Goal: Task Accomplishment & Management: Complete application form

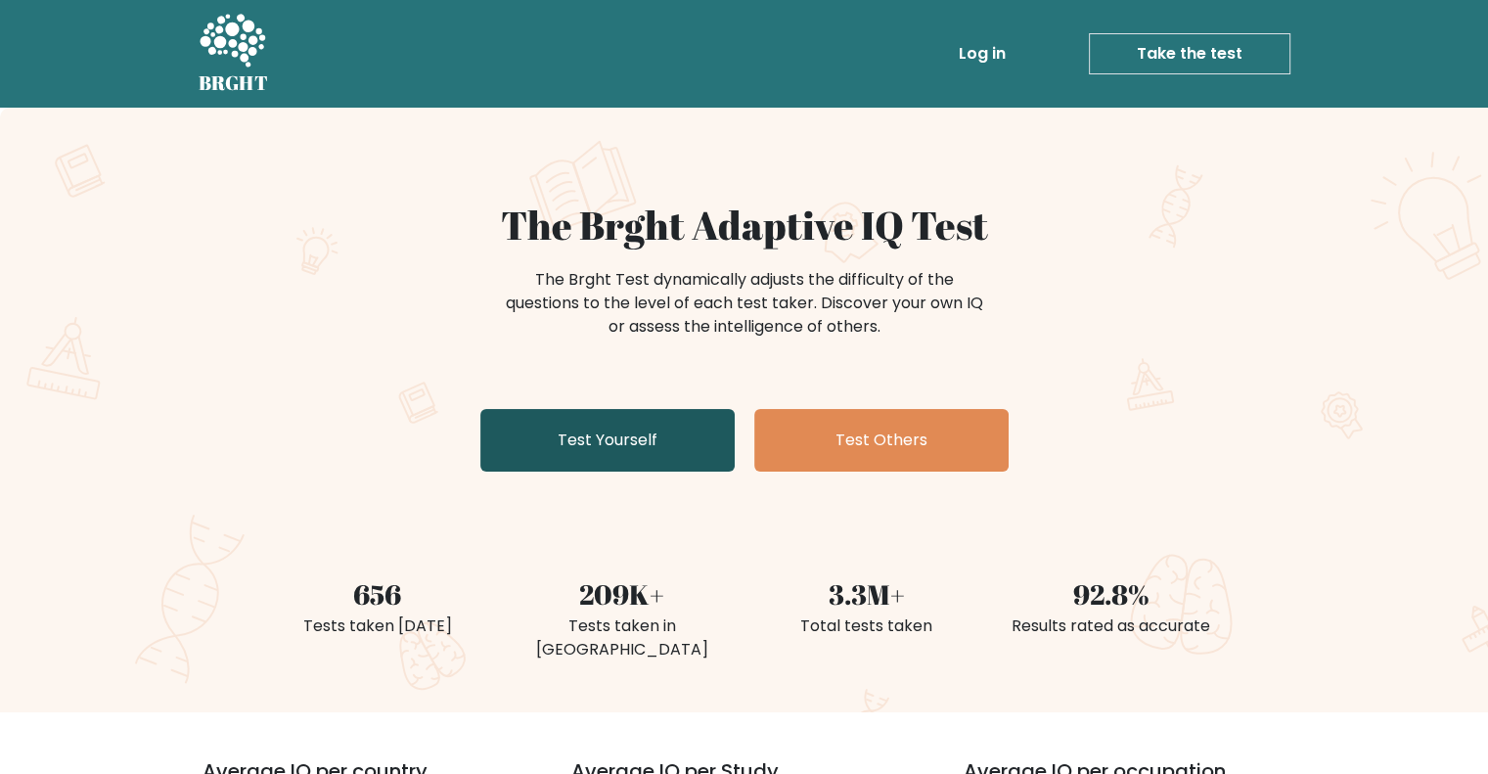
click at [652, 432] on link "Test Yourself" at bounding box center [607, 440] width 254 height 63
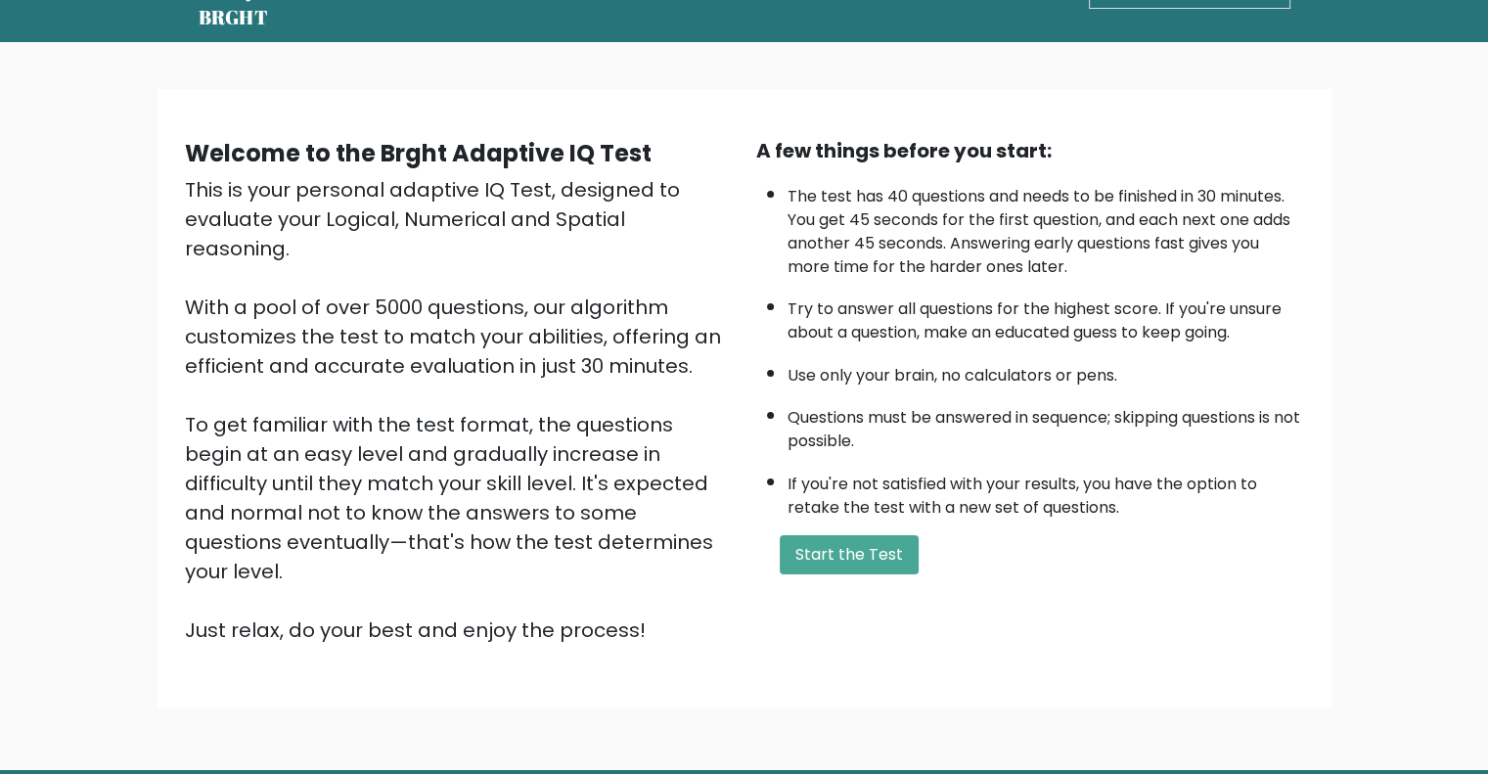
scroll to position [98, 0]
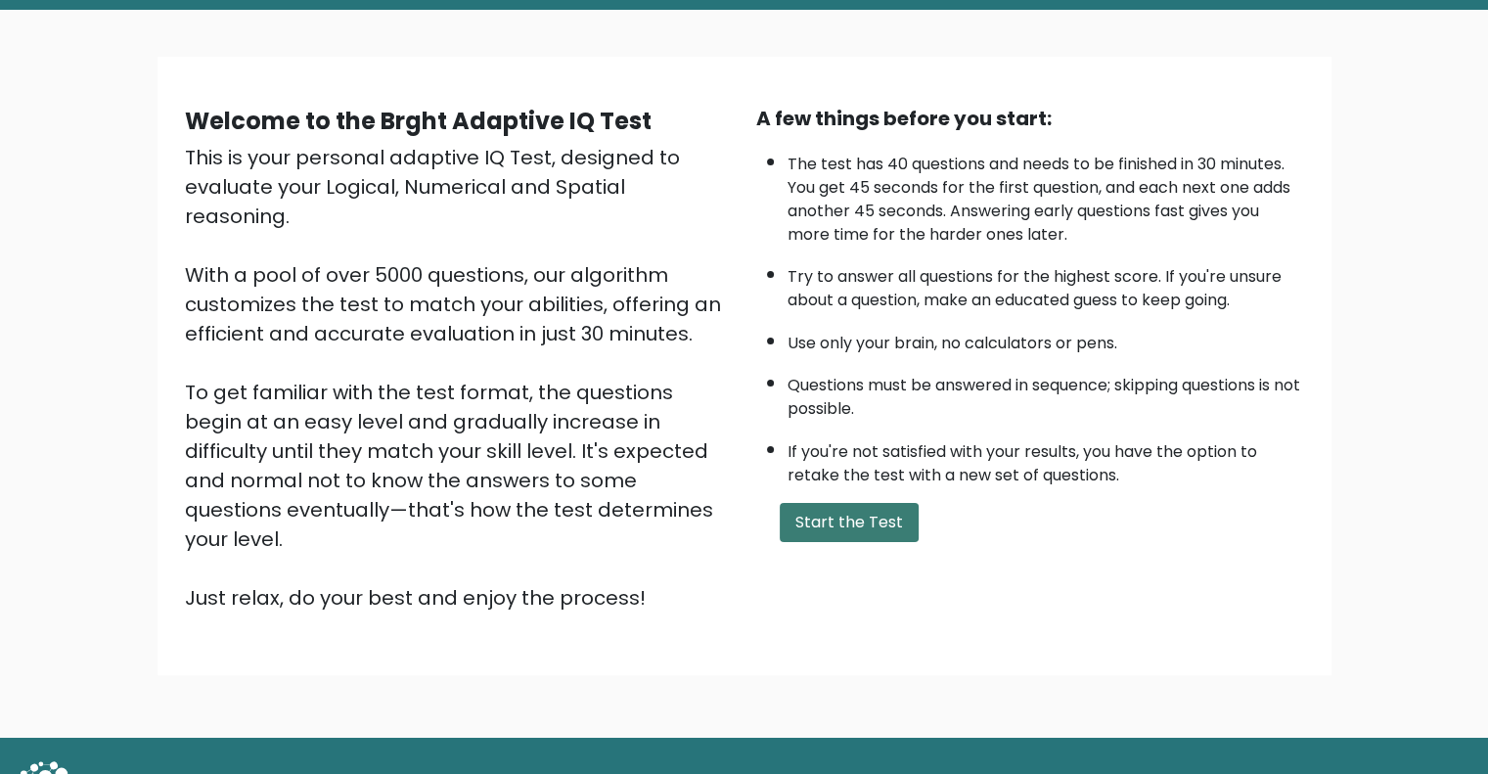
click at [858, 522] on button "Start the Test" at bounding box center [849, 522] width 139 height 39
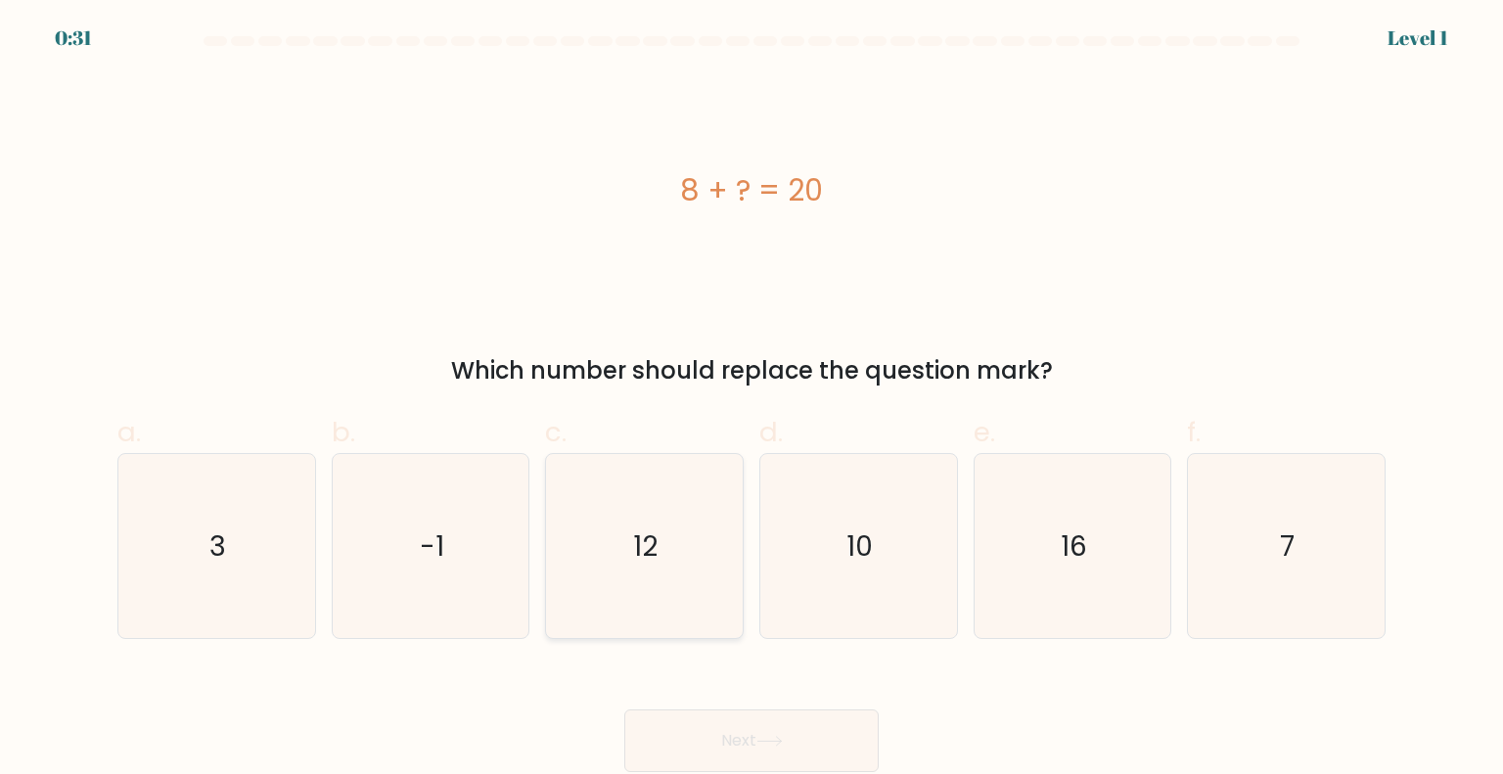
click at [609, 511] on icon "12" at bounding box center [644, 546] width 184 height 184
click at [751, 400] on input "c. 12" at bounding box center [751, 393] width 1 height 13
radio input "true"
click at [758, 720] on button "Next" at bounding box center [751, 740] width 254 height 63
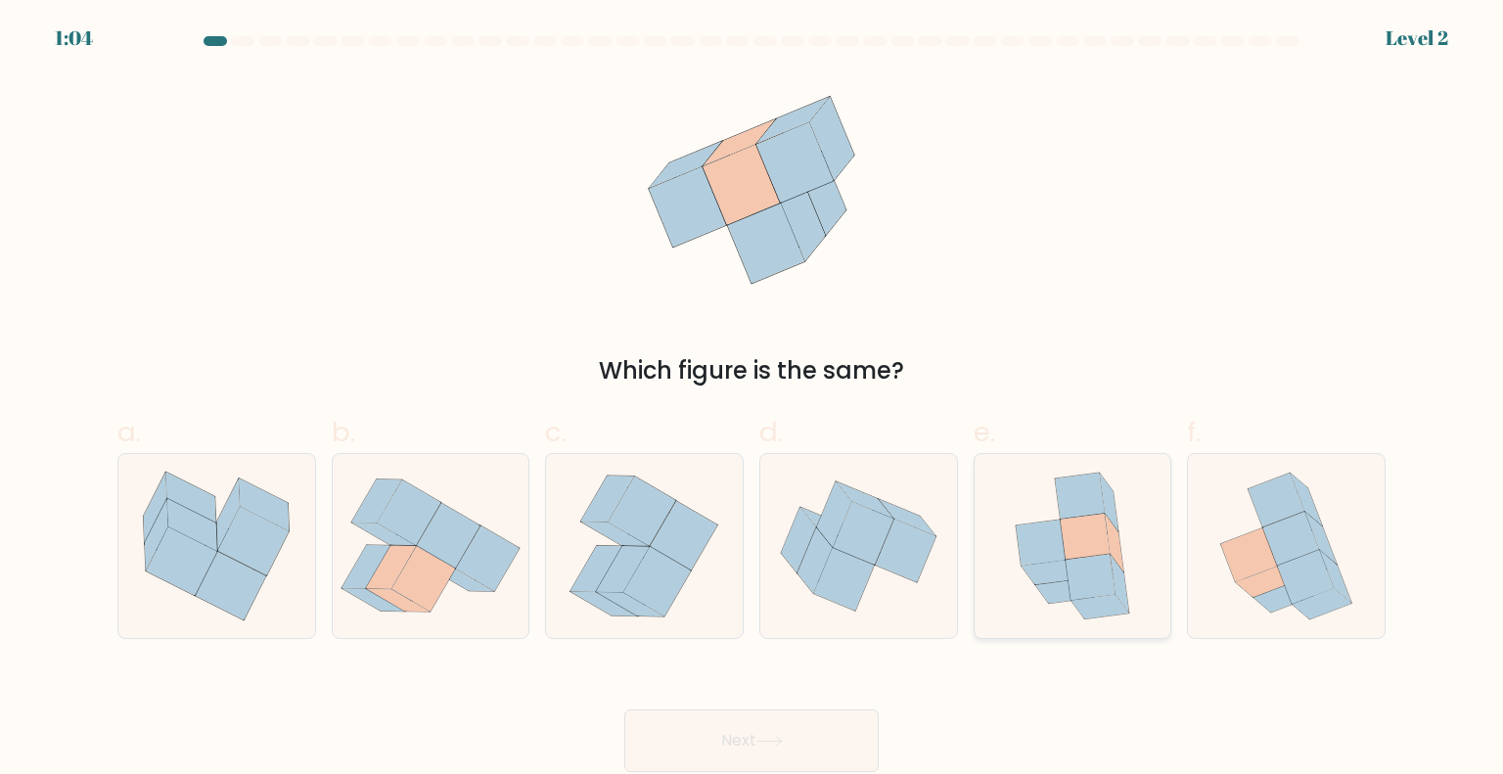
click at [1104, 606] on icon at bounding box center [1100, 607] width 58 height 24
click at [752, 400] on input "e." at bounding box center [751, 393] width 1 height 13
radio input "true"
click at [825, 730] on button "Next" at bounding box center [751, 740] width 254 height 63
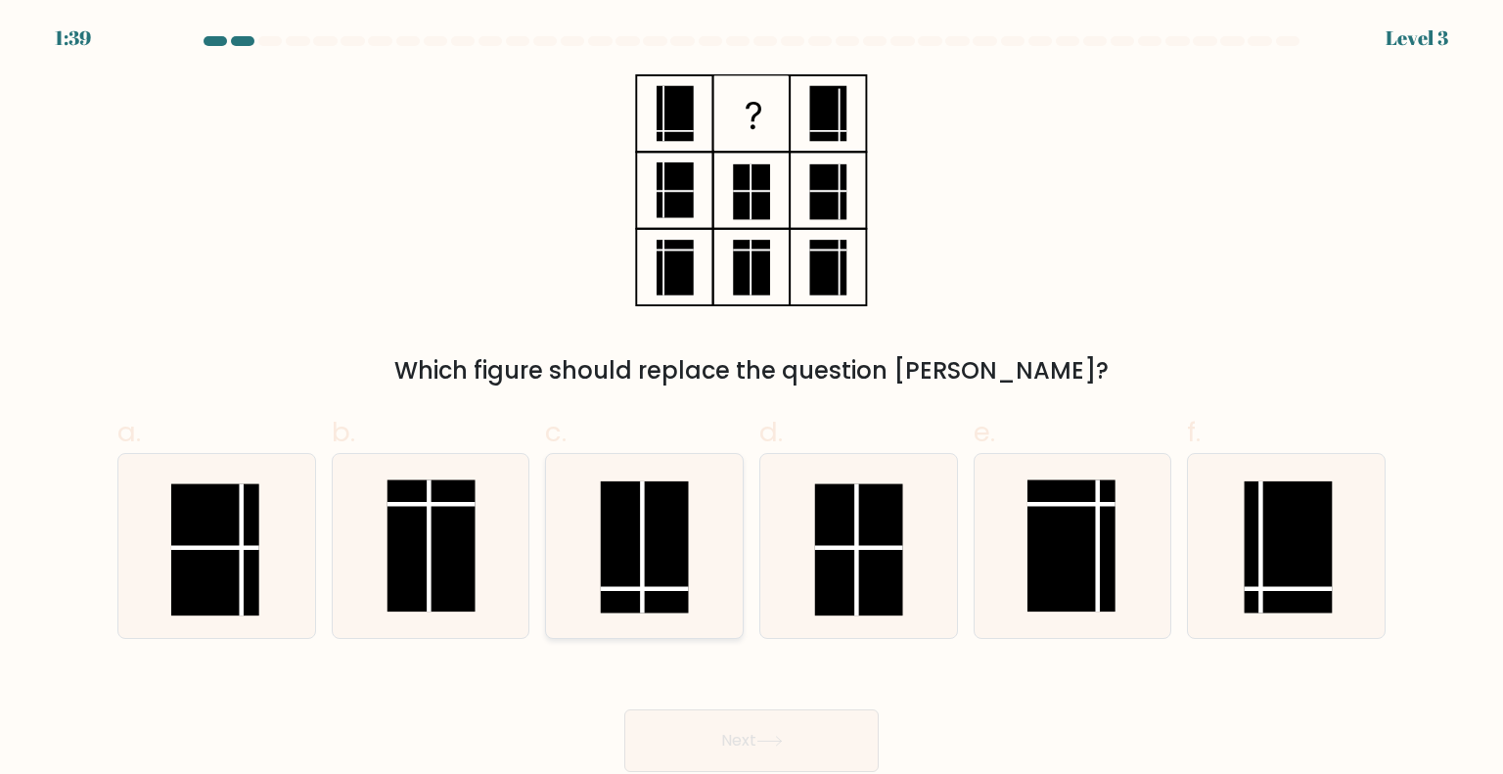
click at [729, 531] on icon at bounding box center [644, 546] width 184 height 184
click at [751, 400] on input "c." at bounding box center [751, 393] width 1 height 13
radio input "true"
click at [765, 754] on button "Next" at bounding box center [751, 740] width 254 height 63
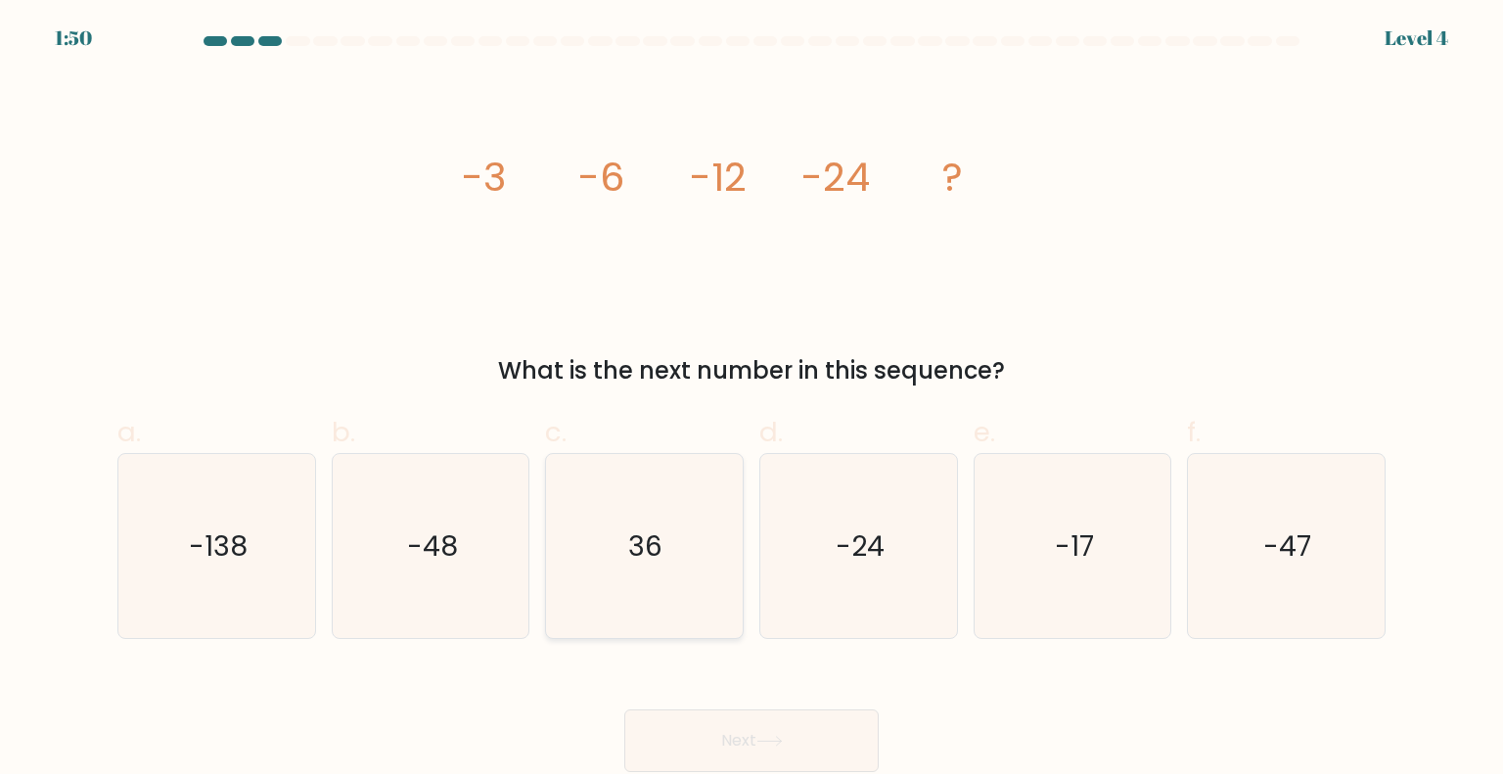
click at [592, 562] on icon "36" at bounding box center [644, 546] width 184 height 184
click at [751, 400] on input "c. 36" at bounding box center [751, 393] width 1 height 13
radio input "true"
click at [763, 724] on button "Next" at bounding box center [751, 740] width 254 height 63
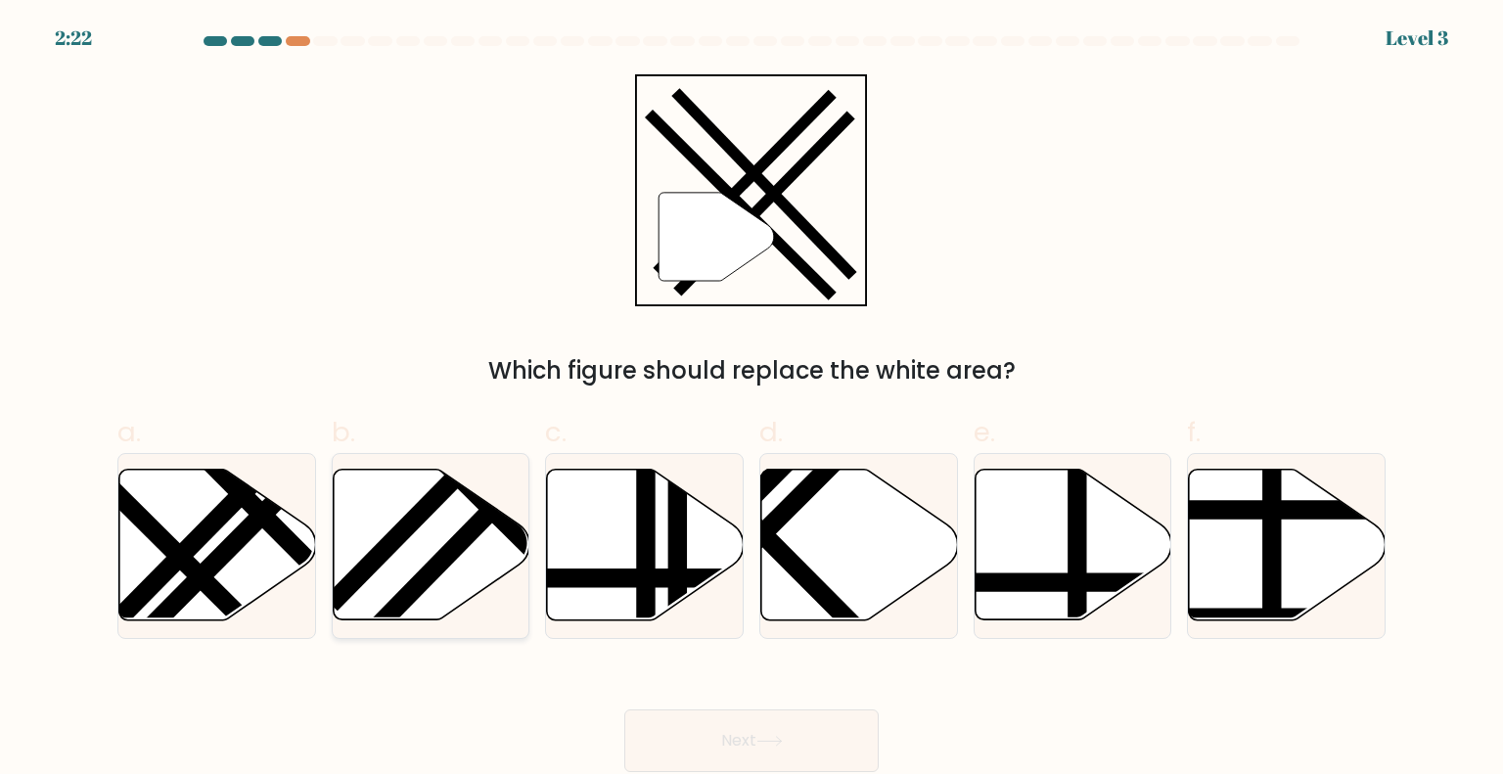
drag, startPoint x: 437, startPoint y: 529, endPoint x: 454, endPoint y: 543, distance: 21.5
click at [437, 520] on icon at bounding box center [431, 545] width 197 height 151
click at [751, 400] on input "b." at bounding box center [751, 393] width 1 height 13
radio input "true"
click at [784, 729] on button "Next" at bounding box center [751, 740] width 254 height 63
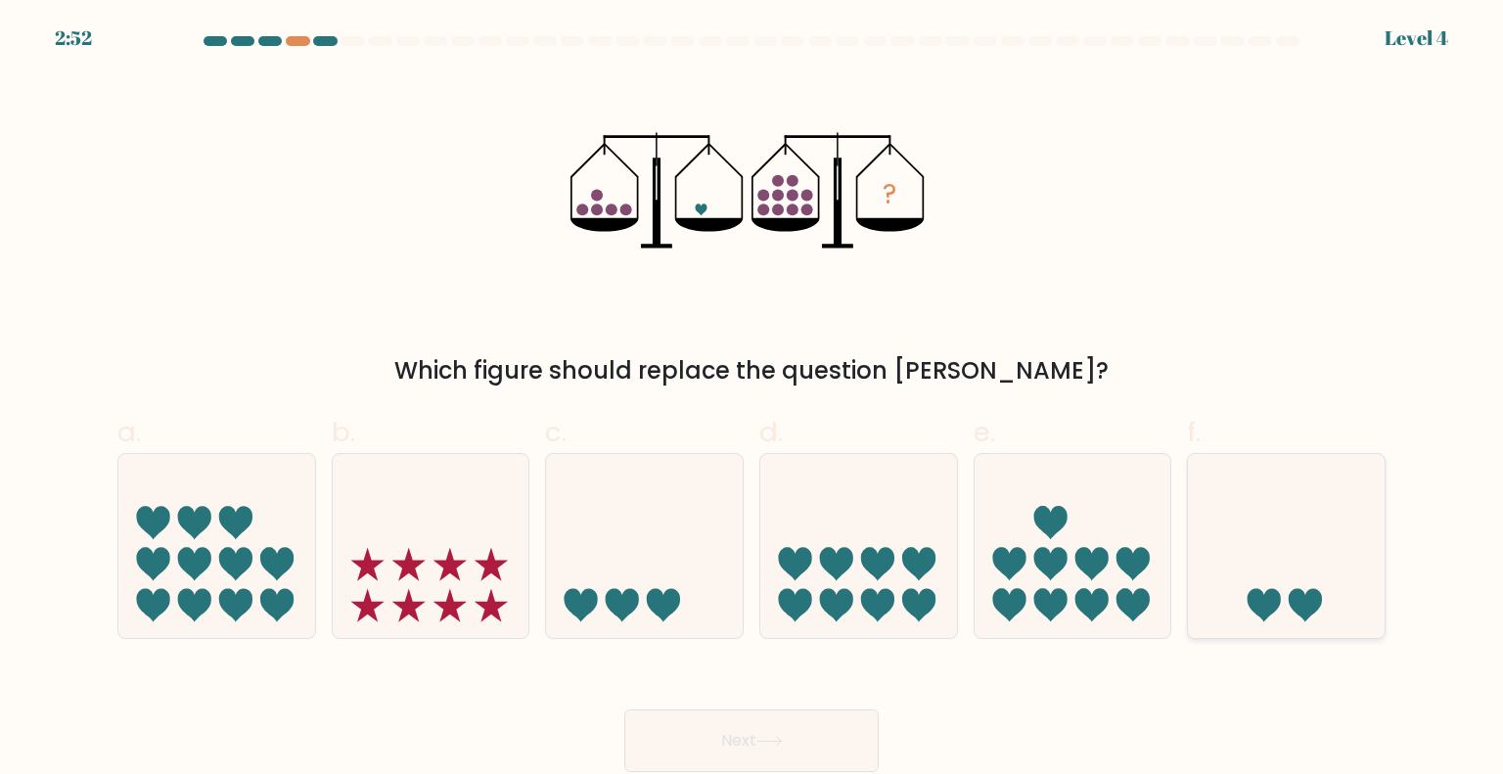
click at [1278, 556] on icon at bounding box center [1286, 546] width 197 height 162
click at [752, 400] on input "f." at bounding box center [751, 393] width 1 height 13
radio input "true"
click at [843, 742] on button "Next" at bounding box center [751, 740] width 254 height 63
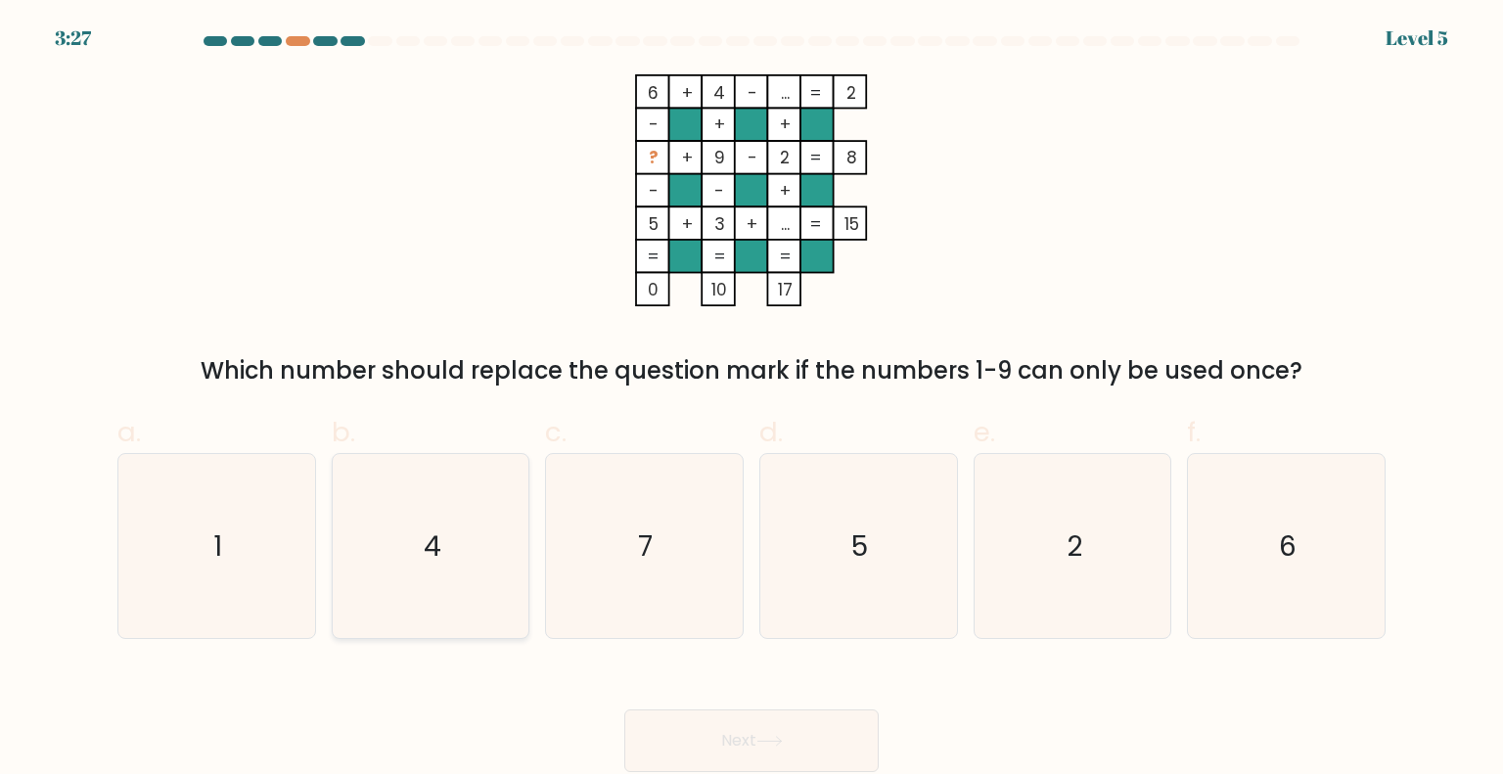
click at [458, 564] on icon "4" at bounding box center [430, 546] width 184 height 184
click at [751, 400] on input "b. 4" at bounding box center [751, 393] width 1 height 13
radio input "true"
click at [717, 720] on button "Next" at bounding box center [751, 740] width 254 height 63
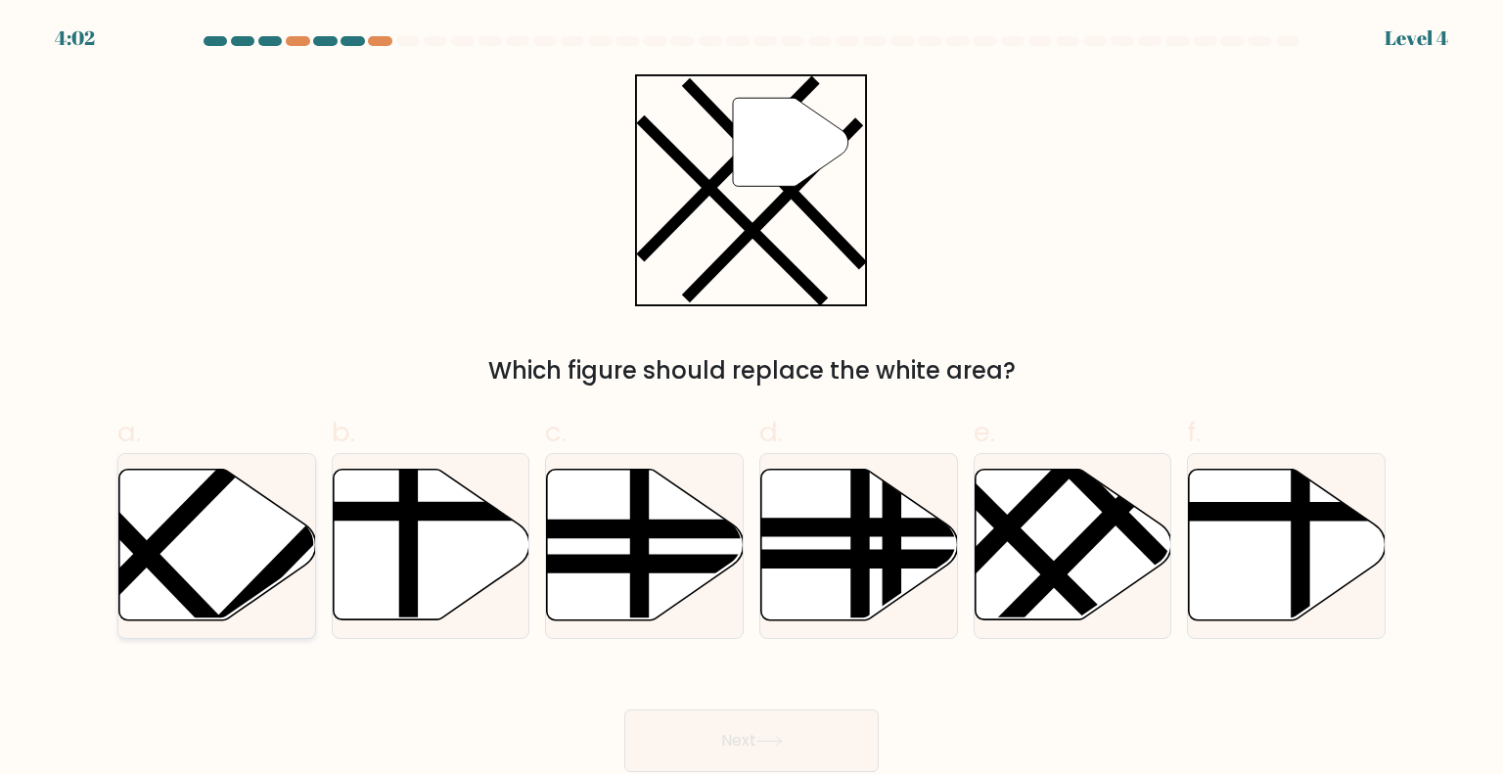
click at [177, 582] on line at bounding box center [190, 598] width 302 height 313
click at [751, 400] on input "a." at bounding box center [751, 393] width 1 height 13
radio input "true"
click at [807, 753] on button "Next" at bounding box center [751, 740] width 254 height 63
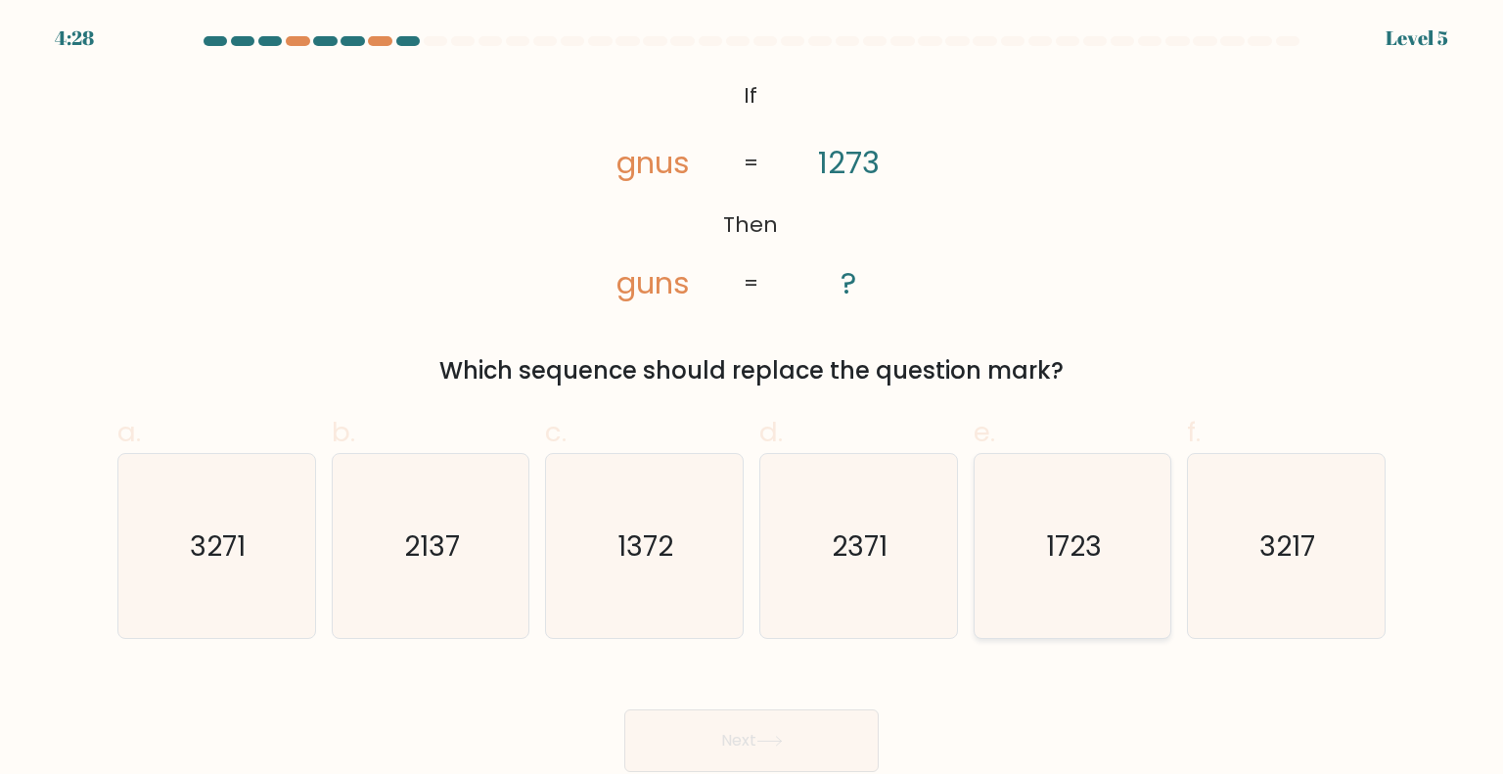
click at [1135, 557] on icon "1723" at bounding box center [1072, 546] width 184 height 184
click at [752, 400] on input "e. 1723" at bounding box center [751, 393] width 1 height 13
radio input "true"
click at [814, 730] on button "Next" at bounding box center [751, 740] width 254 height 63
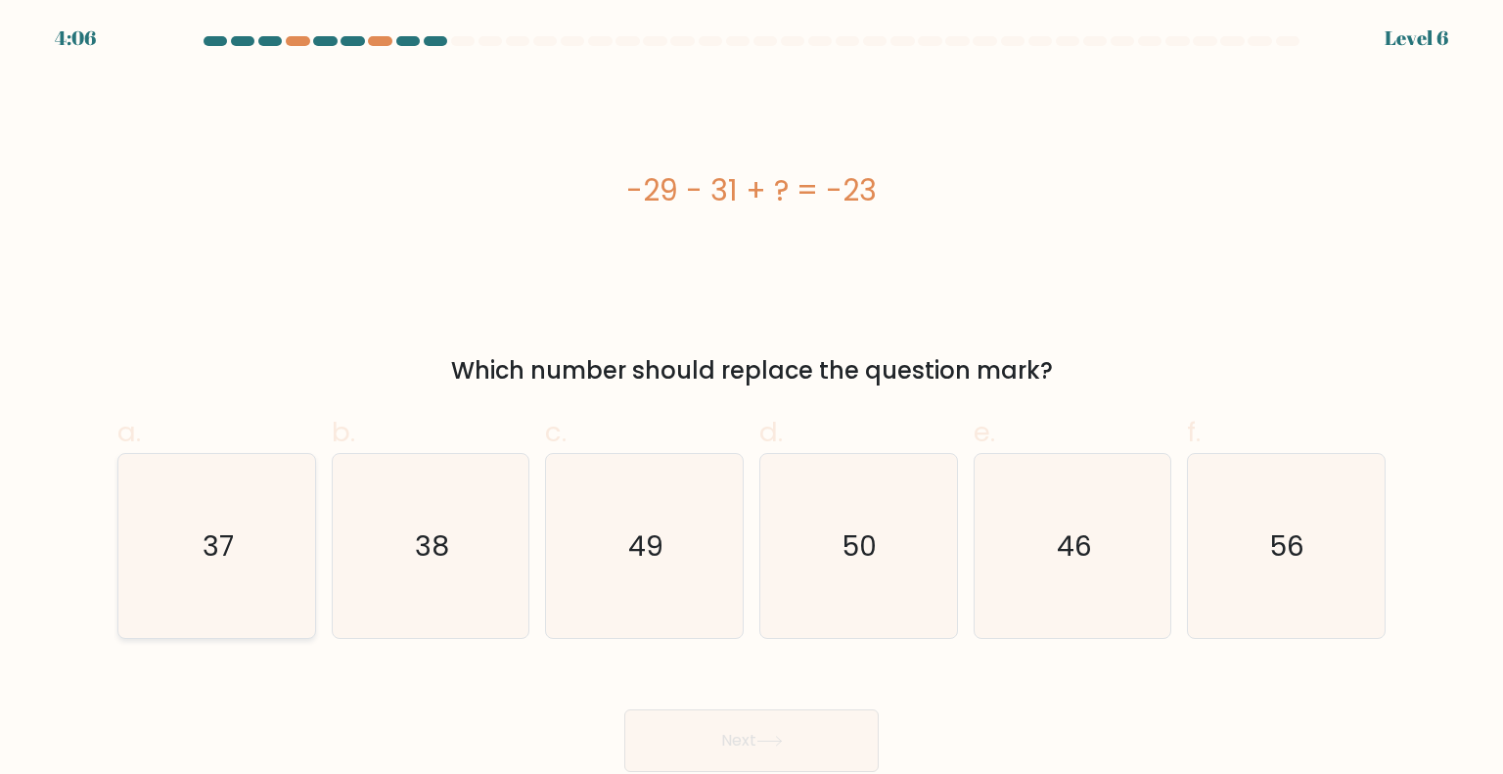
click at [188, 578] on icon "37" at bounding box center [216, 546] width 184 height 184
click at [751, 400] on input "a. 37" at bounding box center [751, 393] width 1 height 13
radio input "true"
click at [839, 756] on button "Next" at bounding box center [751, 740] width 254 height 63
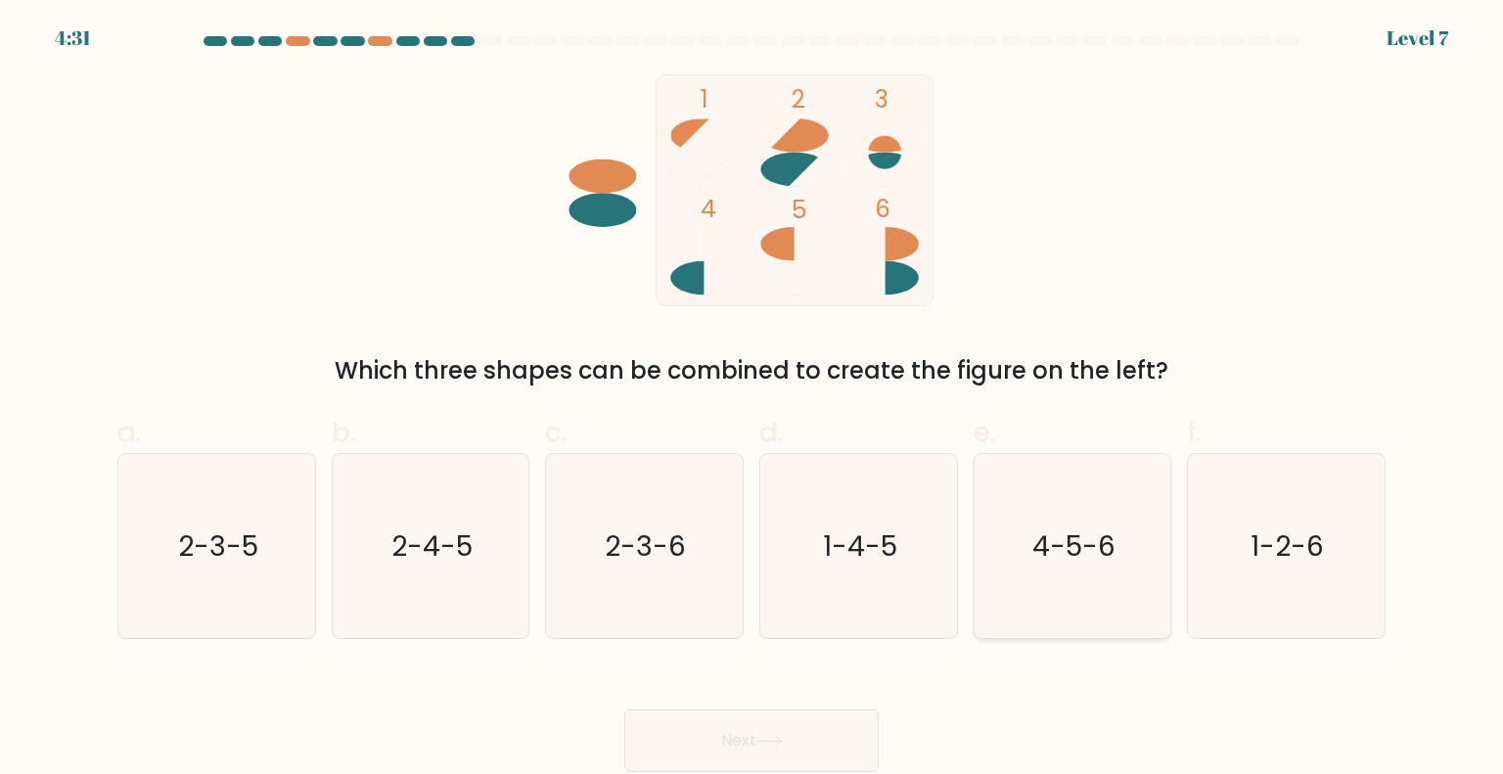
click at [1119, 499] on icon "4-5-6" at bounding box center [1072, 546] width 184 height 184
click at [752, 400] on input "e. 4-5-6" at bounding box center [751, 393] width 1 height 13
radio input "true"
click at [798, 735] on button "Next" at bounding box center [751, 740] width 254 height 63
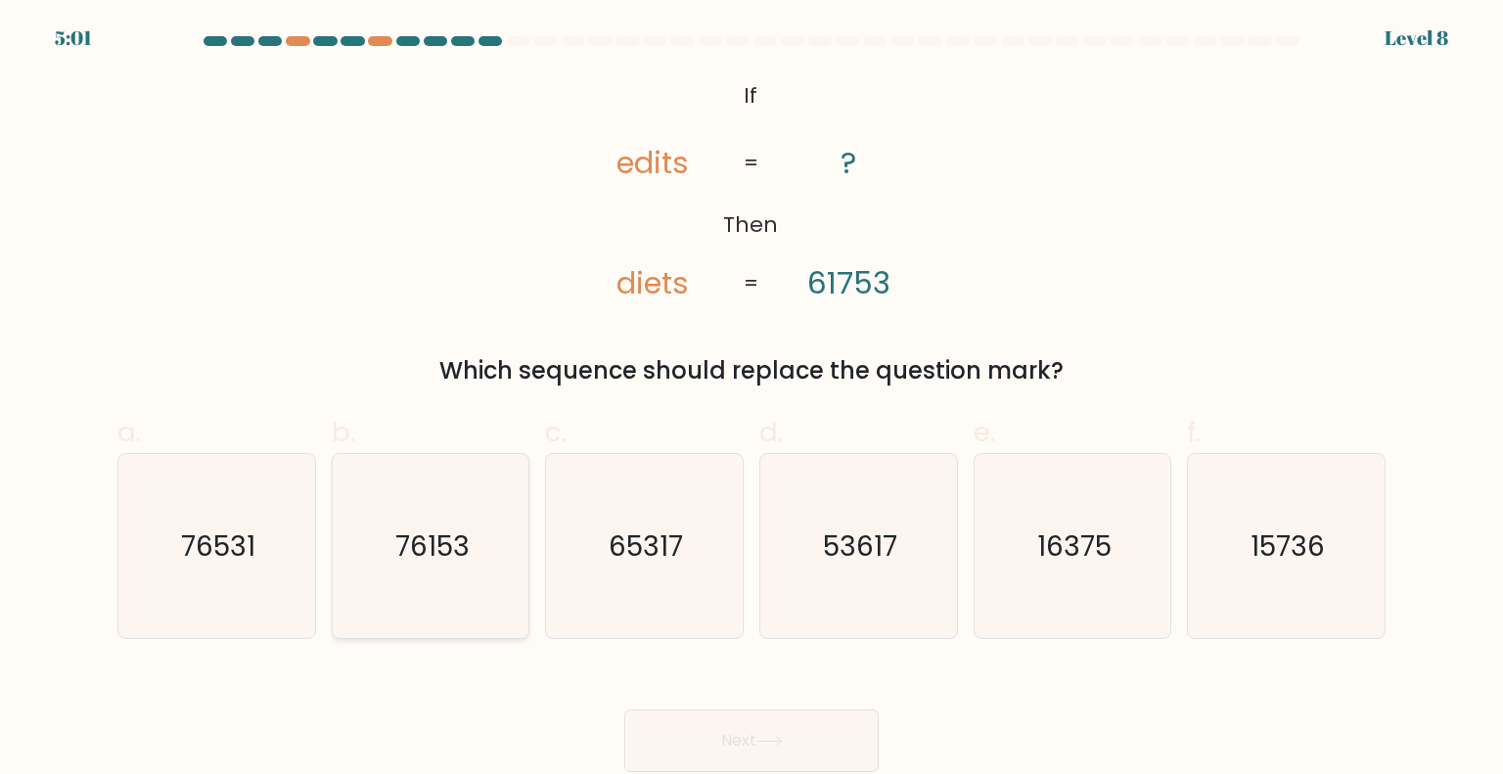
click at [421, 520] on icon "76153" at bounding box center [430, 546] width 184 height 184
click at [751, 400] on input "b. 76153" at bounding box center [751, 393] width 1 height 13
radio input "true"
click at [697, 727] on button "Next" at bounding box center [751, 740] width 254 height 63
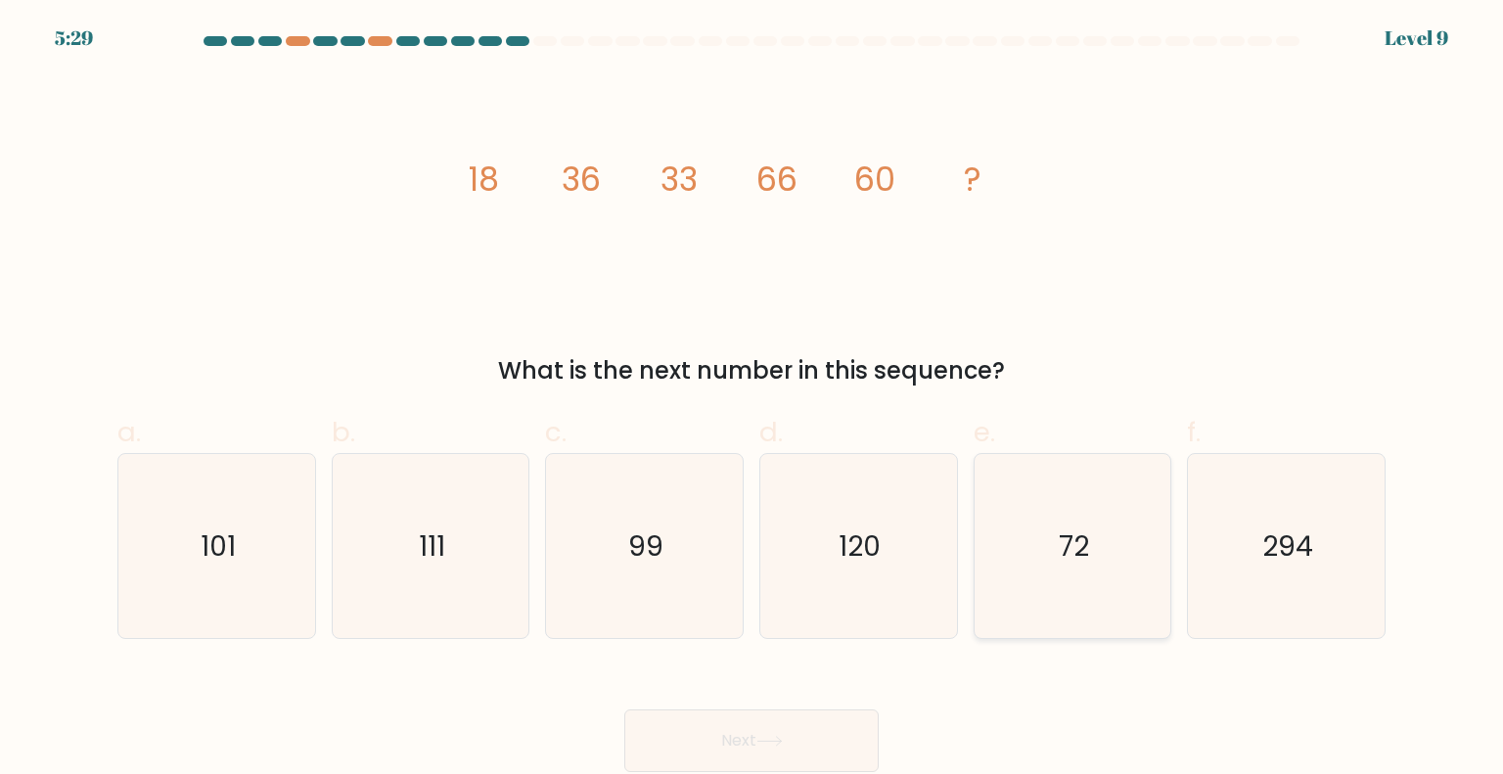
click at [1062, 584] on icon "72" at bounding box center [1072, 546] width 184 height 184
click at [752, 400] on input "e. 72" at bounding box center [751, 393] width 1 height 13
radio input "true"
click at [805, 719] on button "Next" at bounding box center [751, 740] width 254 height 63
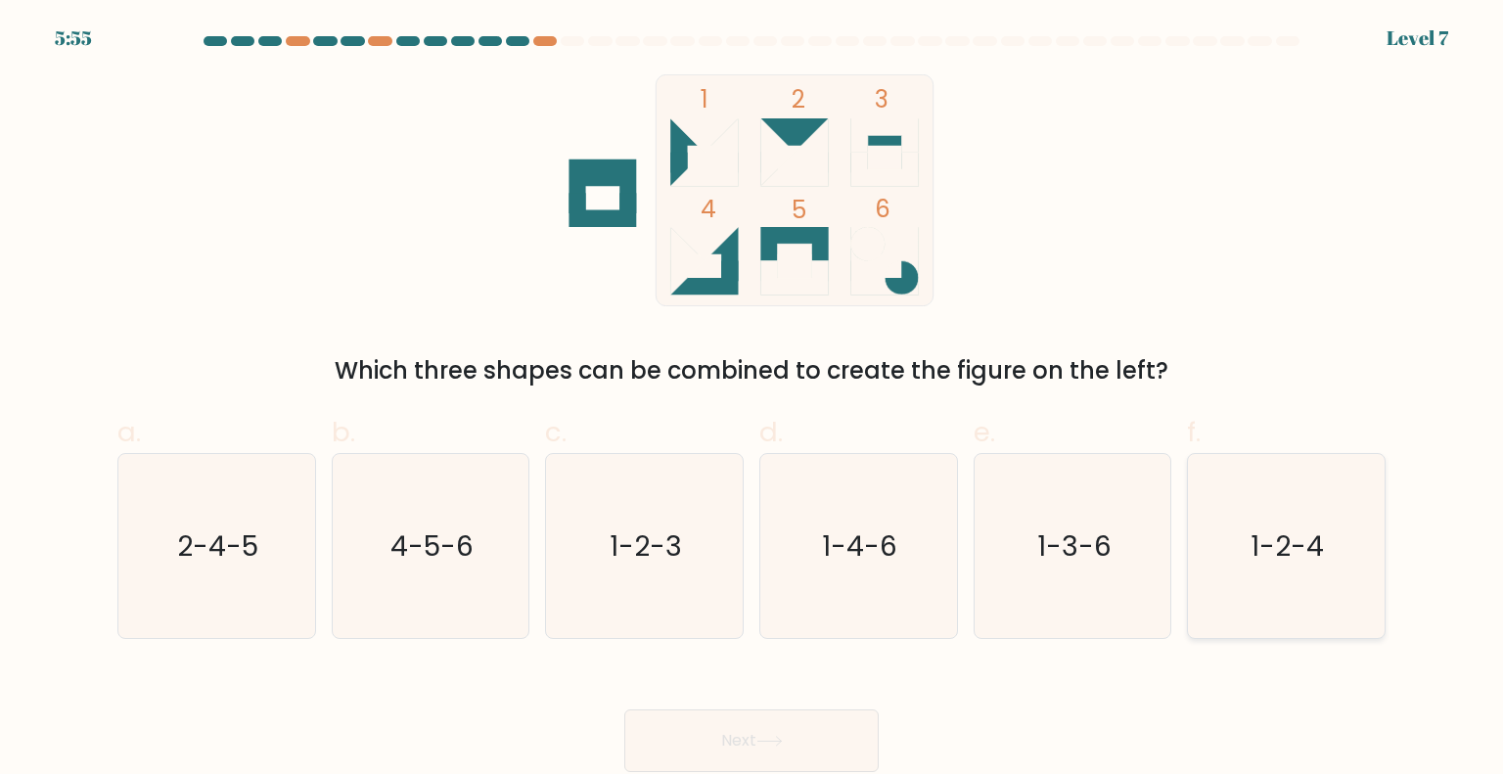
click at [1282, 551] on text "1-2-4" at bounding box center [1287, 544] width 73 height 39
click at [752, 400] on input "f. 1-2-4" at bounding box center [751, 393] width 1 height 13
radio input "true"
click at [792, 728] on button "Next" at bounding box center [751, 740] width 254 height 63
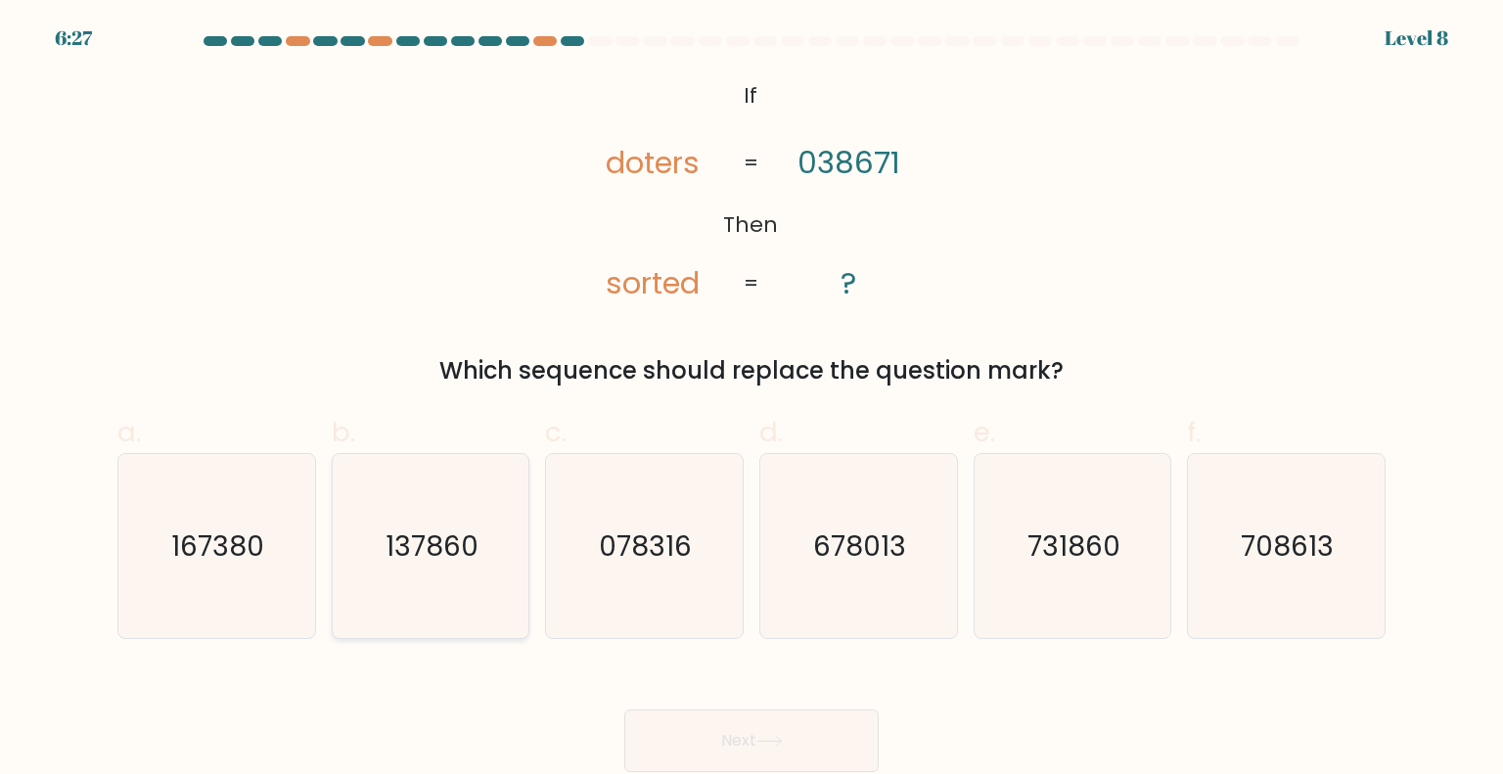
click at [402, 530] on text "137860" at bounding box center [431, 544] width 93 height 39
click at [751, 400] on input "b. 137860" at bounding box center [751, 393] width 1 height 13
radio input "true"
click at [797, 741] on button "Next" at bounding box center [751, 740] width 254 height 63
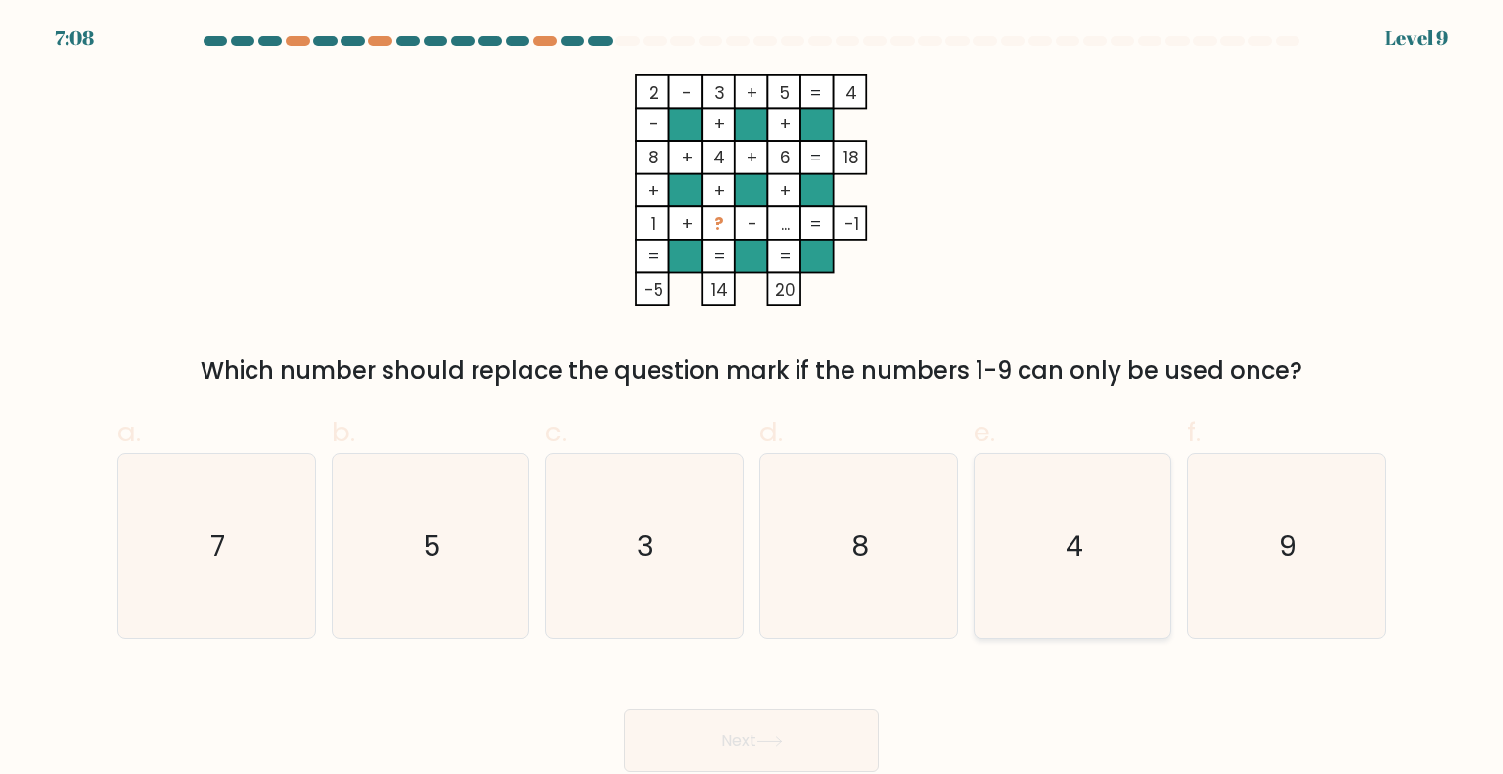
click at [1068, 563] on text "4" at bounding box center [1074, 544] width 18 height 39
click at [752, 400] on input "e. 4" at bounding box center [751, 393] width 1 height 13
radio input "true"
click at [789, 722] on button "Next" at bounding box center [751, 740] width 254 height 63
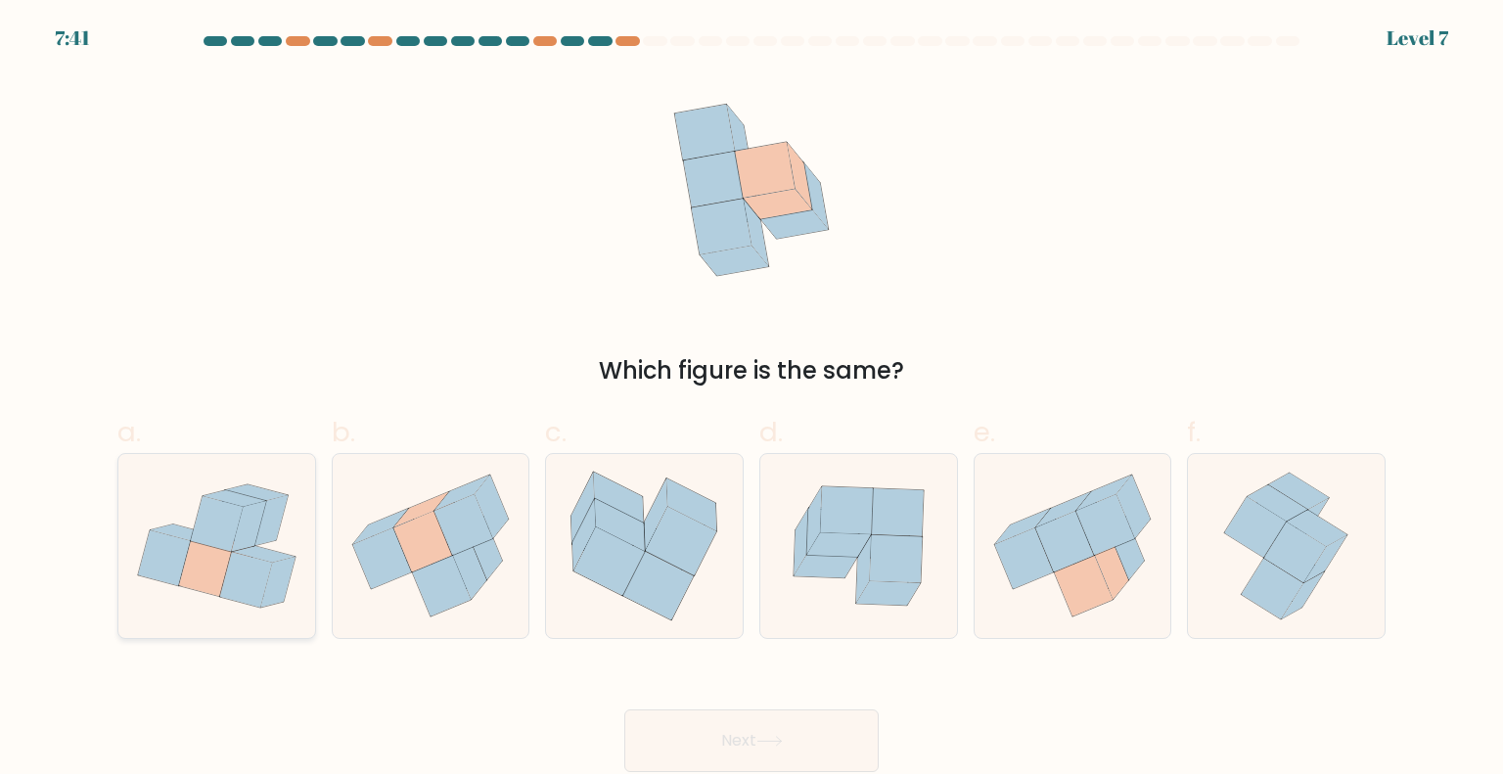
click at [259, 532] on icon at bounding box center [270, 520] width 34 height 51
click at [751, 400] on input "a." at bounding box center [751, 393] width 1 height 13
radio input "true"
click at [794, 748] on button "Next" at bounding box center [751, 740] width 254 height 63
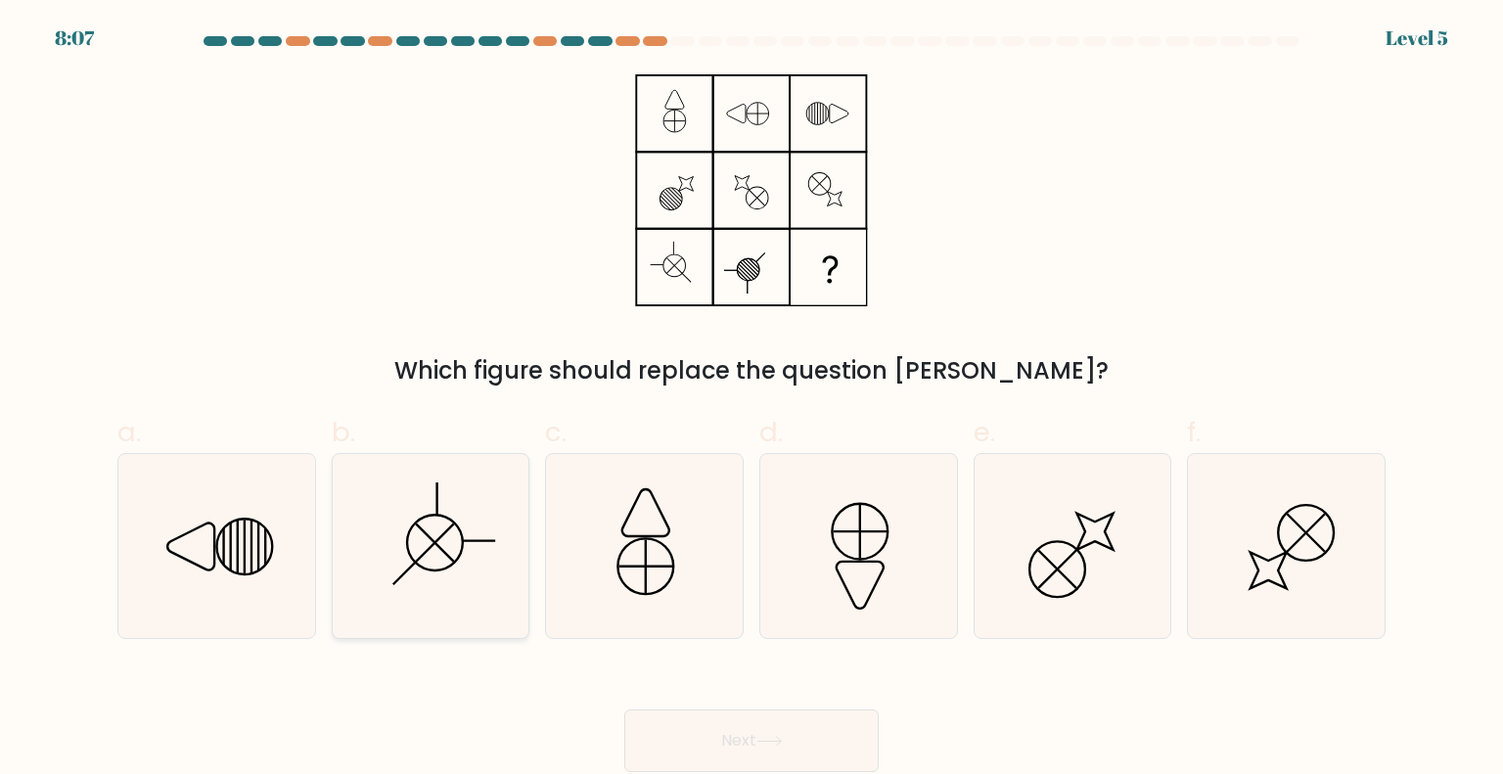
click at [501, 489] on icon at bounding box center [430, 546] width 184 height 184
click at [751, 400] on input "b." at bounding box center [751, 393] width 1 height 13
radio input "true"
click at [812, 731] on button "Next" at bounding box center [751, 740] width 254 height 63
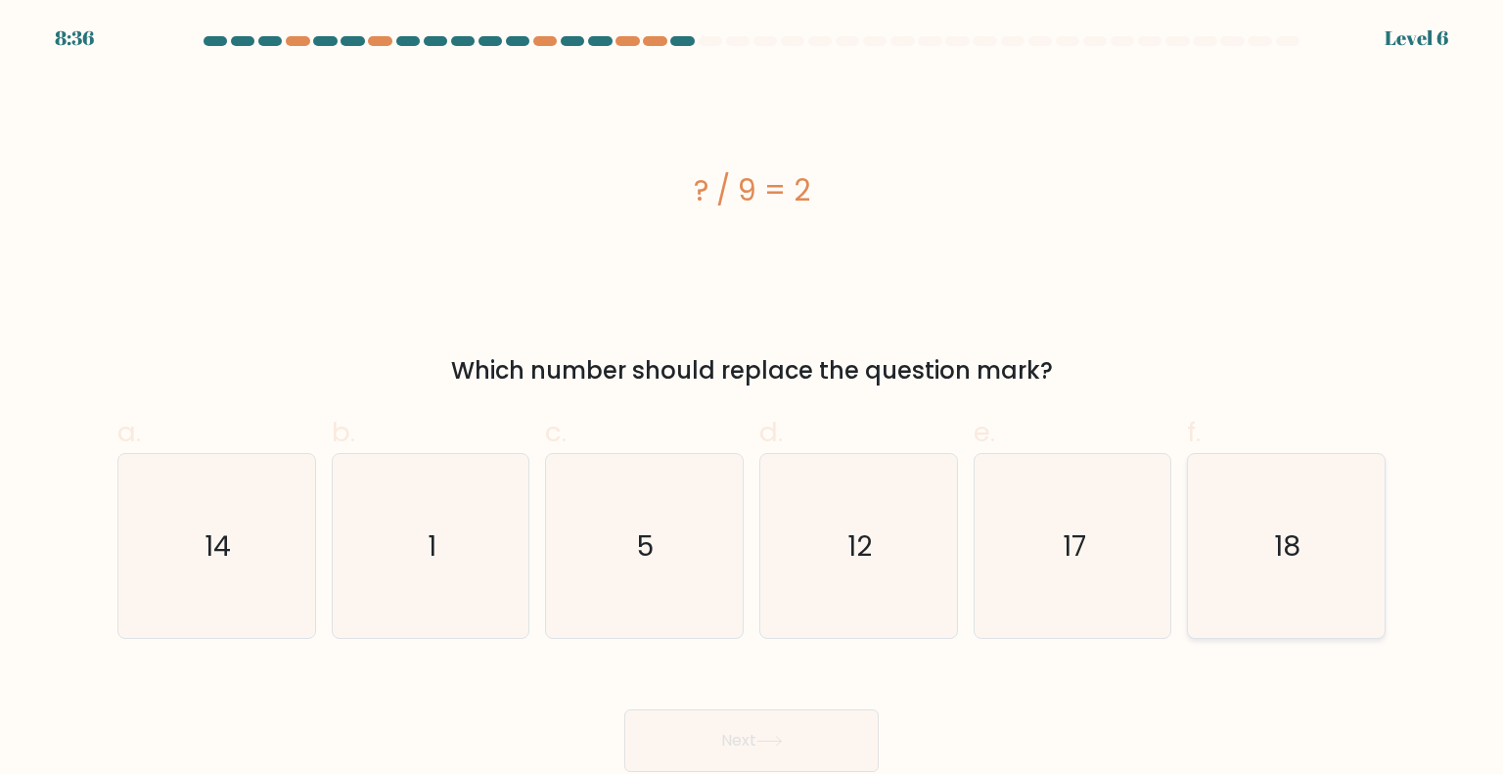
click at [1244, 598] on icon "18" at bounding box center [1286, 546] width 184 height 184
click at [752, 400] on input "f. 18" at bounding box center [751, 393] width 1 height 13
radio input "true"
click at [783, 757] on button "Next" at bounding box center [751, 740] width 254 height 63
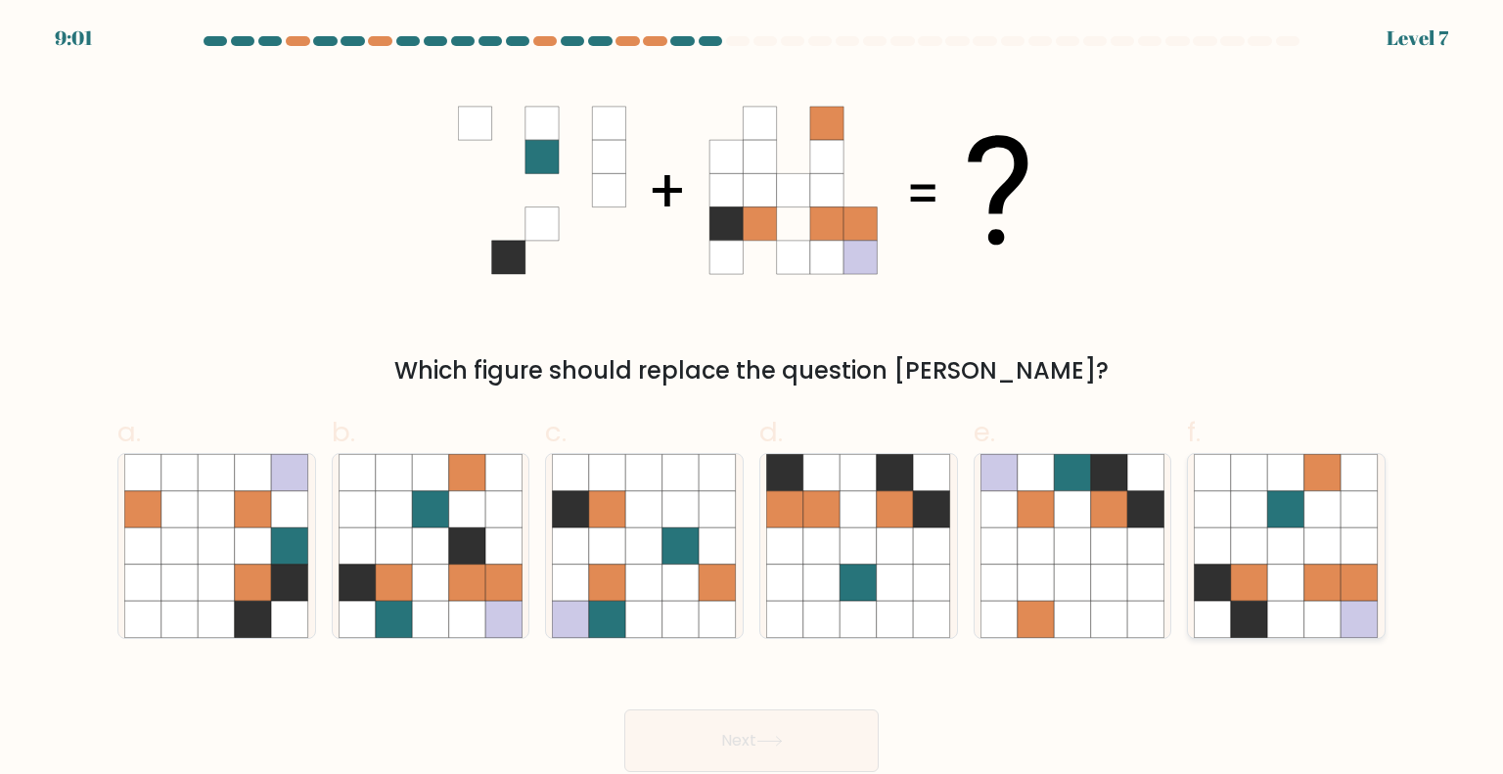
click at [1272, 528] on icon at bounding box center [1286, 545] width 37 height 37
click at [752, 400] on input "f." at bounding box center [751, 393] width 1 height 13
radio input "true"
click at [775, 743] on icon at bounding box center [769, 741] width 26 height 11
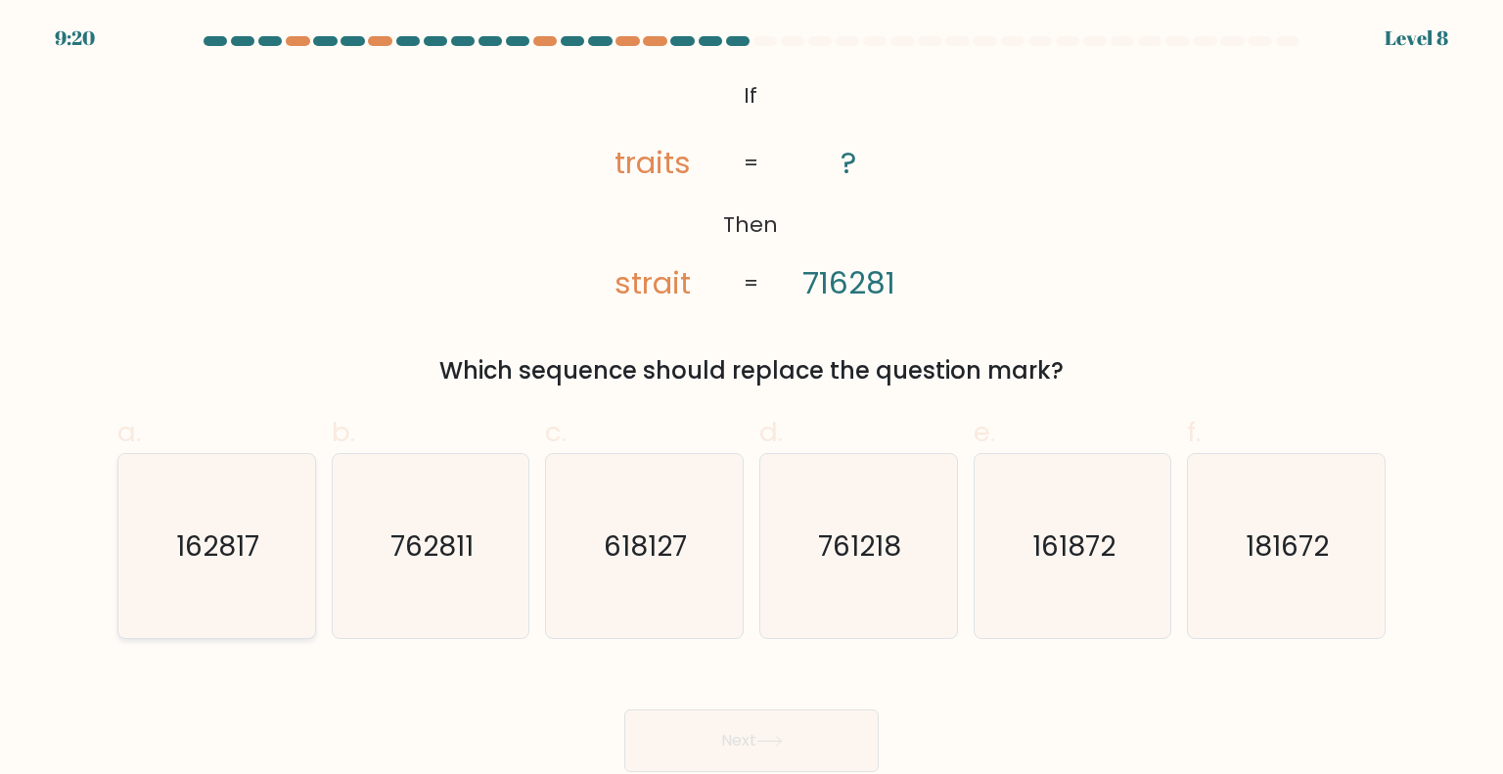
click at [264, 559] on icon "162817" at bounding box center [216, 546] width 184 height 184
click at [751, 400] on input "a. 162817" at bounding box center [751, 393] width 1 height 13
radio input "true"
click at [825, 739] on button "Next" at bounding box center [751, 740] width 254 height 63
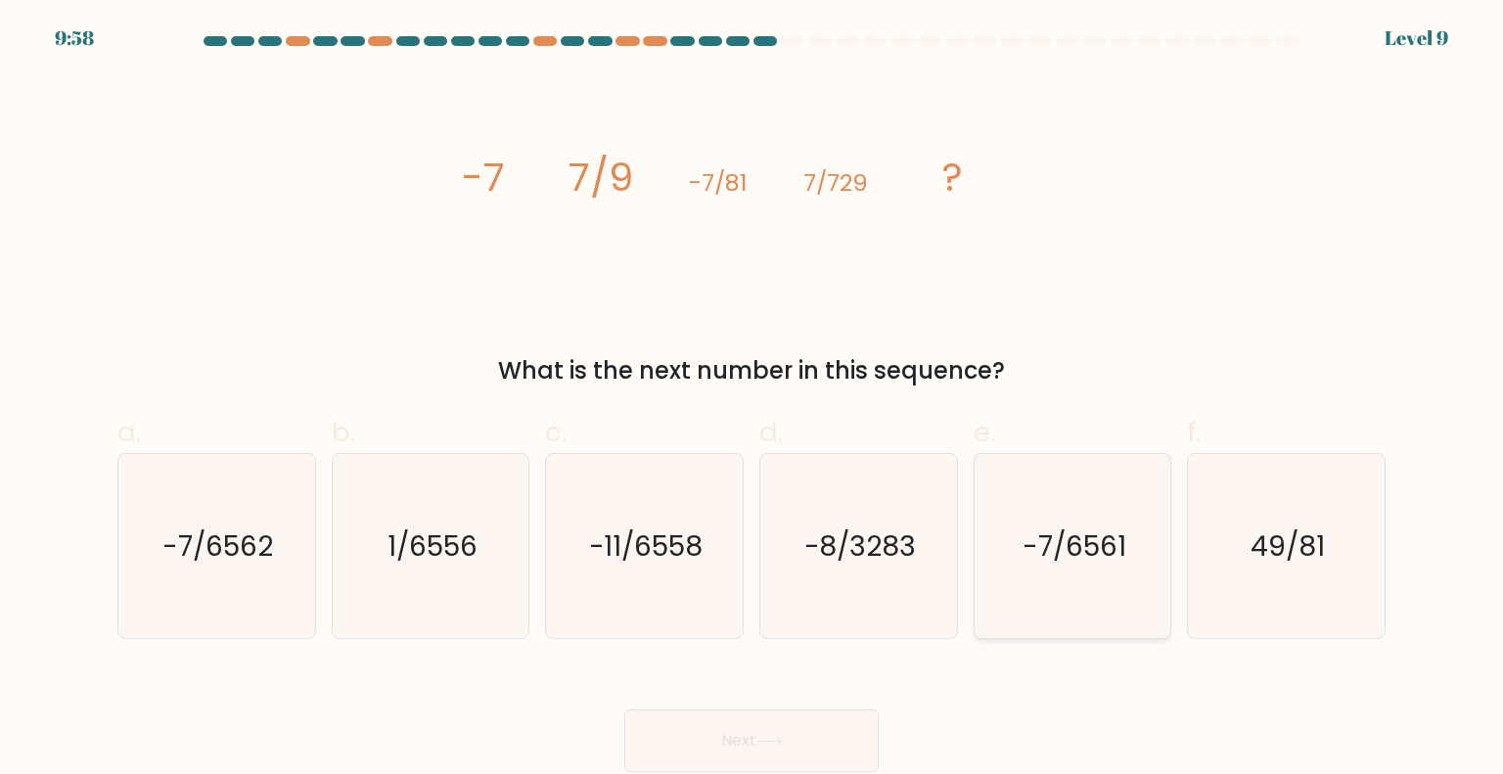
click at [1129, 547] on icon "-7/6561" at bounding box center [1072, 546] width 184 height 184
click at [752, 400] on input "e. -7/6561" at bounding box center [751, 393] width 1 height 13
radio input "true"
click at [867, 700] on div "Next" at bounding box center [751, 717] width 1291 height 110
click at [851, 720] on button "Next" at bounding box center [751, 740] width 254 height 63
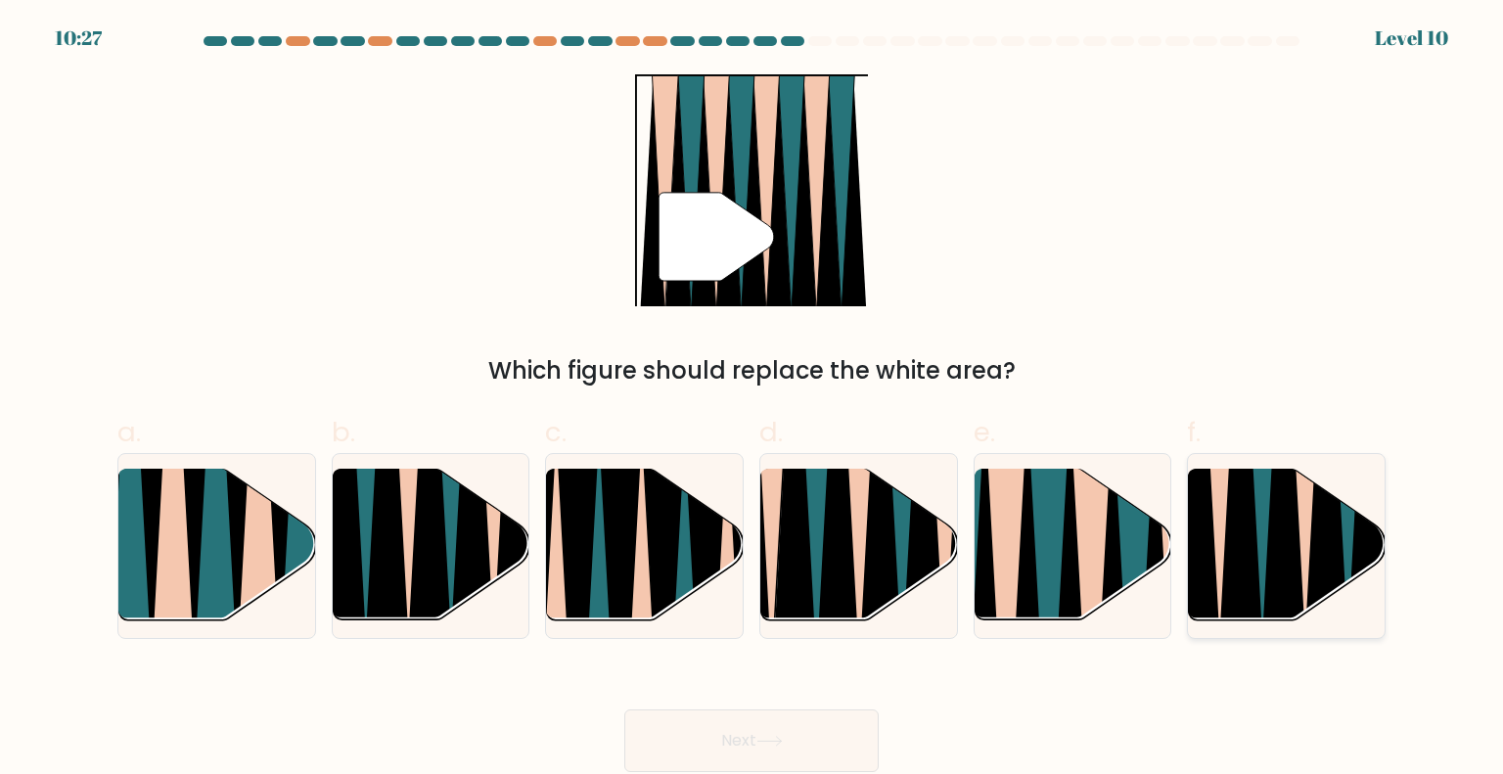
click at [1275, 559] on icon at bounding box center [1283, 470] width 44 height 393
click at [752, 400] on input "f." at bounding box center [751, 393] width 1 height 13
radio input "true"
click at [803, 742] on button "Next" at bounding box center [751, 740] width 254 height 63
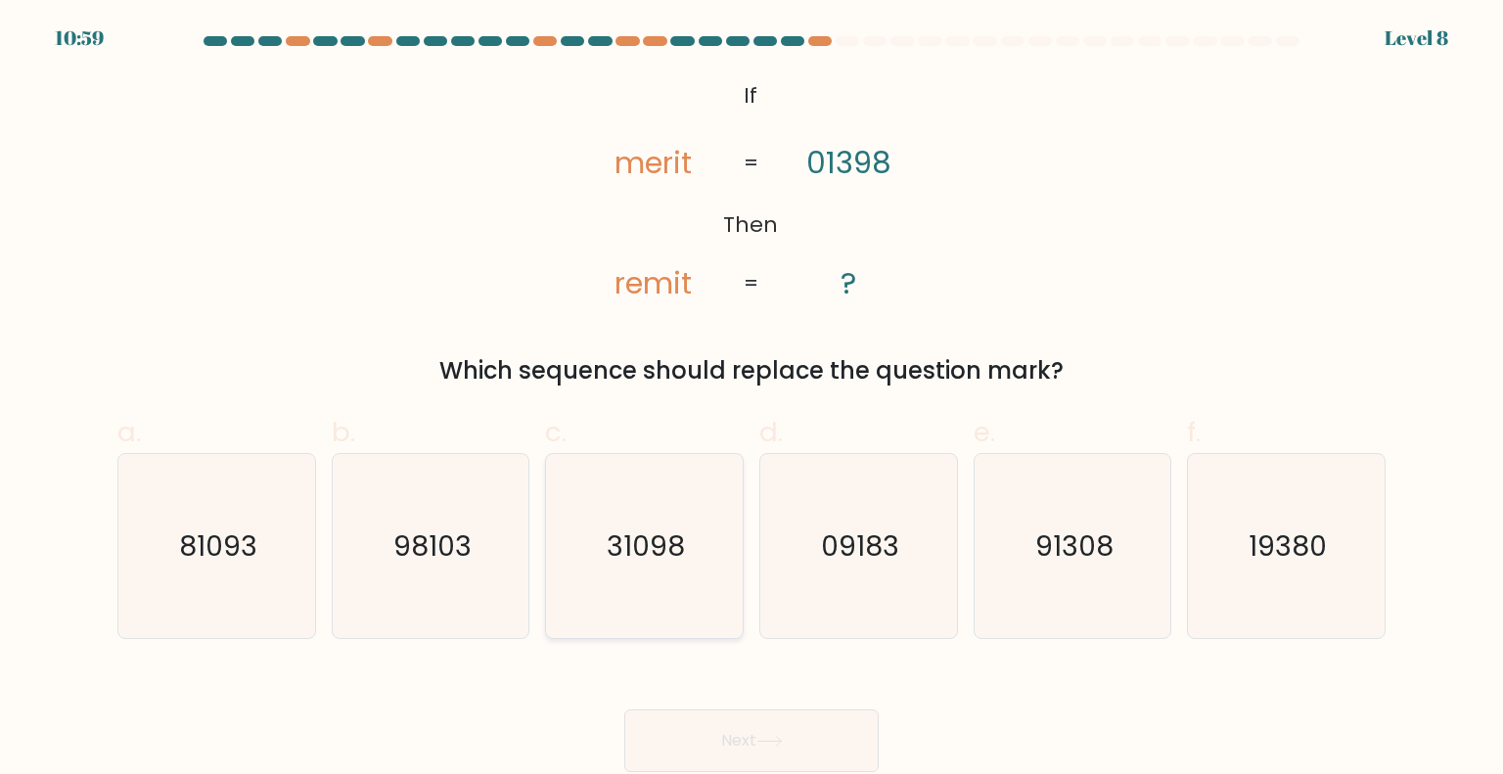
click at [679, 565] on icon "31098" at bounding box center [644, 546] width 184 height 184
click at [751, 400] on input "c. 31098" at bounding box center [751, 393] width 1 height 13
radio input "true"
click at [762, 719] on button "Next" at bounding box center [751, 740] width 254 height 63
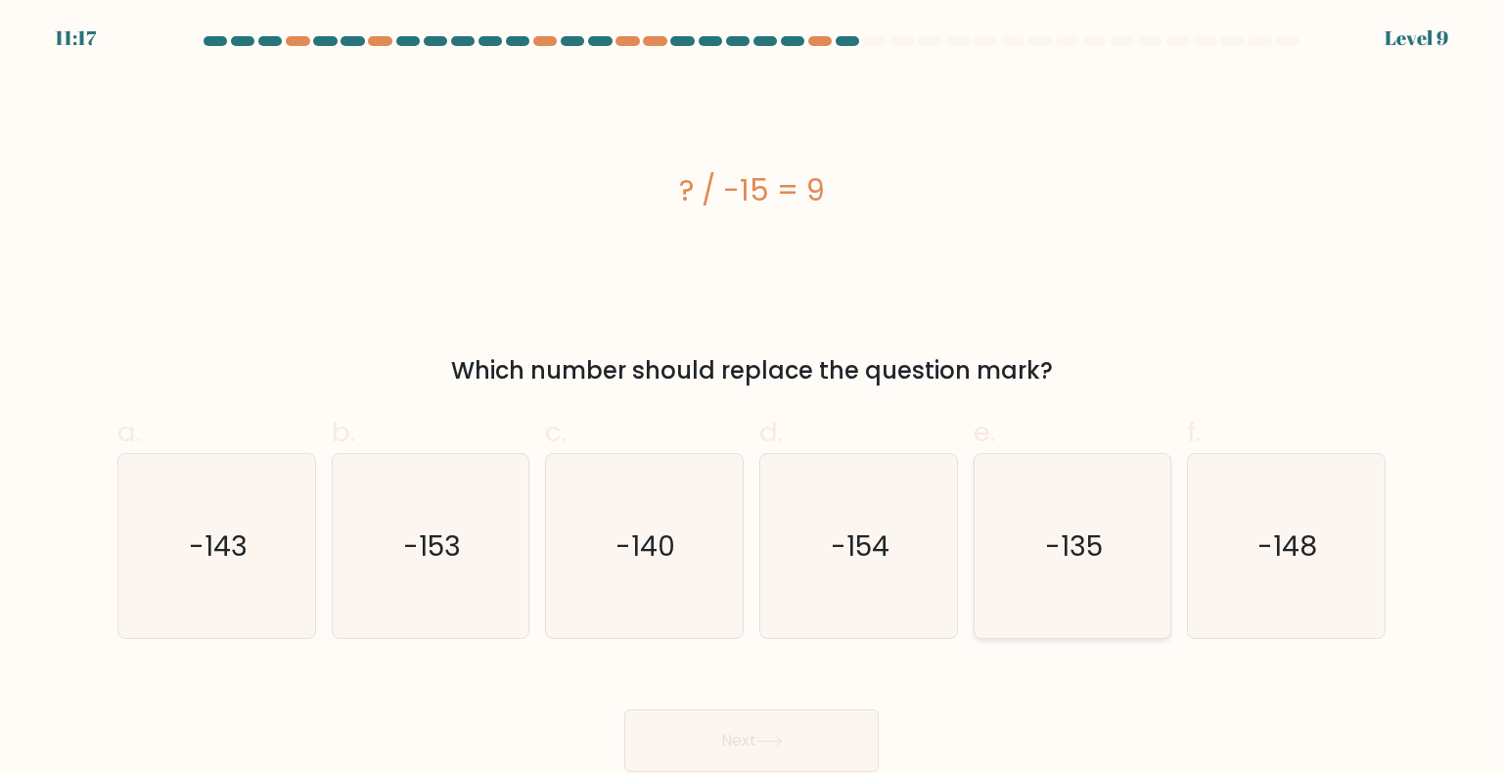
click at [1072, 535] on text "-135" at bounding box center [1074, 544] width 58 height 39
click at [752, 400] on input "e. -135" at bounding box center [751, 393] width 1 height 13
radio input "true"
click at [824, 739] on button "Next" at bounding box center [751, 740] width 254 height 63
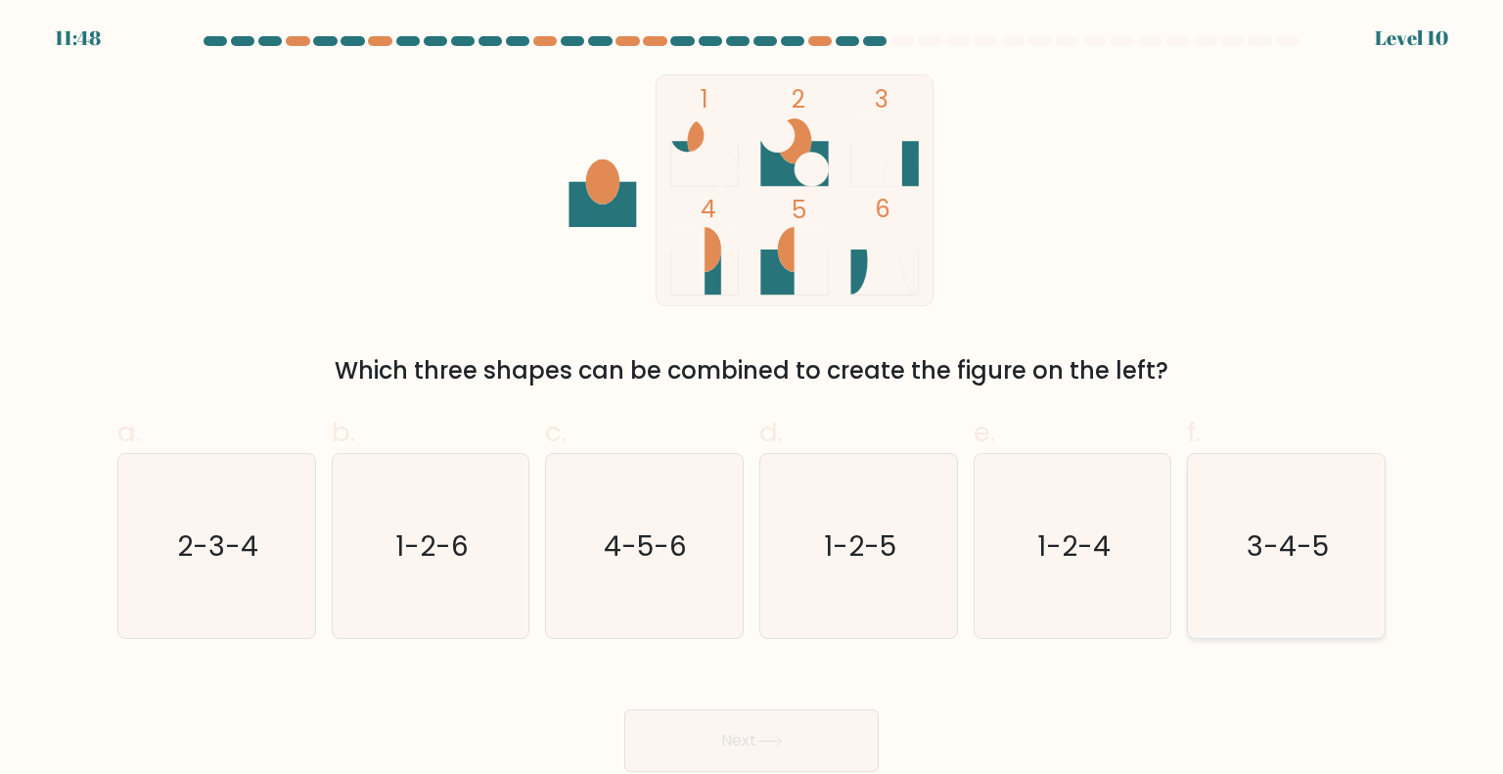
click at [1278, 544] on text "3-4-5" at bounding box center [1287, 544] width 82 height 39
click at [752, 400] on input "f. 3-4-5" at bounding box center [751, 393] width 1 height 13
radio input "true"
click at [806, 732] on button "Next" at bounding box center [751, 740] width 254 height 63
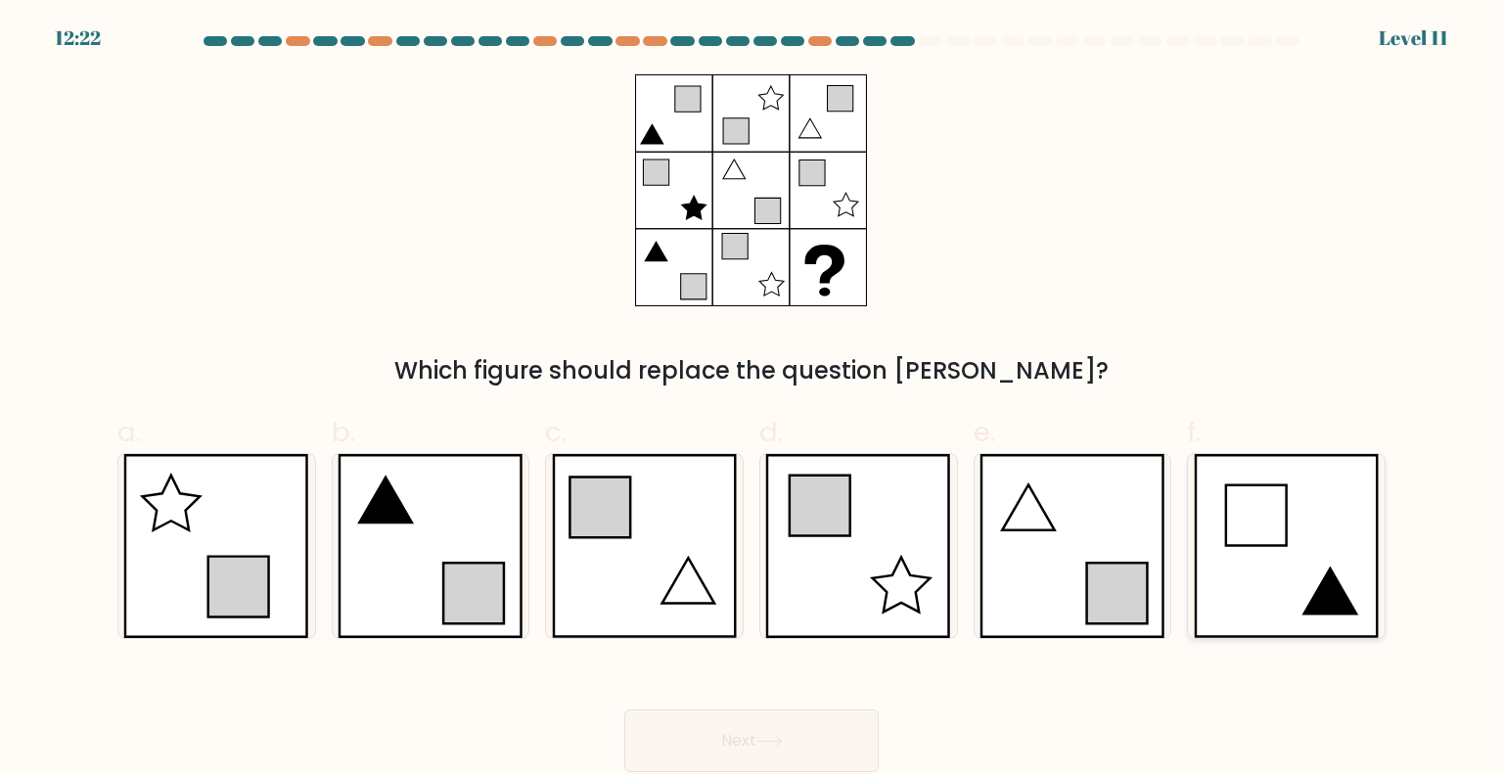
click at [1327, 567] on icon at bounding box center [1287, 546] width 186 height 184
click at [752, 400] on input "f." at bounding box center [751, 393] width 1 height 13
radio input "true"
click at [1087, 613] on icon at bounding box center [1117, 593] width 61 height 61
click at [752, 400] on input "e." at bounding box center [751, 393] width 1 height 13
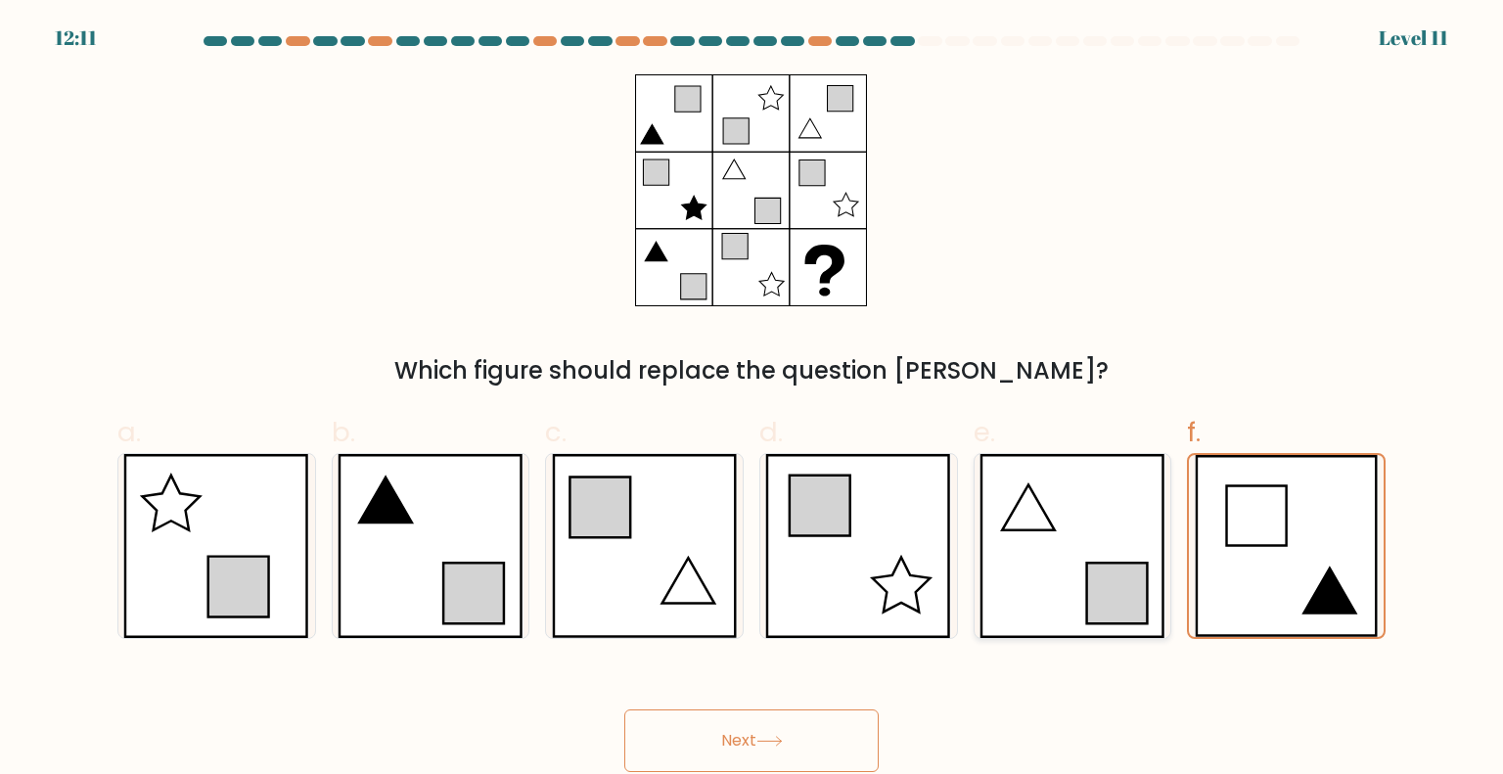
radio input "true"
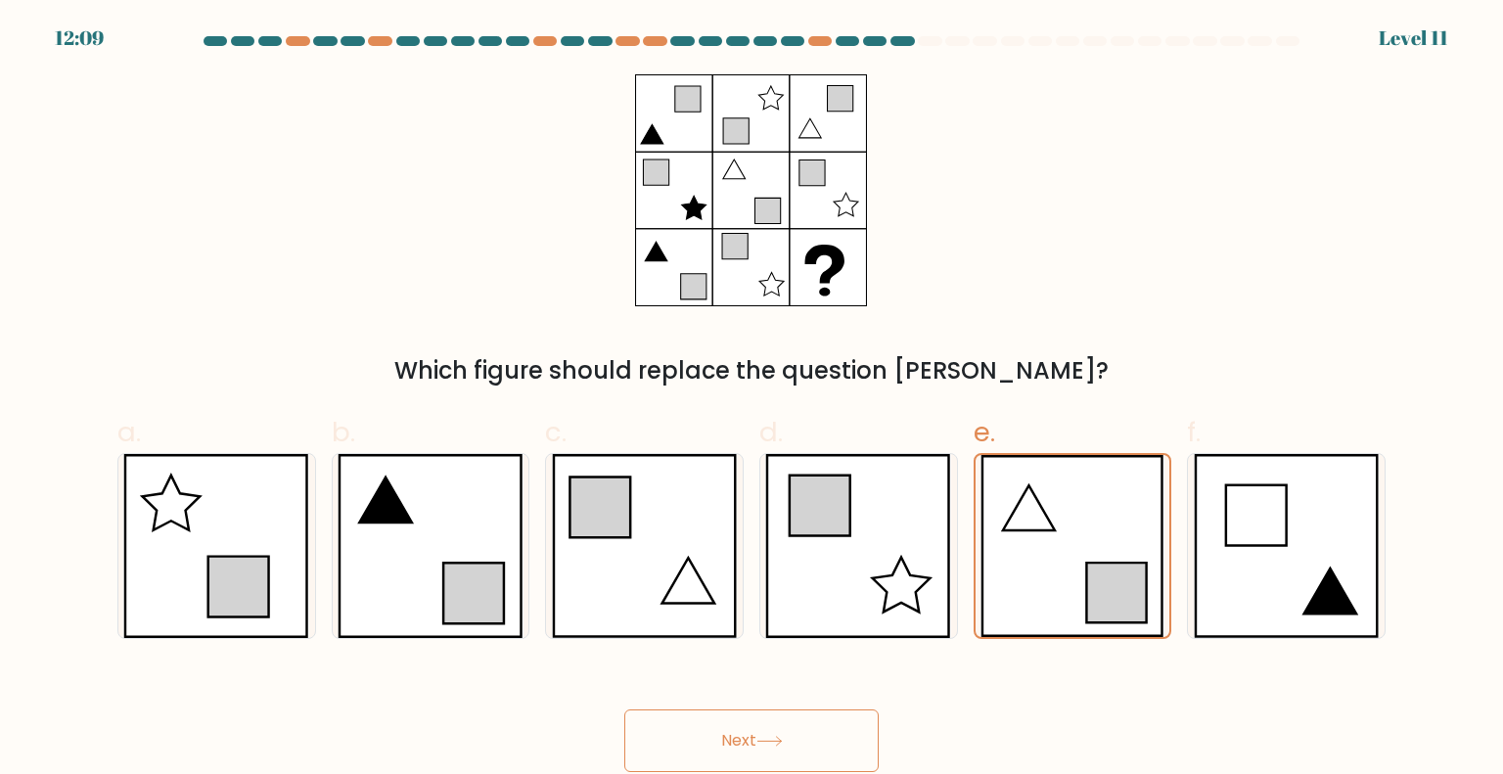
click at [806, 741] on button "Next" at bounding box center [751, 740] width 254 height 63
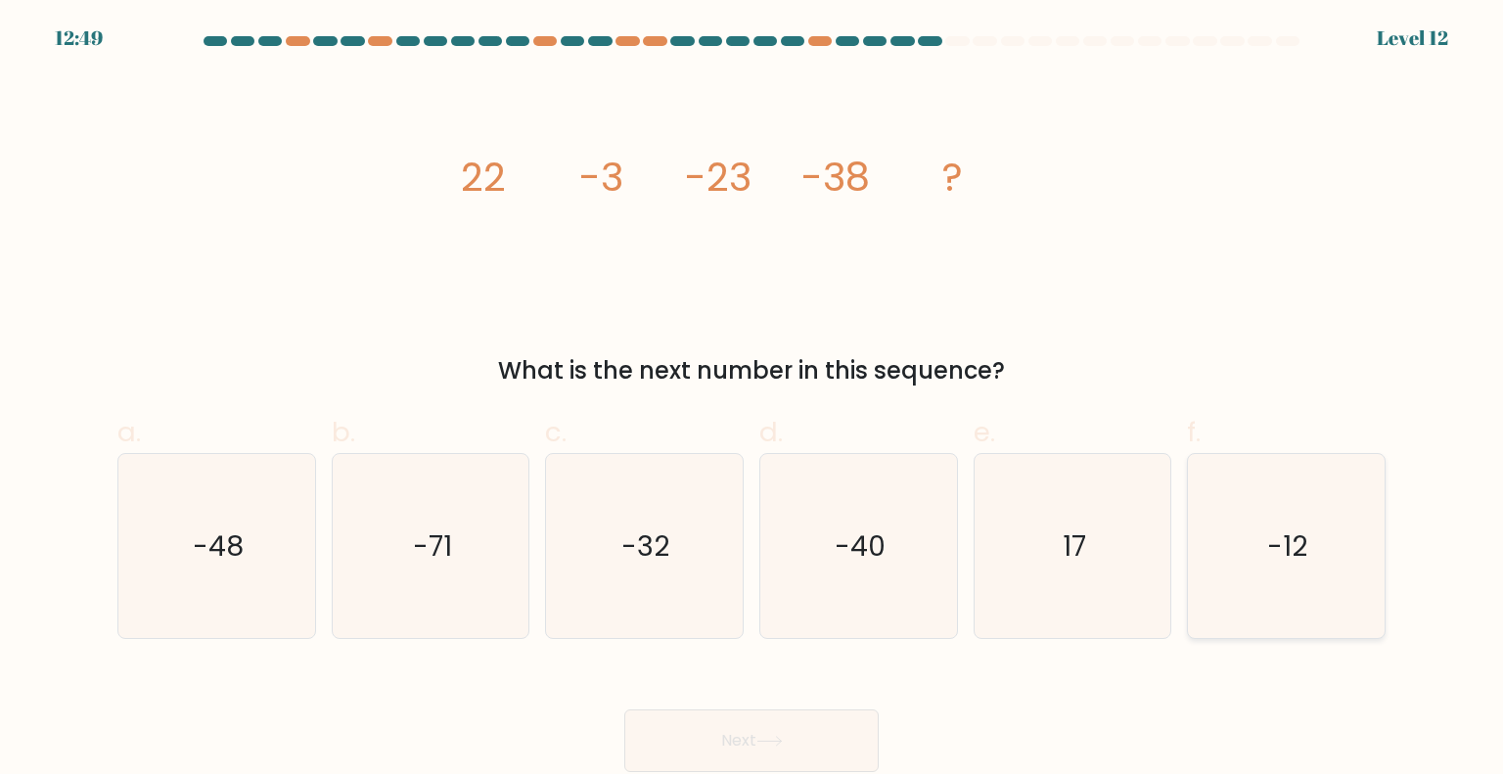
click at [1260, 582] on icon "-12" at bounding box center [1286, 546] width 184 height 184
click at [752, 400] on input "f. -12" at bounding box center [751, 393] width 1 height 13
radio input "true"
click at [716, 737] on button "Next" at bounding box center [751, 740] width 254 height 63
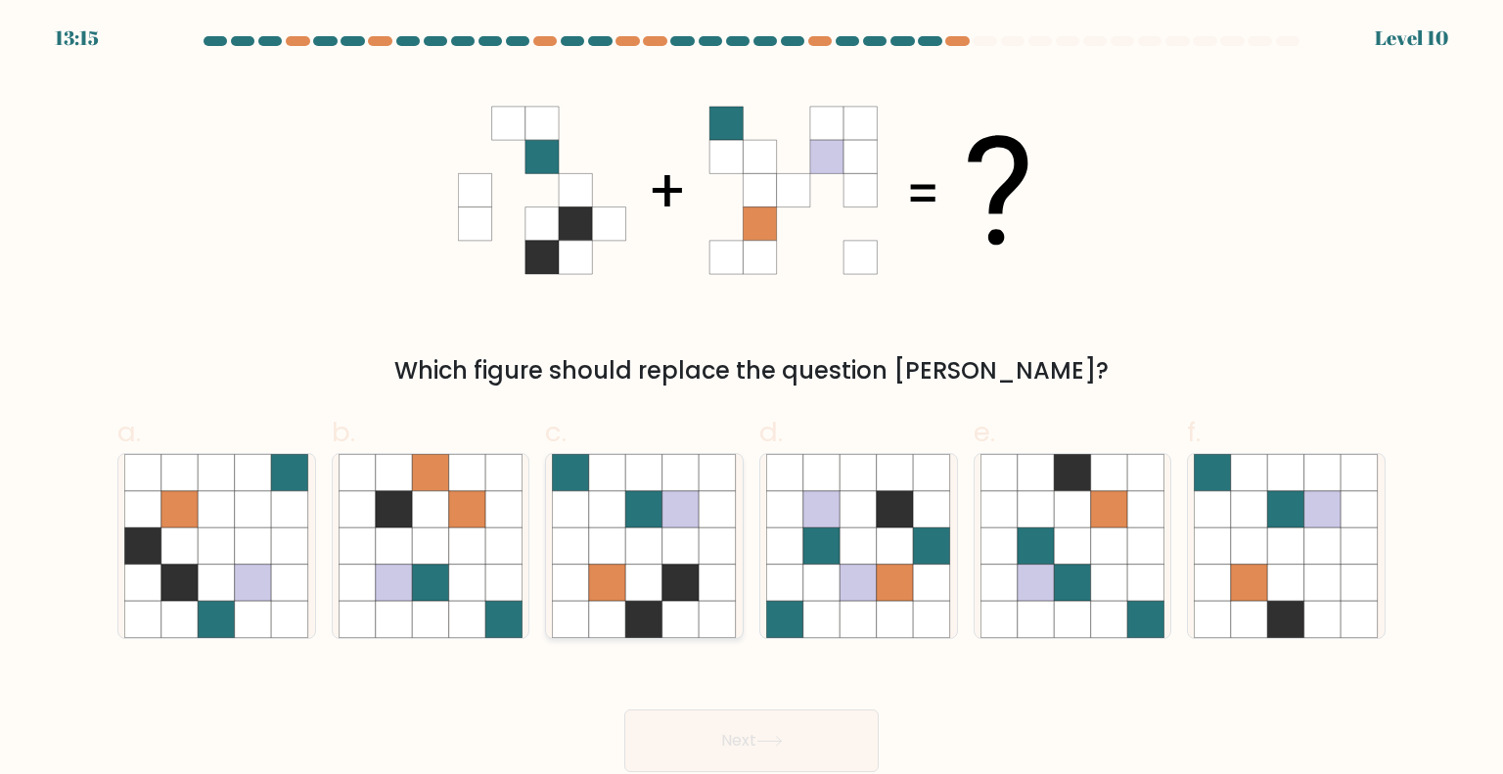
click at [635, 590] on icon at bounding box center [644, 582] width 37 height 37
click at [751, 400] on input "c." at bounding box center [751, 393] width 1 height 13
radio input "true"
click at [737, 743] on button "Next" at bounding box center [751, 740] width 254 height 63
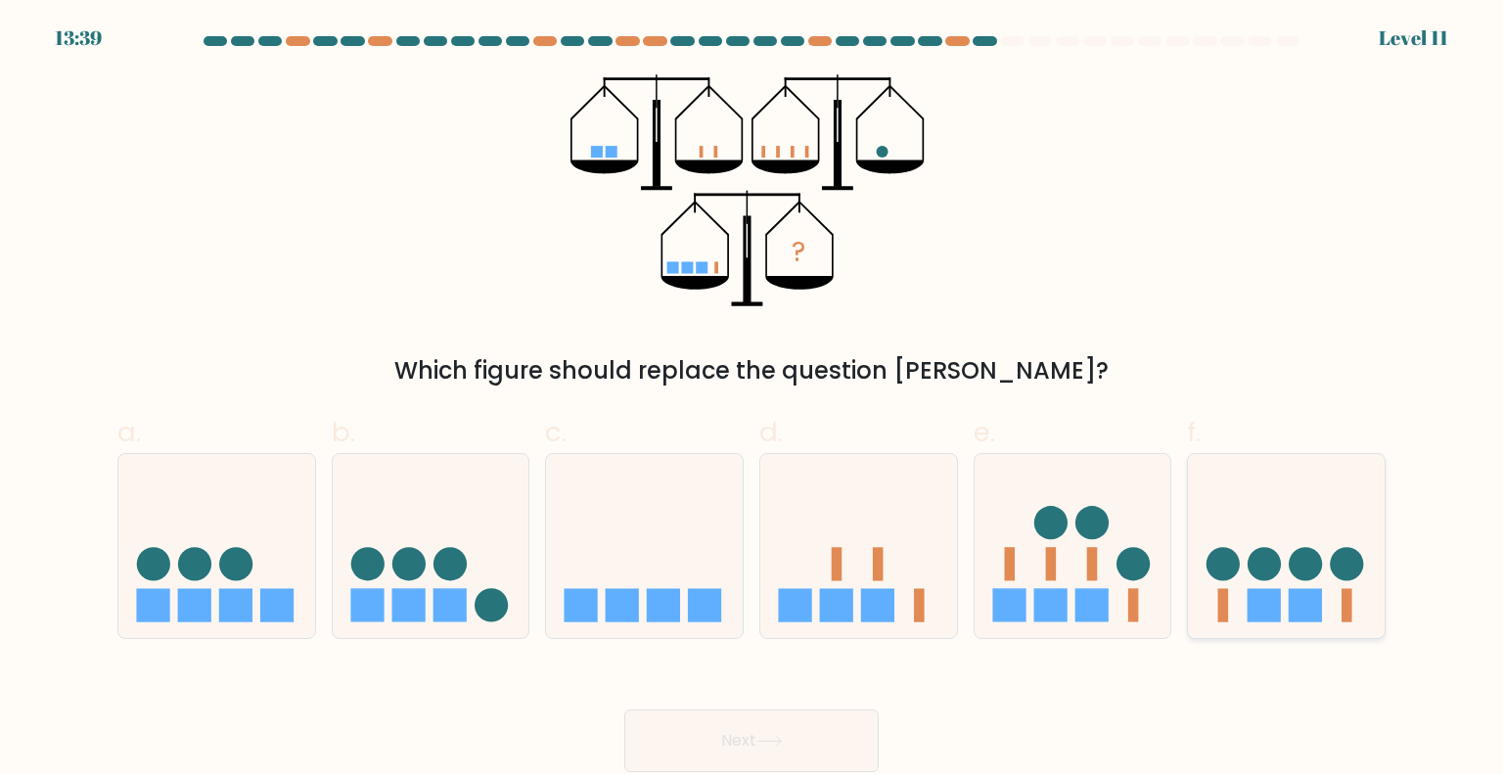
click at [1275, 616] on rect at bounding box center [1263, 604] width 33 height 33
click at [752, 400] on input "f." at bounding box center [751, 393] width 1 height 13
radio input "true"
click at [799, 755] on button "Next" at bounding box center [751, 740] width 254 height 63
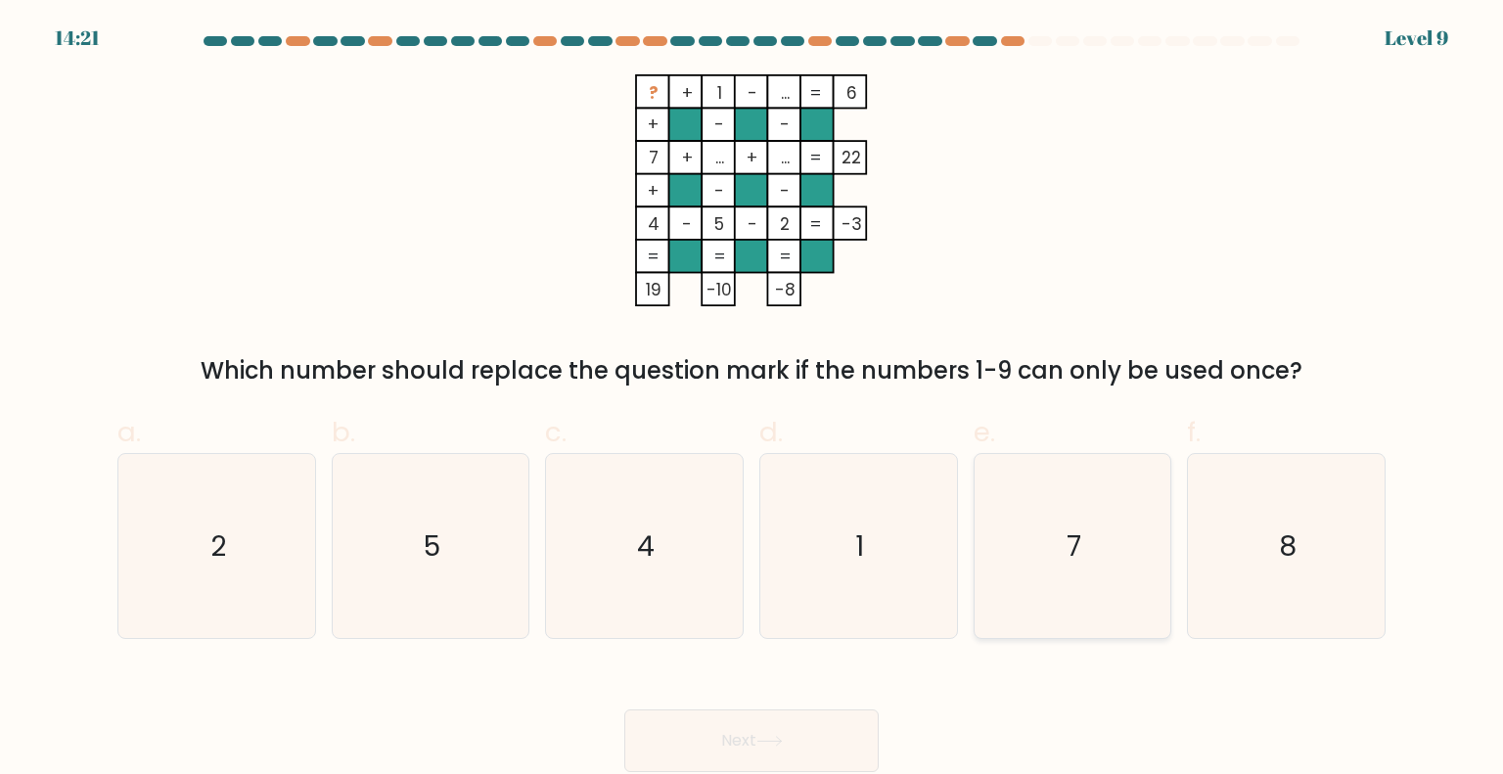
drag, startPoint x: 1118, startPoint y: 562, endPoint x: 1095, endPoint y: 570, distance: 25.1
click at [1117, 563] on icon "7" at bounding box center [1072, 546] width 184 height 184
click at [752, 400] on input "e. 7" at bounding box center [751, 393] width 1 height 13
radio input "true"
click at [821, 717] on button "Next" at bounding box center [751, 740] width 254 height 63
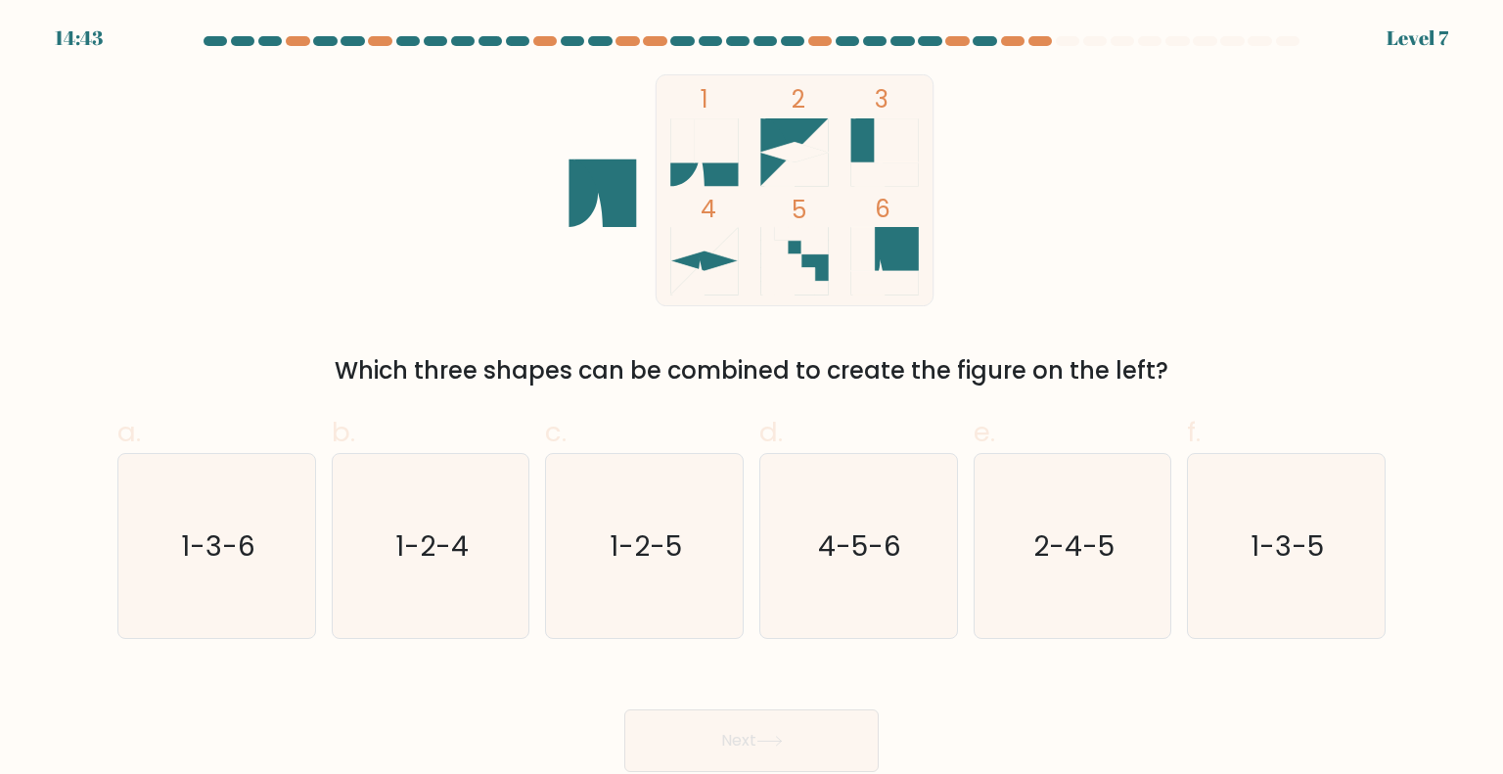
click at [1418, 185] on form at bounding box center [751, 404] width 1503 height 736
click at [805, 716] on div "Next" at bounding box center [751, 717] width 1291 height 110
click at [801, 723] on button "Next" at bounding box center [751, 740] width 254 height 63
click at [902, 540] on icon "4-5-6" at bounding box center [858, 546] width 184 height 184
click at [752, 400] on input "d. 4-5-6" at bounding box center [751, 393] width 1 height 13
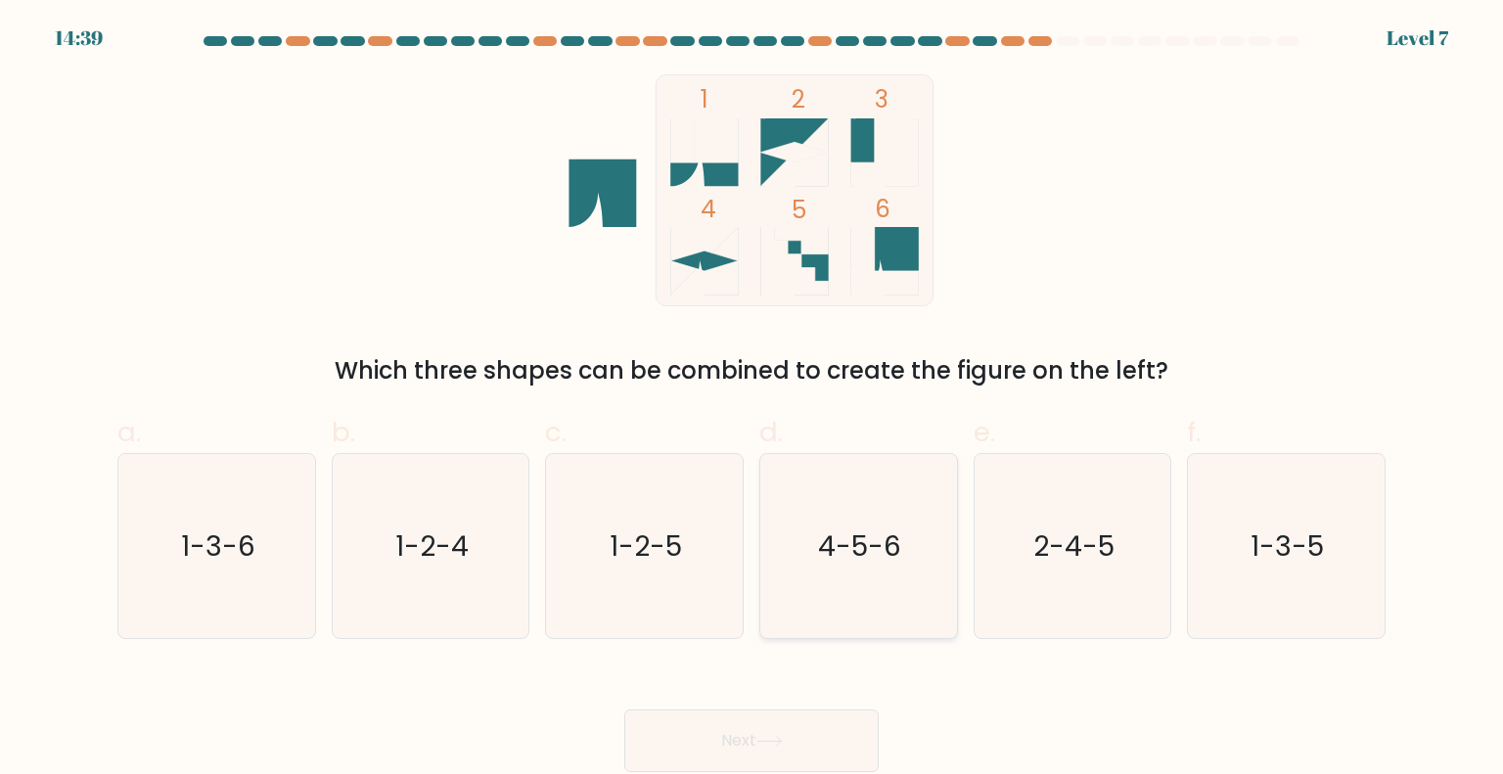
radio input "true"
click at [890, 538] on text "4-5-6" at bounding box center [860, 545] width 83 height 38
click at [752, 400] on input "d. 4-5-6" at bounding box center [751, 393] width 1 height 13
click at [1183, 275] on div "1 2 3 4 5 6 Which three shapes can be combined to create the figure on the left?" at bounding box center [751, 231] width 1291 height 314
click at [305, 536] on icon "1-3-6" at bounding box center [216, 546] width 184 height 184
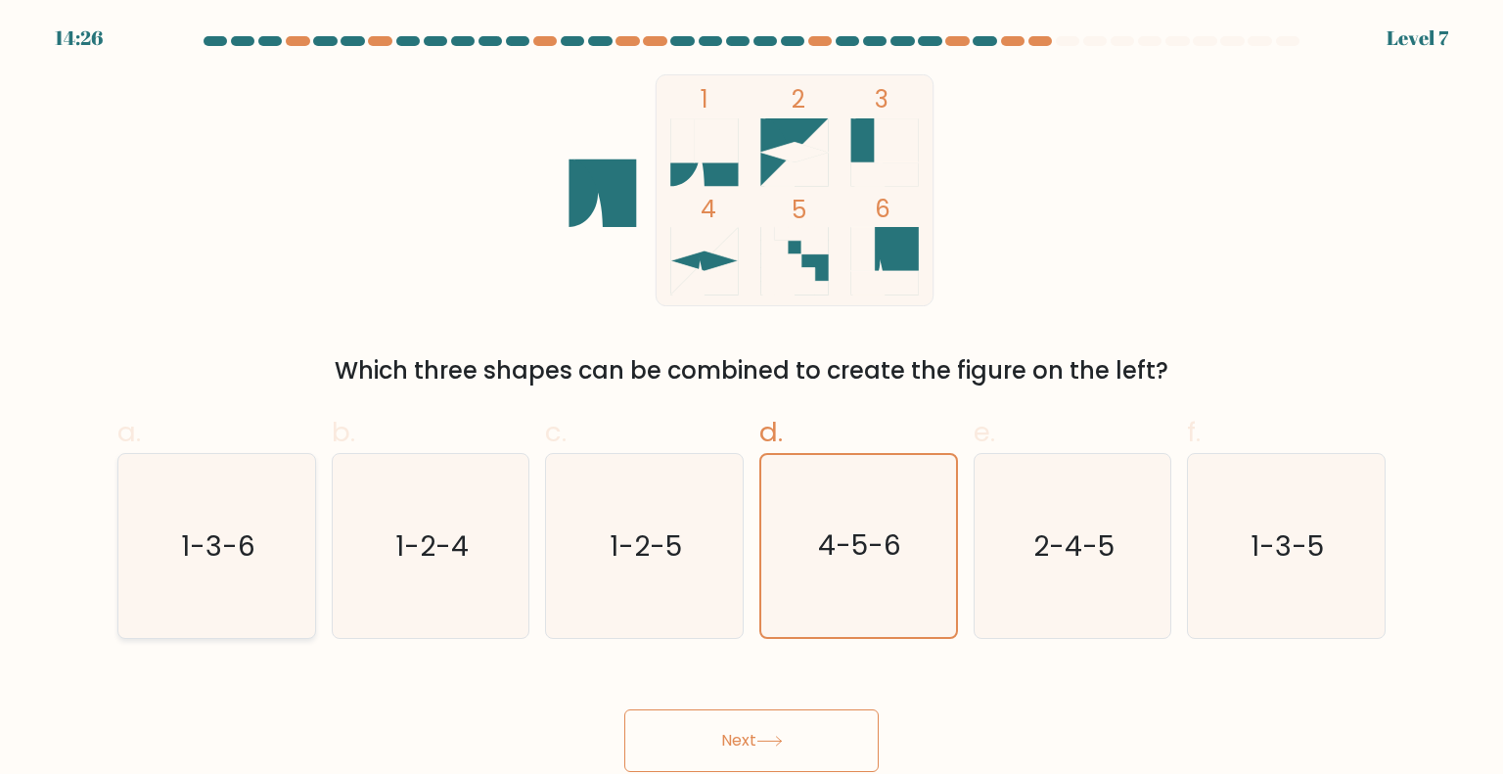
click at [751, 400] on input "a. 1-3-6" at bounding box center [751, 393] width 1 height 13
radio input "true"
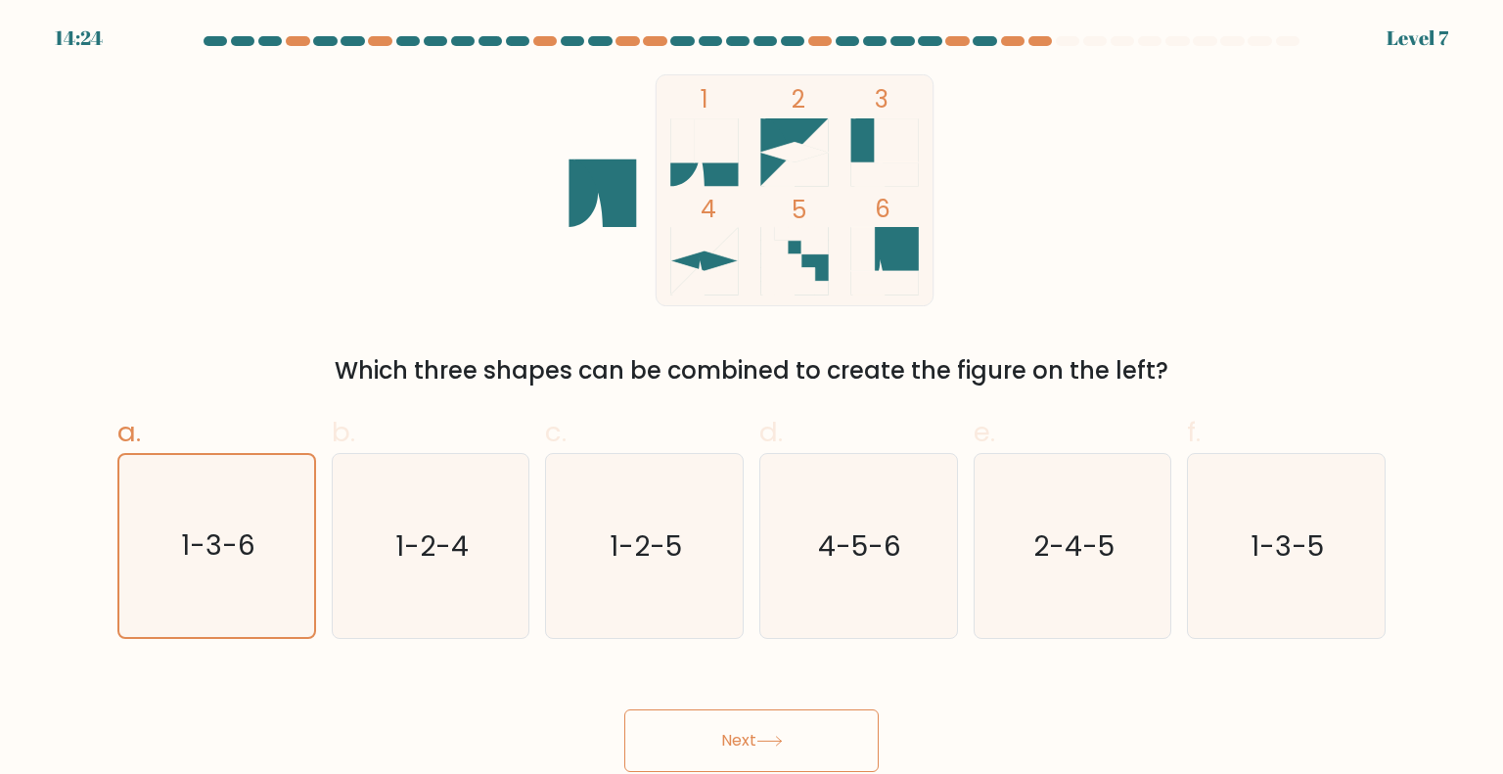
click at [803, 739] on button "Next" at bounding box center [751, 740] width 254 height 63
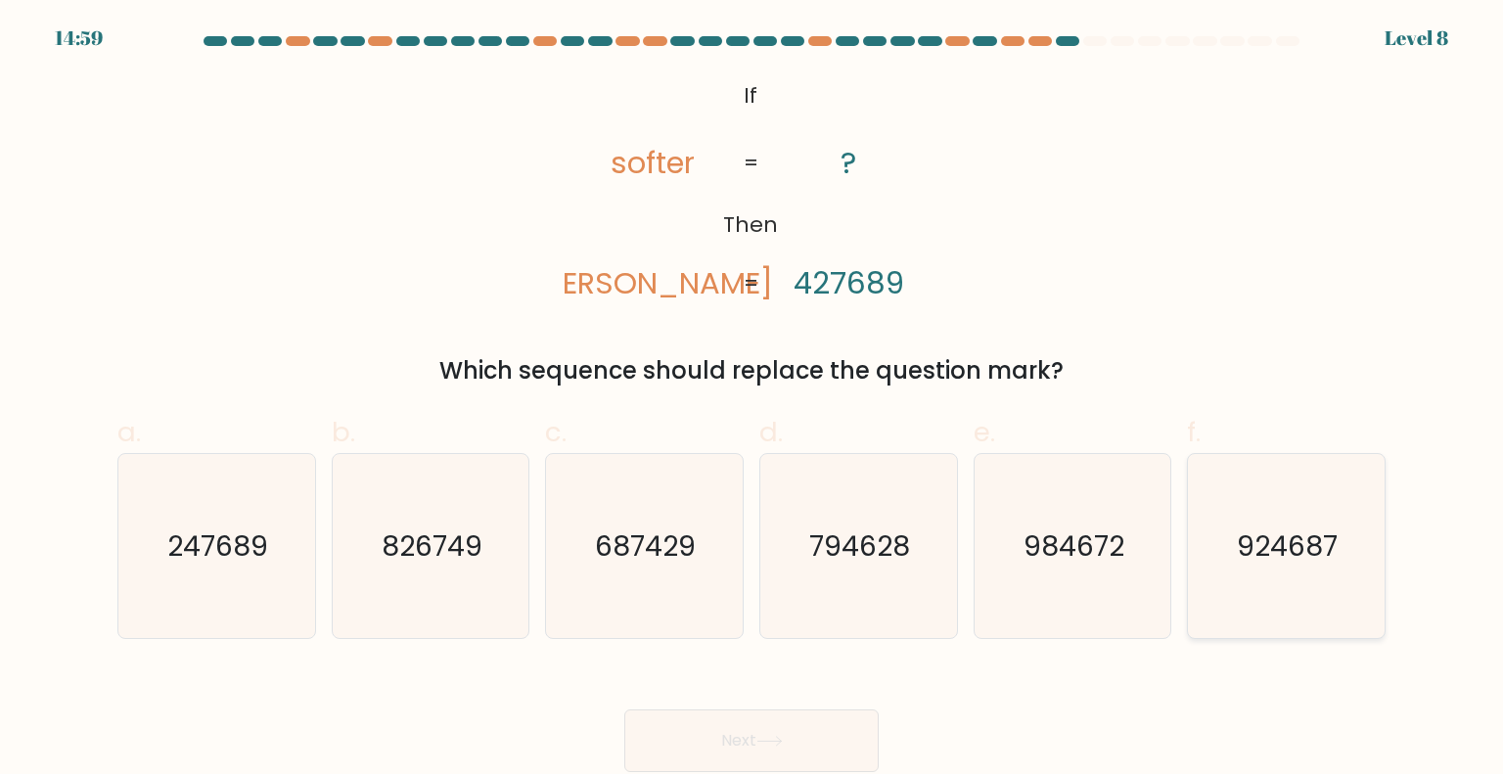
click at [1304, 548] on text "924687" at bounding box center [1288, 544] width 101 height 39
click at [752, 400] on input "f. 924687" at bounding box center [751, 393] width 1 height 13
radio input "true"
click at [850, 744] on button "Next" at bounding box center [751, 740] width 254 height 63
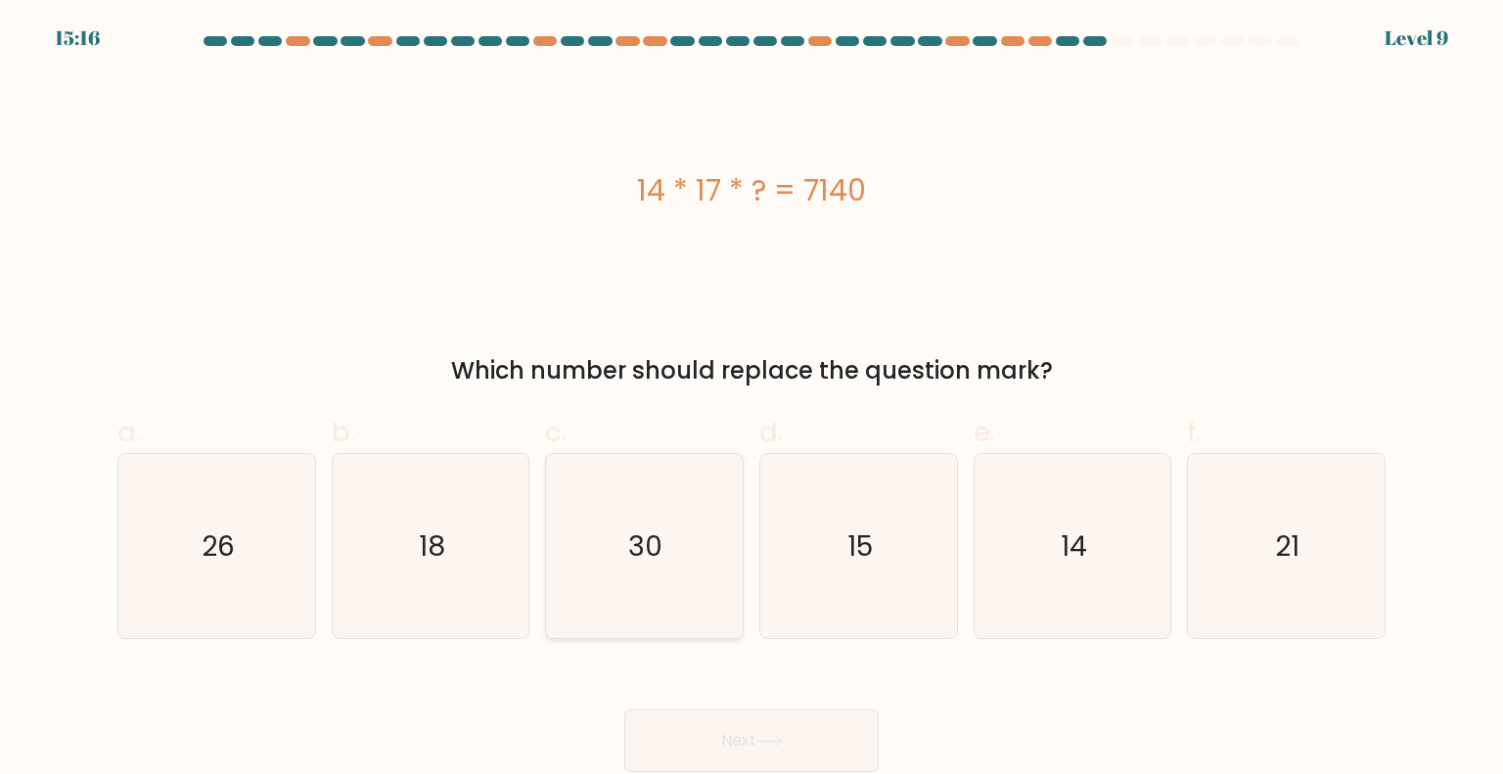
click at [684, 496] on icon "30" at bounding box center [644, 546] width 184 height 184
click at [751, 400] on input "c. 30" at bounding box center [751, 393] width 1 height 13
radio input "true"
click at [801, 743] on button "Next" at bounding box center [751, 740] width 254 height 63
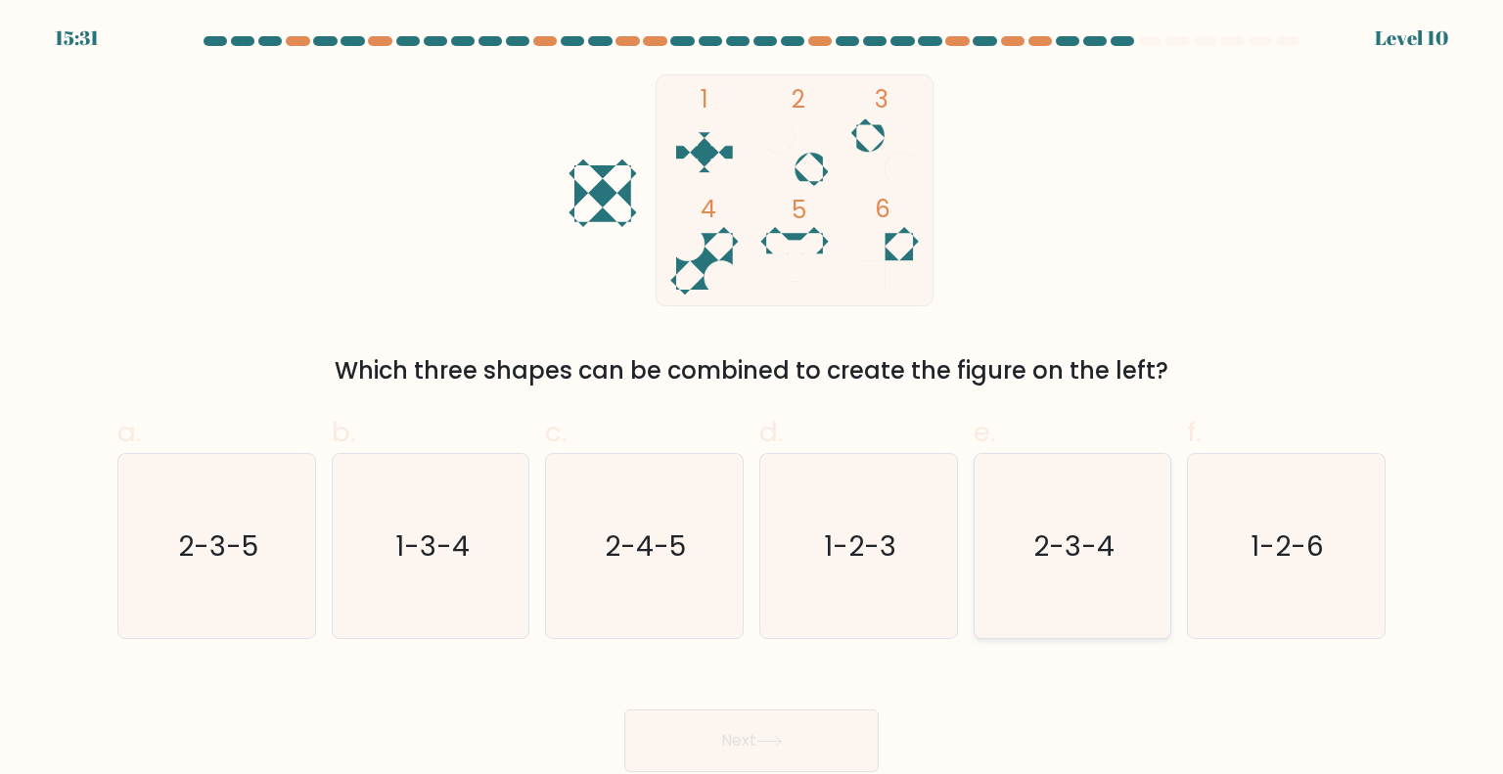
click at [1069, 535] on text "2-3-4" at bounding box center [1073, 544] width 81 height 39
click at [752, 400] on input "e. 2-3-4" at bounding box center [751, 393] width 1 height 13
radio input "true"
click at [773, 744] on icon at bounding box center [769, 741] width 26 height 11
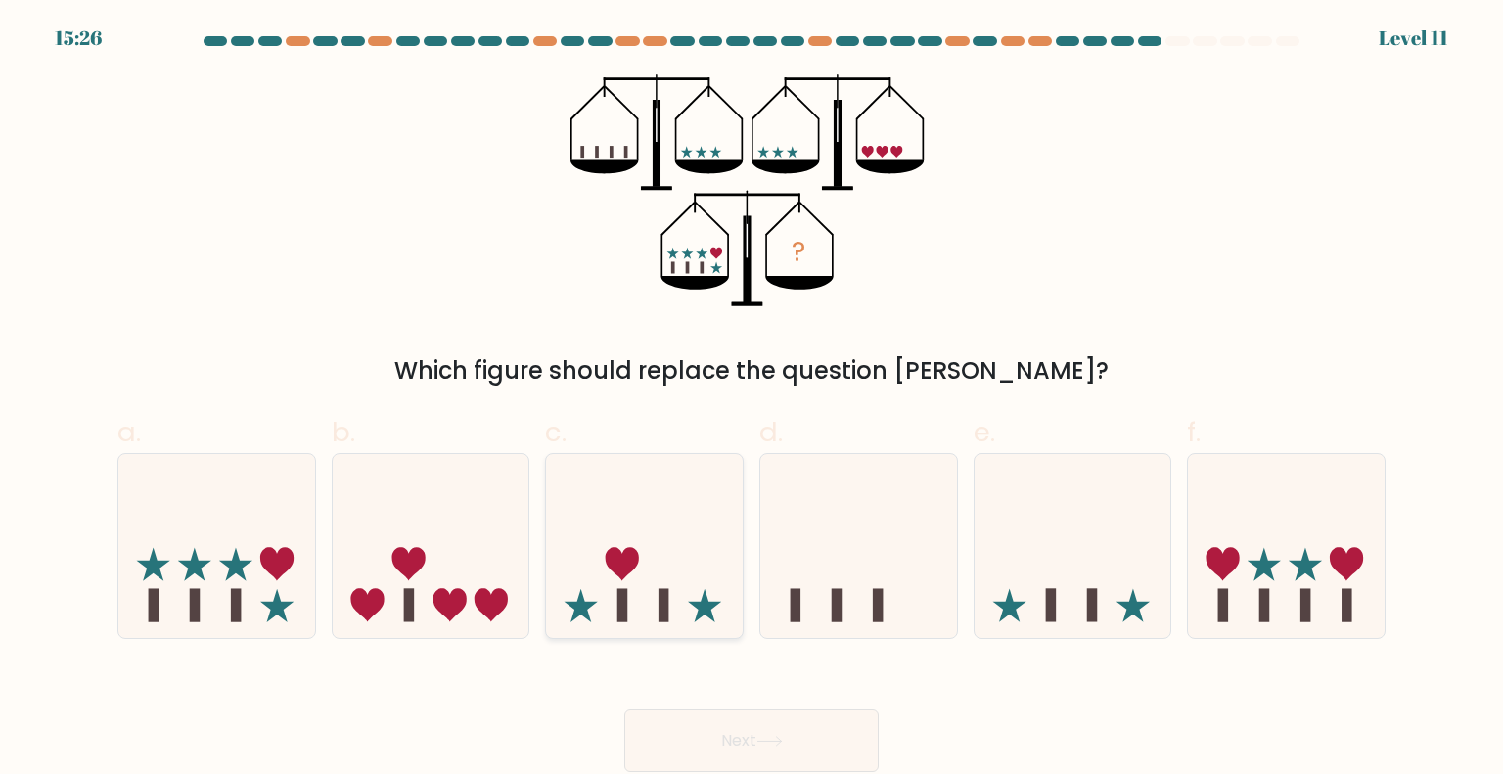
click at [656, 577] on icon at bounding box center [644, 546] width 197 height 162
click at [751, 400] on input "c." at bounding box center [751, 393] width 1 height 13
radio input "true"
click at [769, 731] on button "Next" at bounding box center [751, 740] width 254 height 63
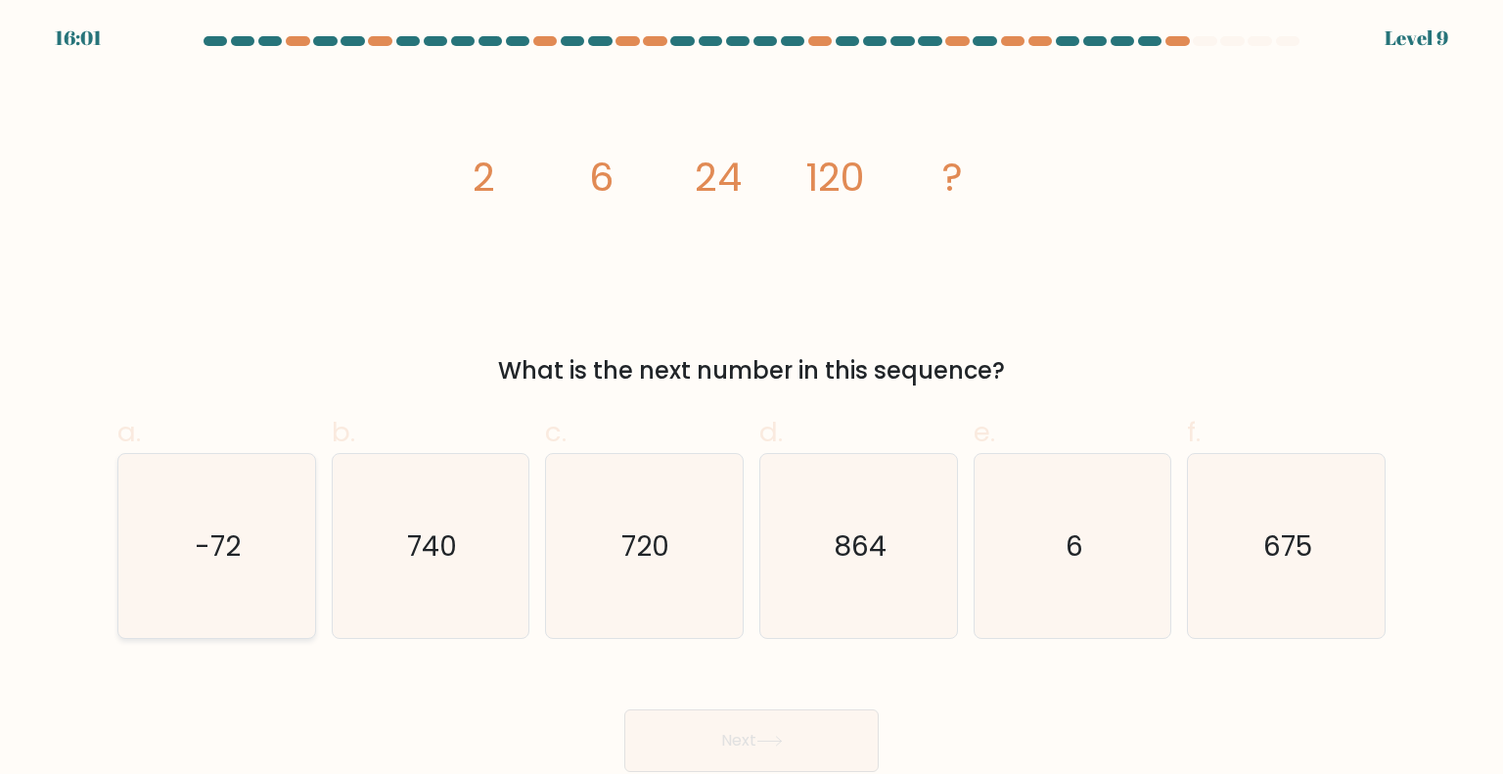
click at [210, 567] on icon "-72" at bounding box center [216, 546] width 184 height 184
click at [751, 400] on input "a. -72" at bounding box center [751, 393] width 1 height 13
radio input "true"
click at [210, 567] on icon "-72" at bounding box center [216, 546] width 182 height 182
click at [751, 400] on input "a. -72" at bounding box center [751, 393] width 1 height 13
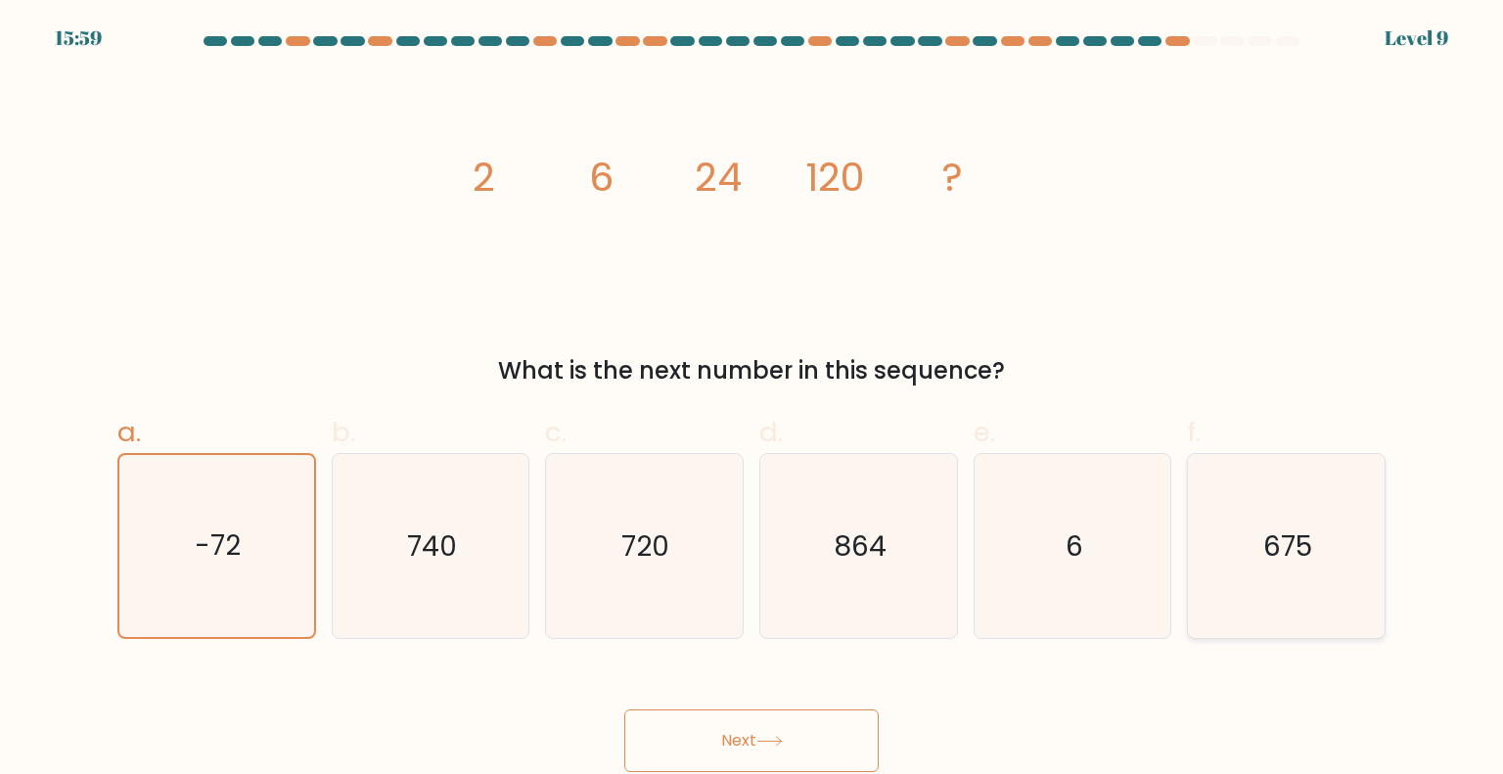
click at [1216, 558] on icon "675" at bounding box center [1286, 546] width 184 height 184
click at [752, 400] on input "f. 675" at bounding box center [751, 393] width 1 height 13
radio input "true"
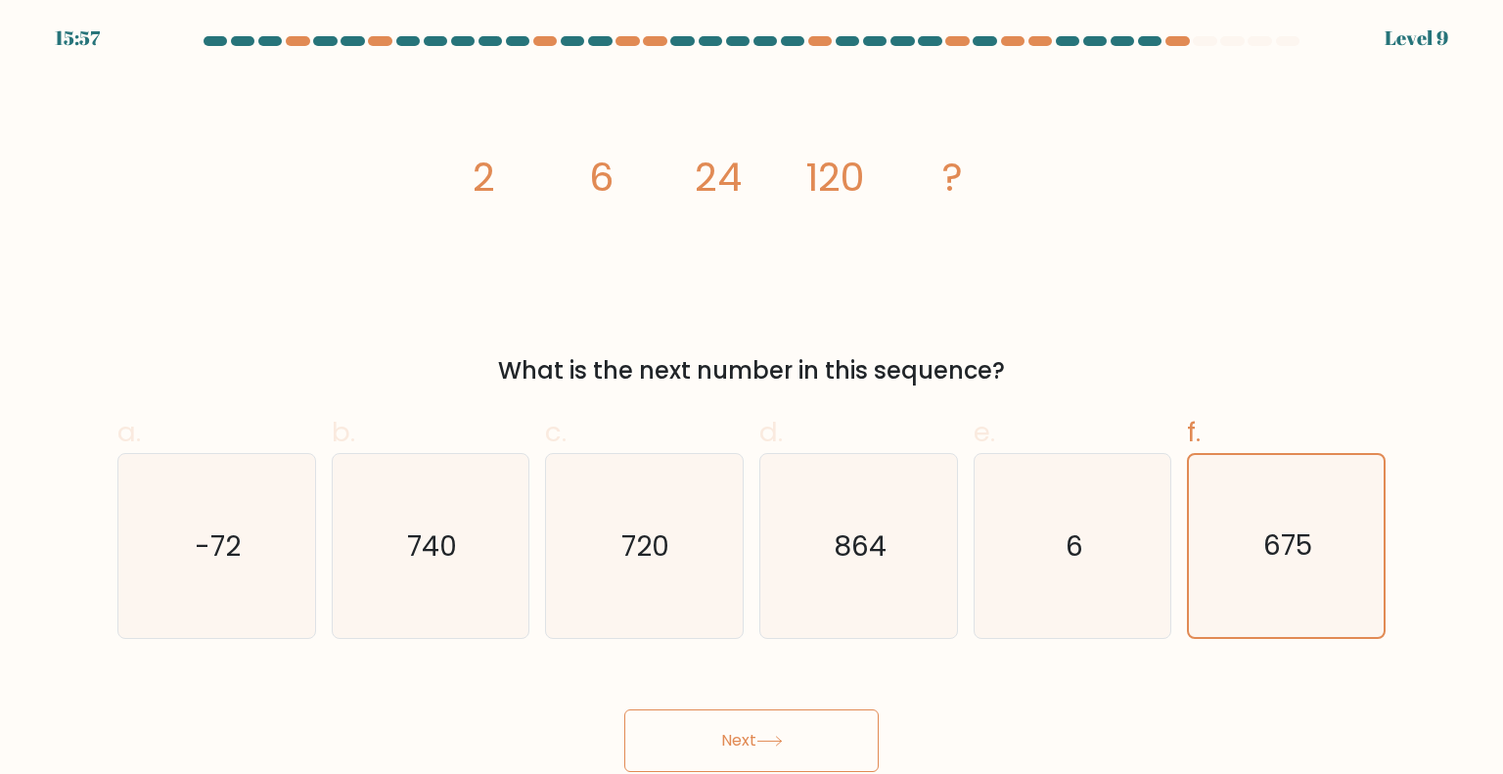
click at [763, 738] on icon at bounding box center [769, 741] width 26 height 11
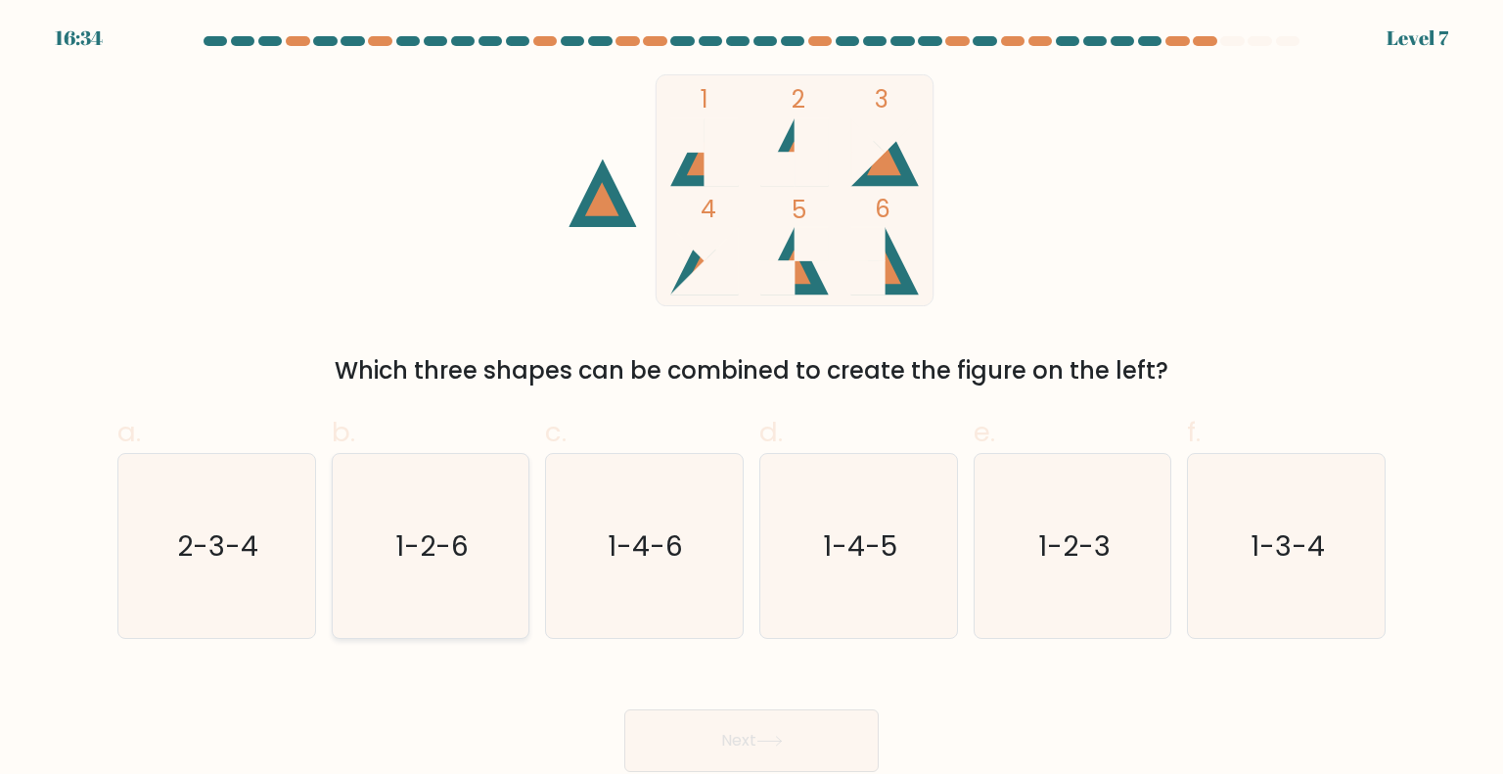
click at [351, 523] on icon "1-2-6" at bounding box center [430, 546] width 184 height 184
click at [751, 400] on input "b. 1-2-6" at bounding box center [751, 393] width 1 height 13
radio input "true"
drag, startPoint x: 788, startPoint y: 742, endPoint x: 783, endPoint y: 770, distance: 29.0
click at [784, 765] on button "Next" at bounding box center [751, 740] width 254 height 63
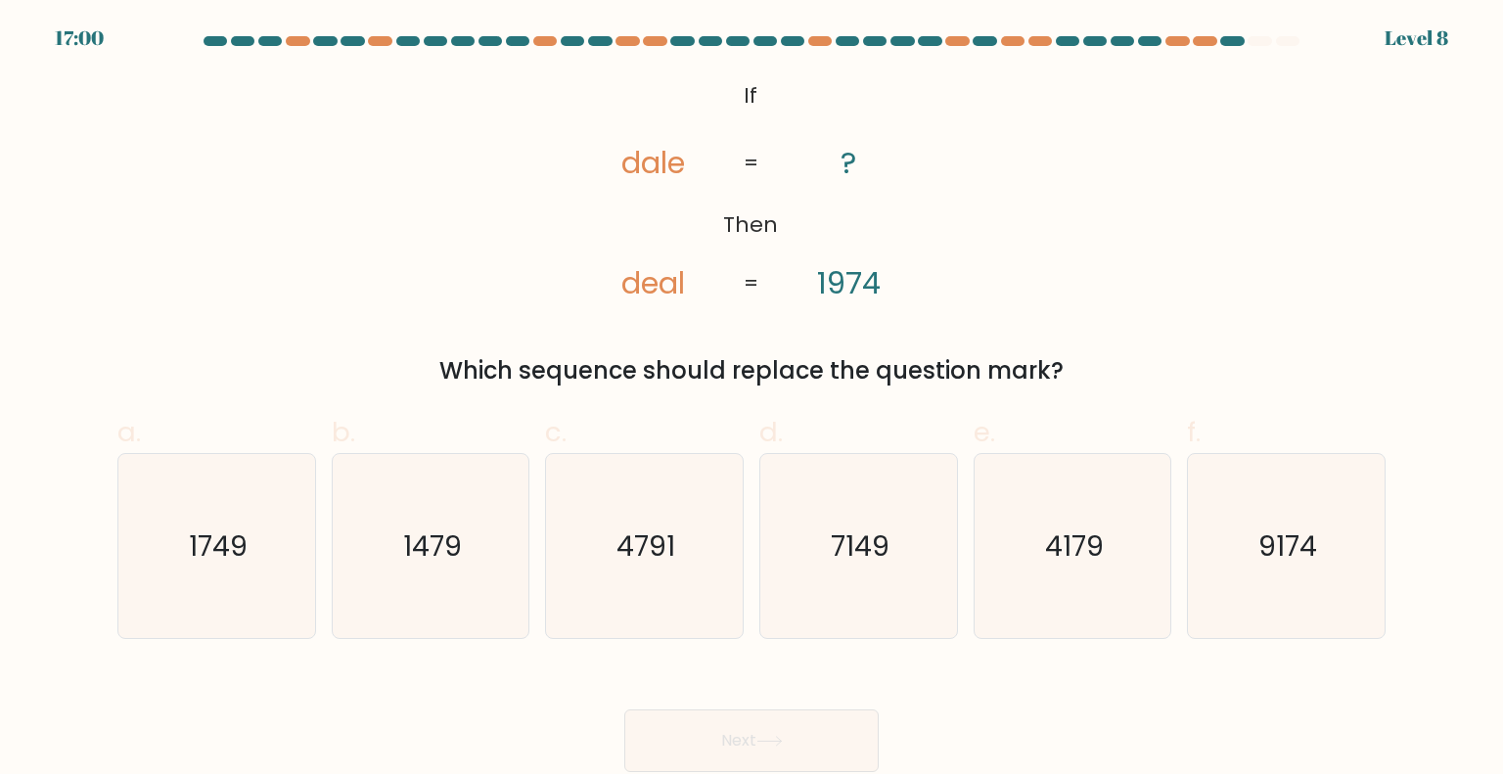
click at [325, 484] on div "b. 1479" at bounding box center [431, 525] width 214 height 227
click at [306, 512] on icon "1749" at bounding box center [216, 546] width 184 height 184
click at [751, 400] on input "a. 1749" at bounding box center [751, 393] width 1 height 13
radio input "true"
click at [788, 745] on button "Next" at bounding box center [751, 740] width 254 height 63
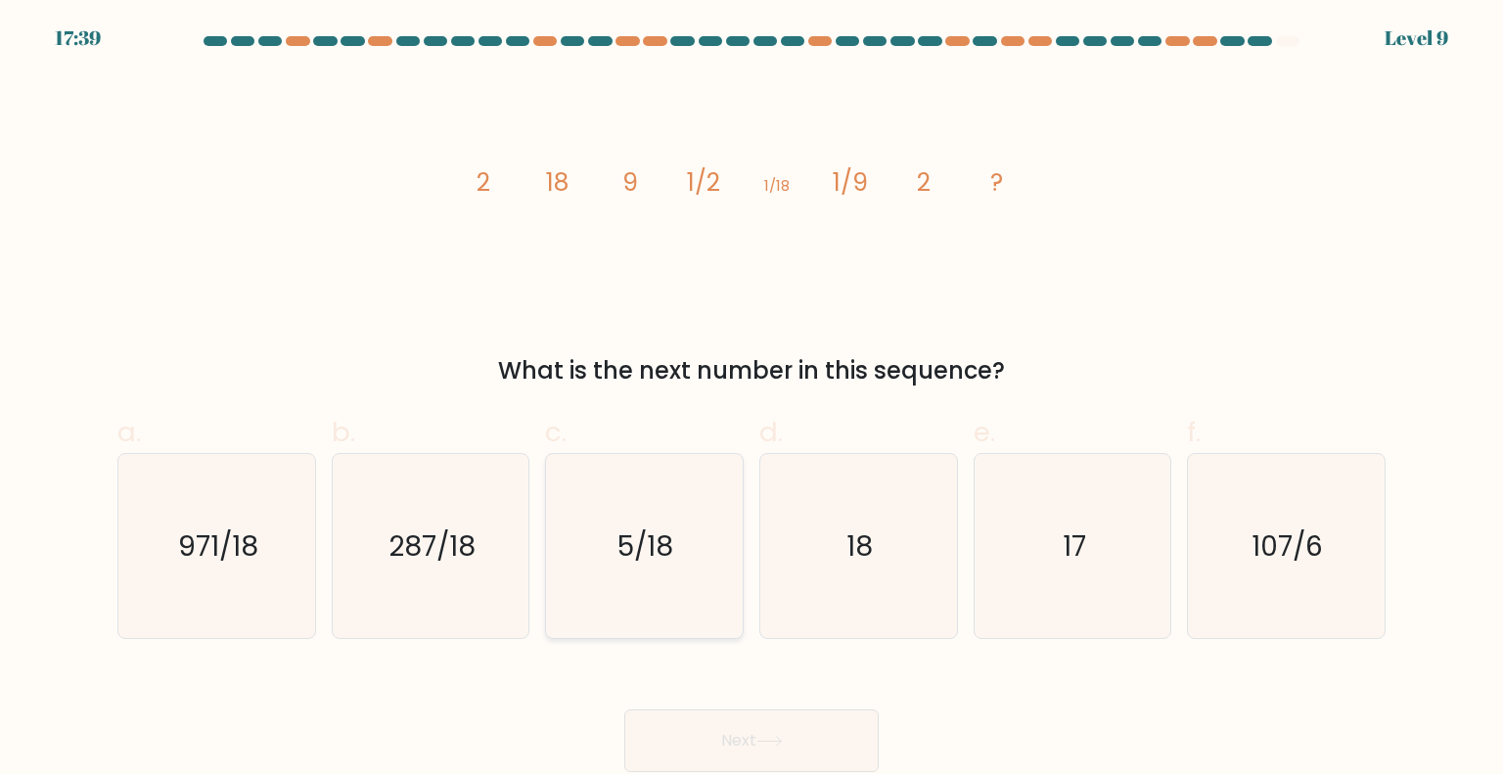
click at [602, 575] on icon "5/18" at bounding box center [644, 546] width 184 height 184
click at [751, 400] on input "c. 5/18" at bounding box center [751, 393] width 1 height 13
radio input "true"
click at [780, 735] on button "Next" at bounding box center [751, 740] width 254 height 63
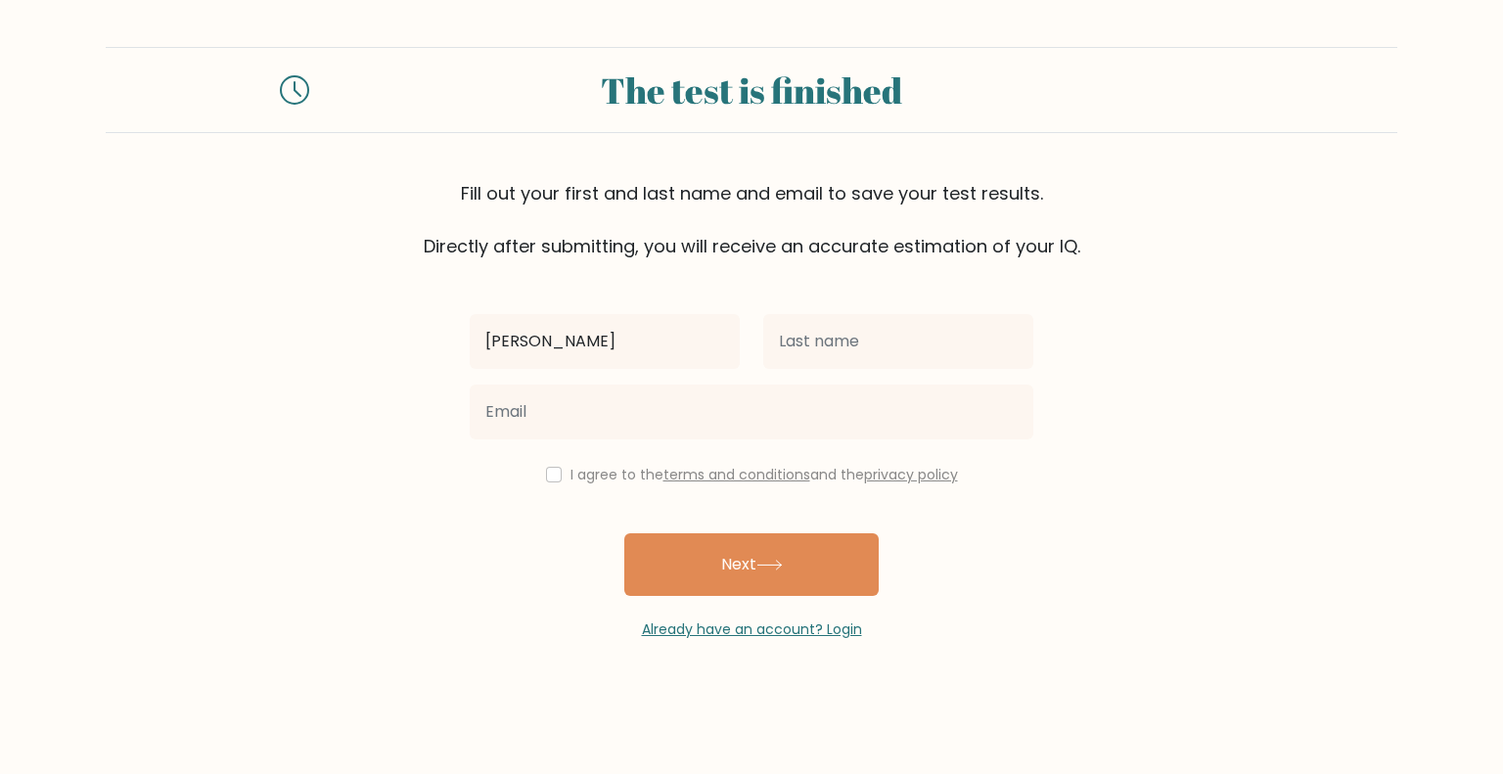
type input "CHRISTINE"
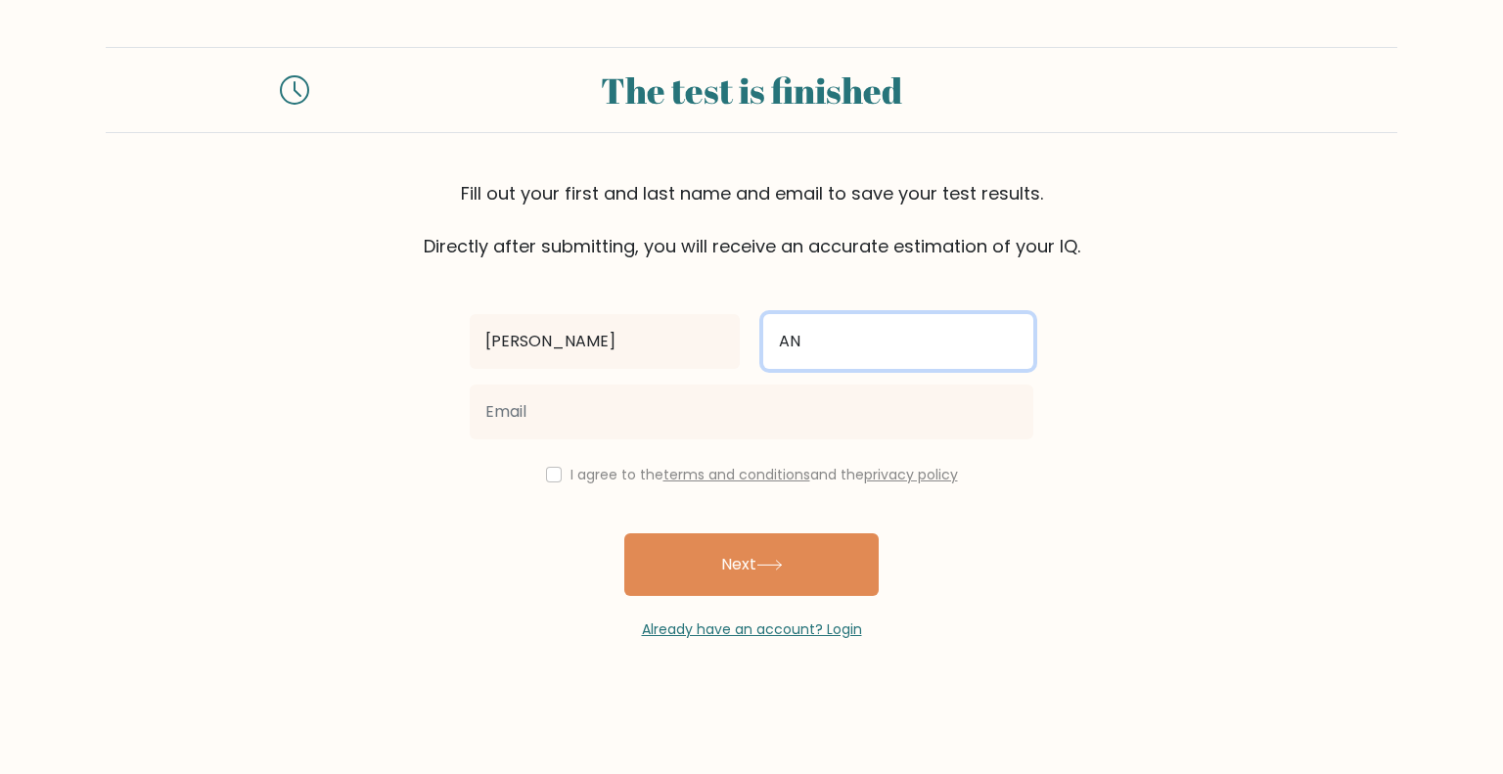
type input "A"
type input "PANTILLO"
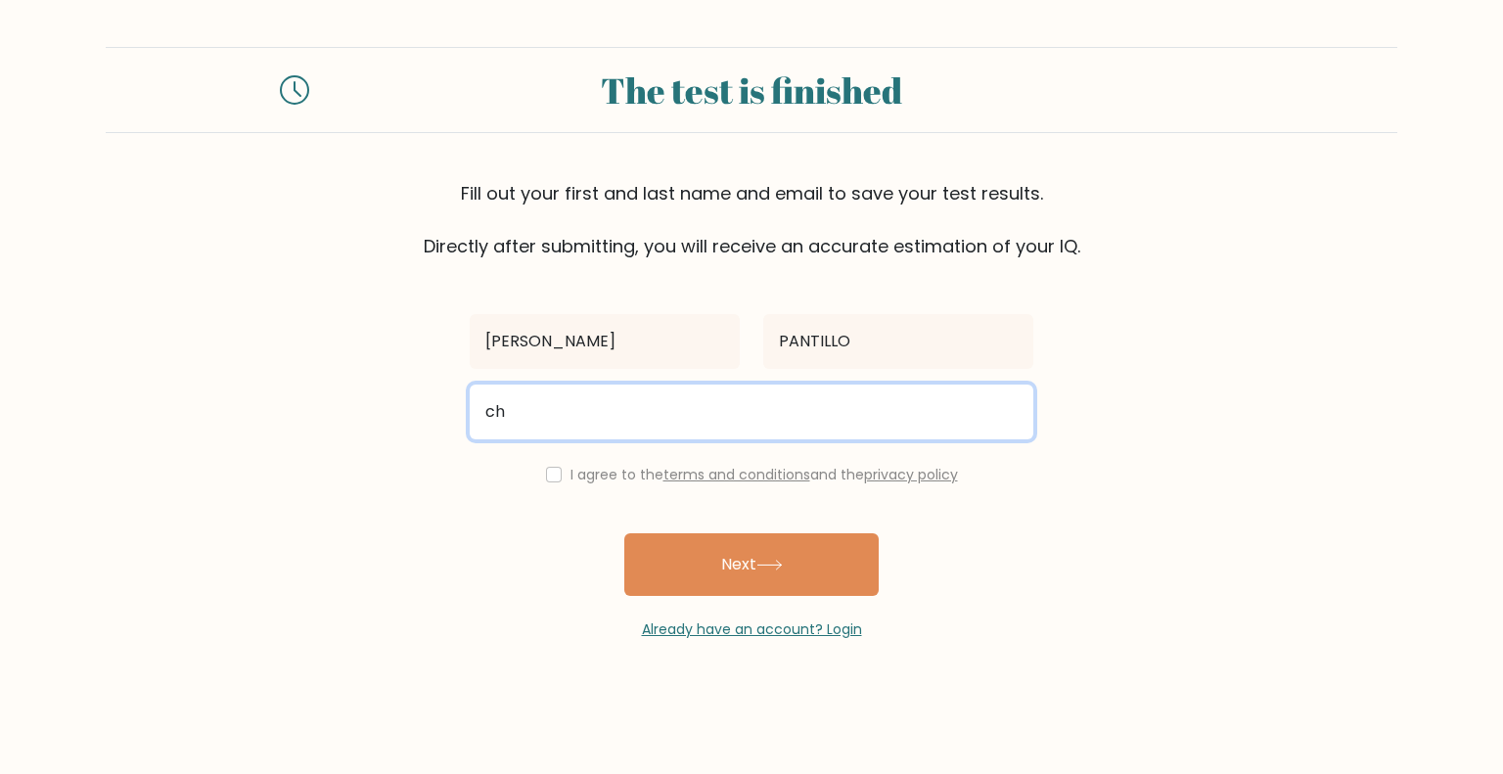
type input "c"
paste input "chrismaepntll@gmail.com"
type input "chrismaepntll@gmail.com"
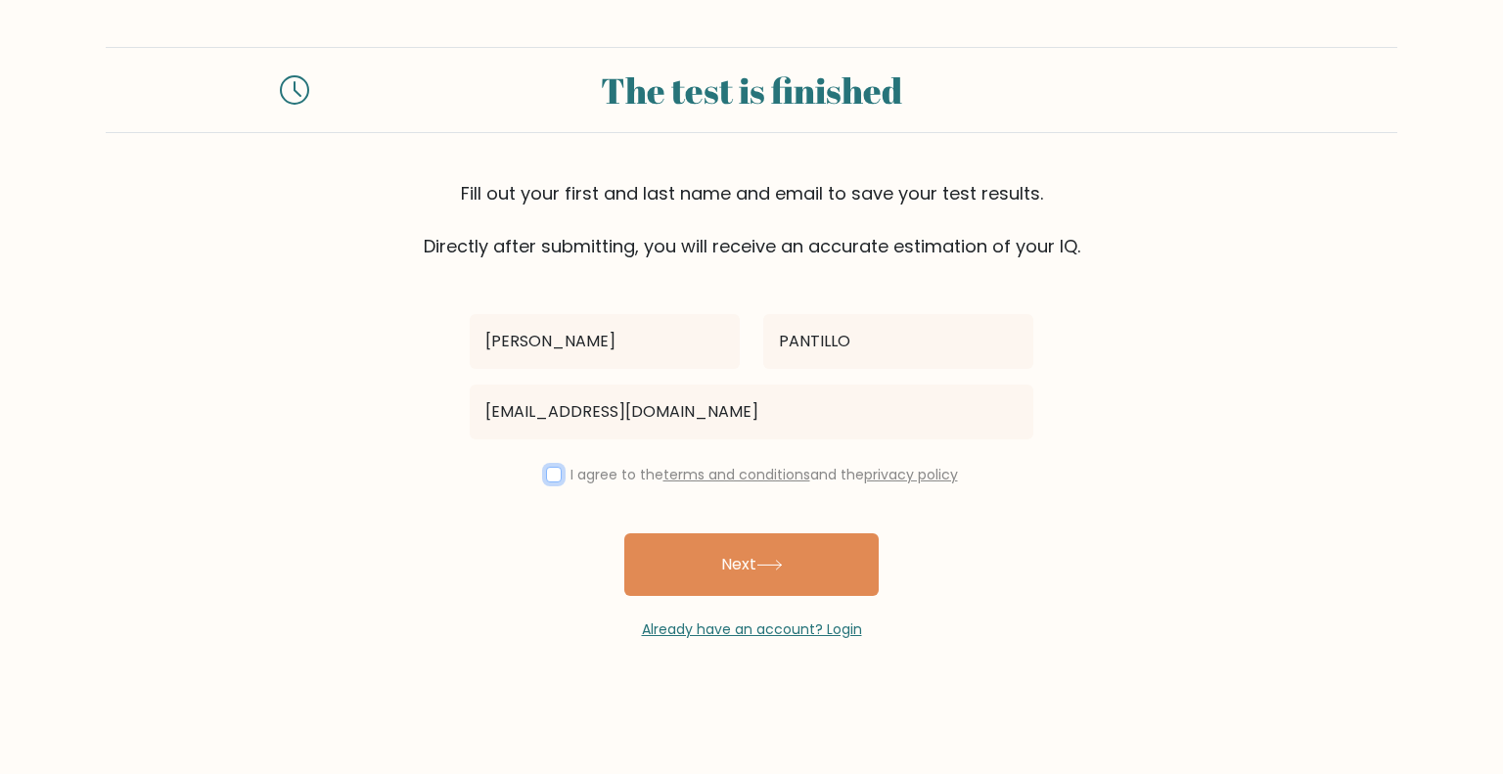
click at [556, 473] on input "checkbox" at bounding box center [554, 475] width 16 height 16
checkbox input "true"
click at [790, 558] on button "Next" at bounding box center [751, 564] width 254 height 63
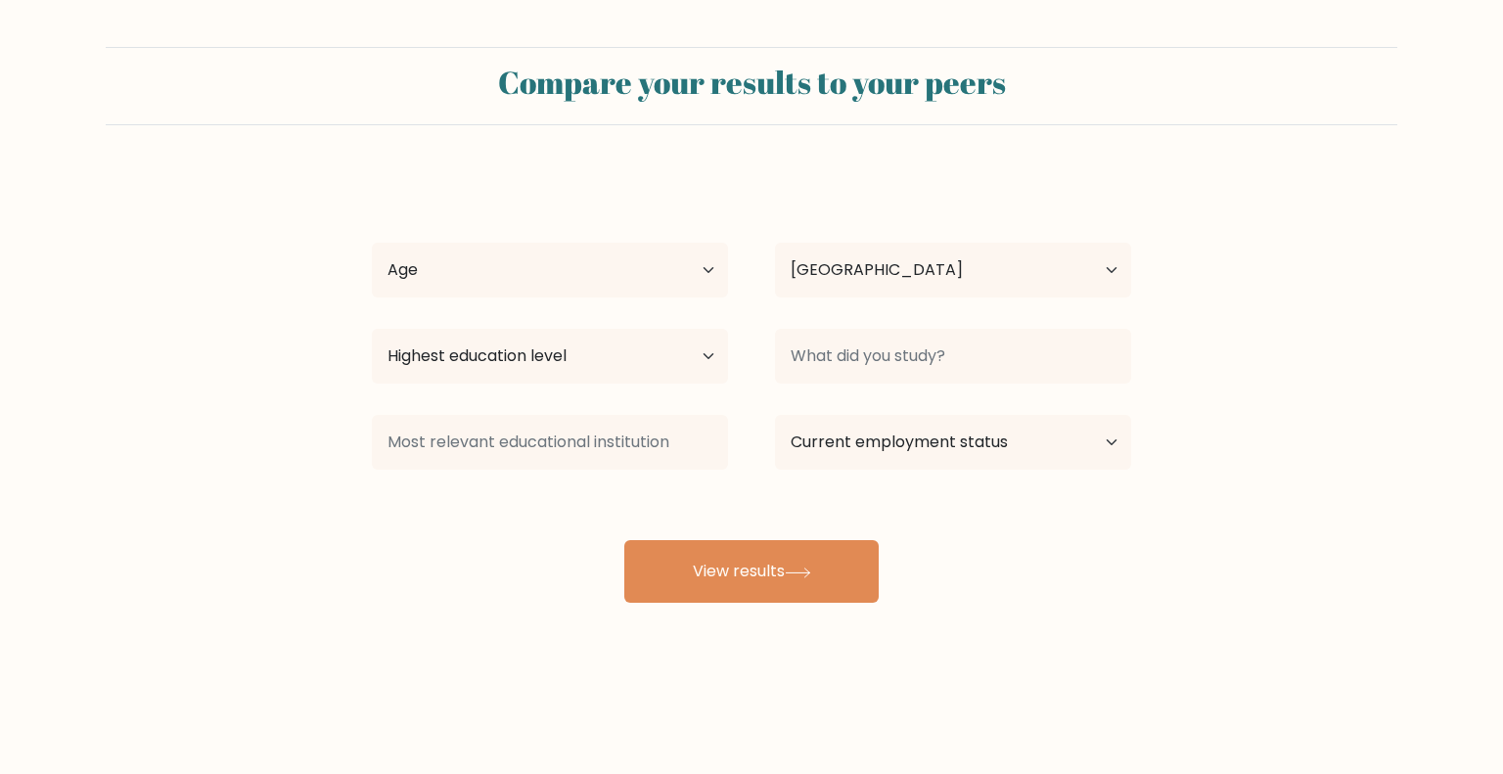
select select "PH"
click at [696, 277] on select "Age Under [DEMOGRAPHIC_DATA] [DEMOGRAPHIC_DATA] [DEMOGRAPHIC_DATA] [DEMOGRAPHIC…" at bounding box center [550, 270] width 356 height 55
select select "25_34"
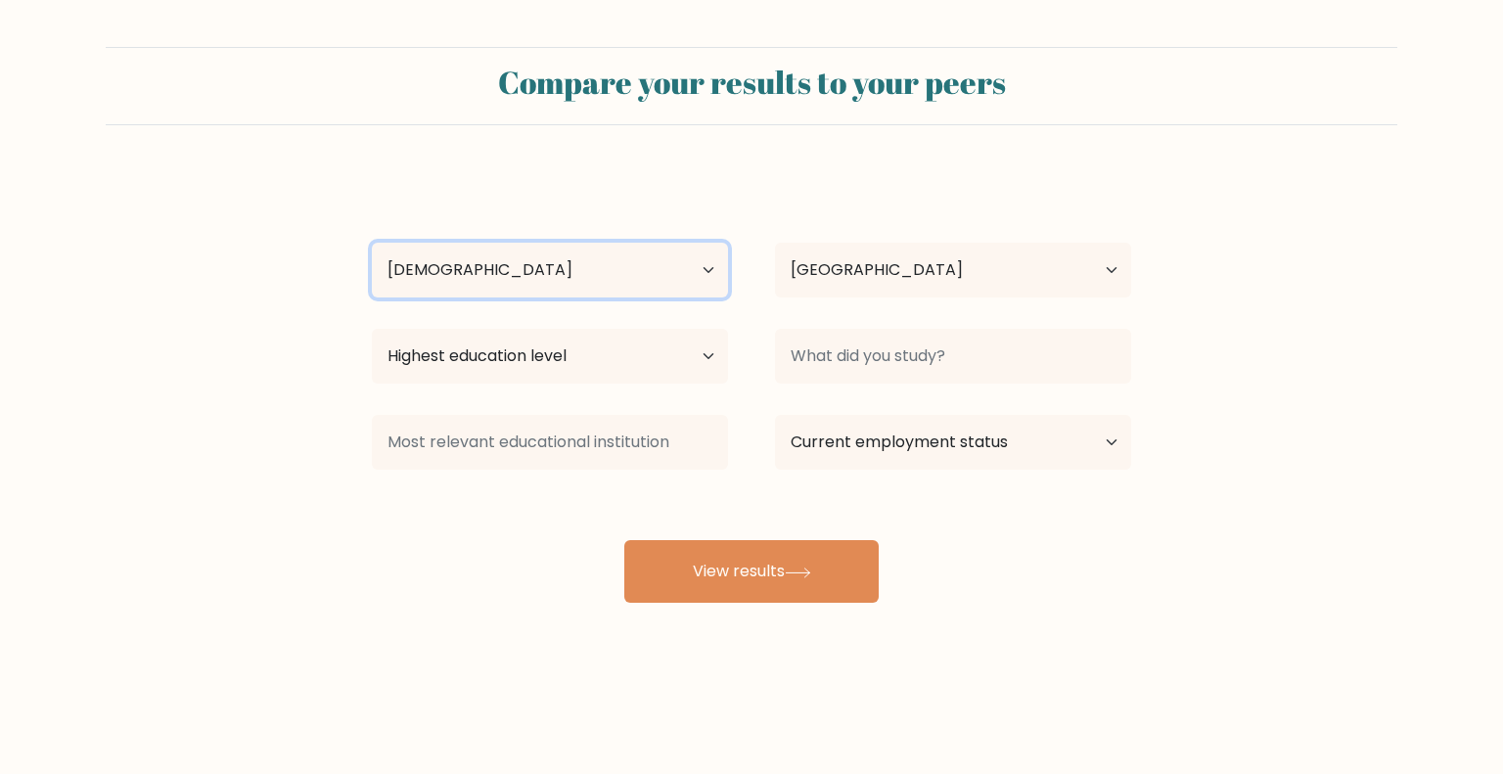
click at [372, 243] on select "Age Under 18 years old 18-24 years old 25-34 years old 35-44 years old 45-54 ye…" at bounding box center [550, 270] width 356 height 55
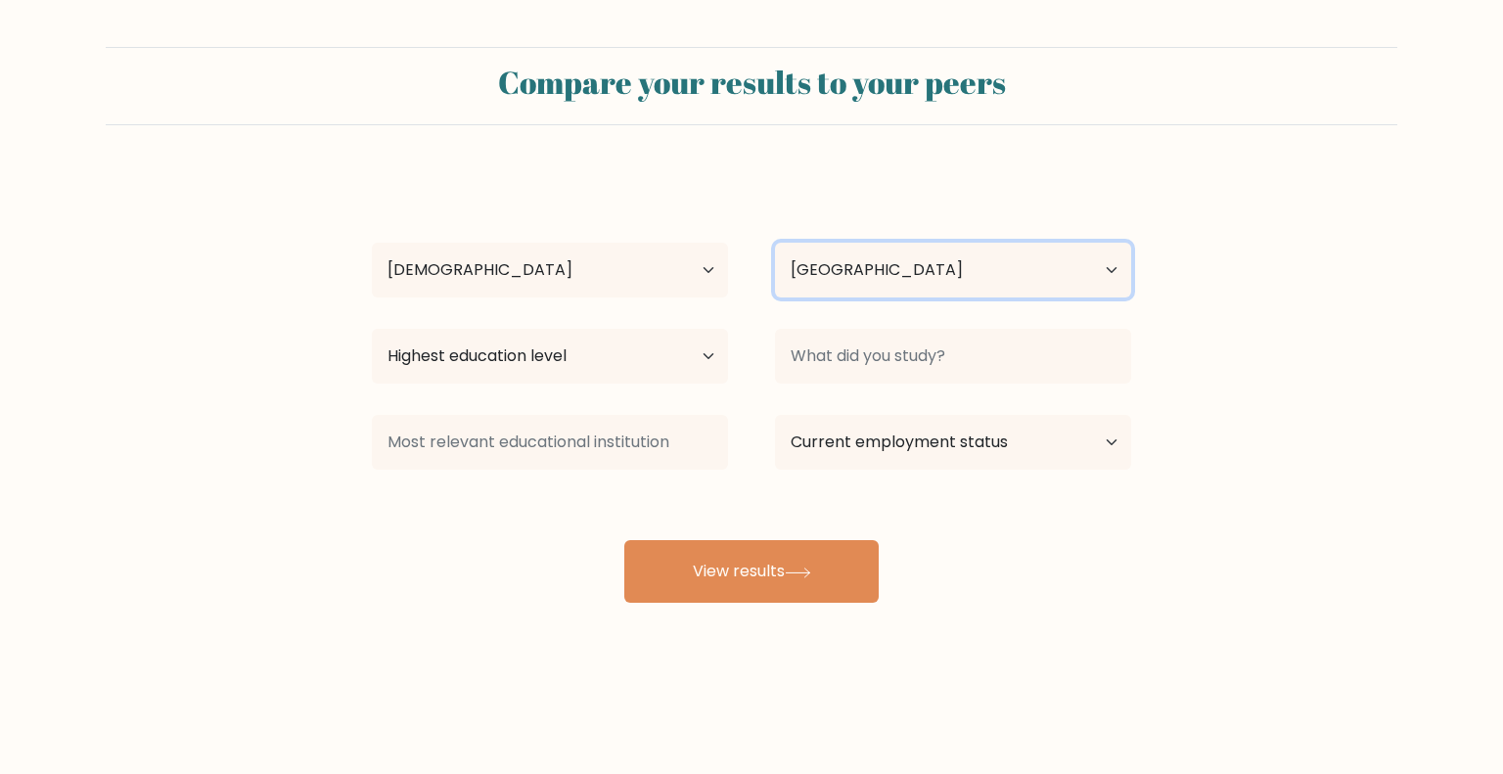
click at [911, 278] on select "Country Afghanistan Albania Algeria American Samoa Andorra Angola Anguilla Anta…" at bounding box center [953, 270] width 356 height 55
click at [899, 210] on div "CHRISTINE PANTILLO Age Under 18 years old 18-24 years old 25-34 years old 35-44…" at bounding box center [751, 387] width 783 height 430
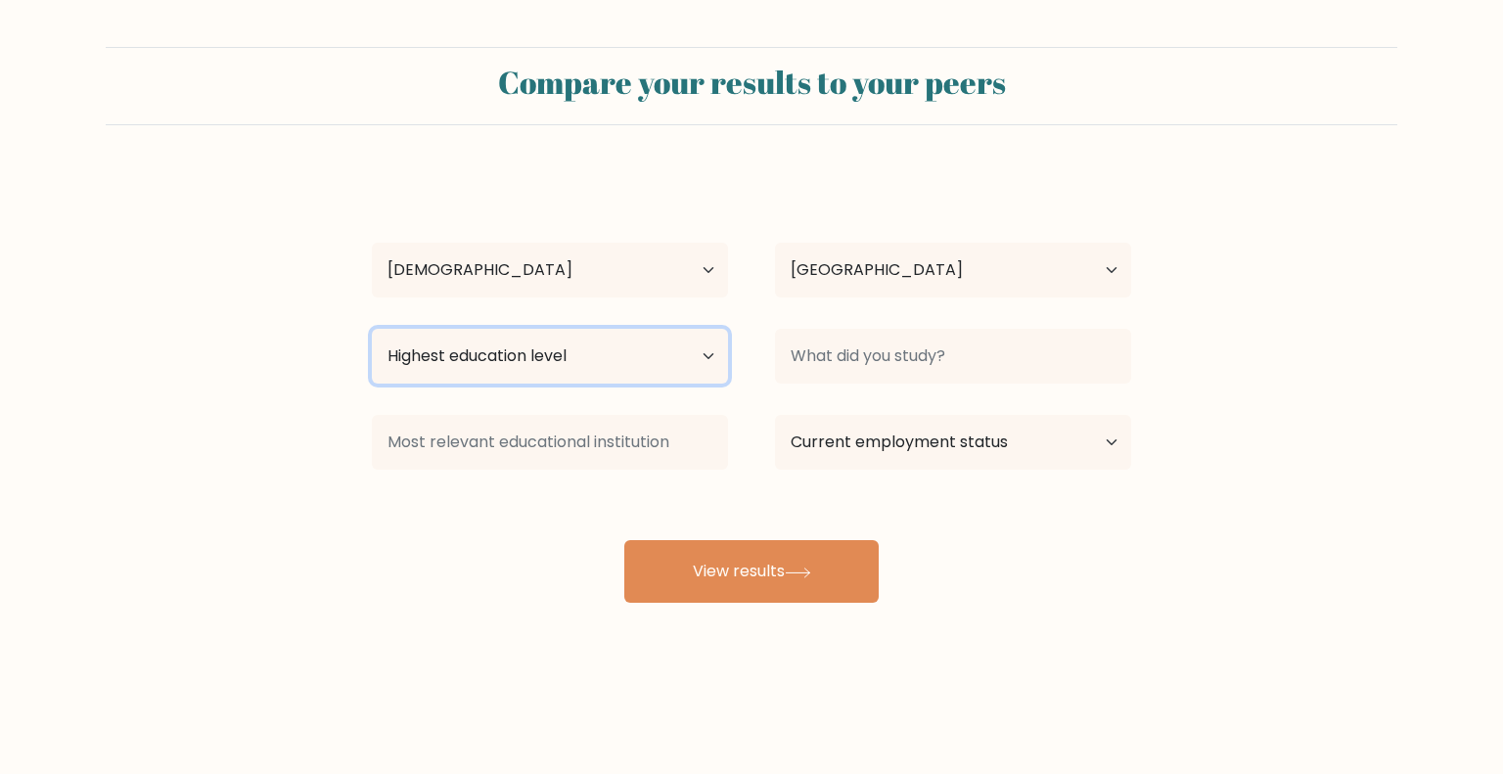
click at [556, 359] on select "Highest education level No schooling Primary Lower Secondary Upper Secondary Oc…" at bounding box center [550, 356] width 356 height 55
select select "bachelors_degree"
click at [372, 329] on select "Highest education level No schooling Primary Lower Secondary Upper Secondary Oc…" at bounding box center [550, 356] width 356 height 55
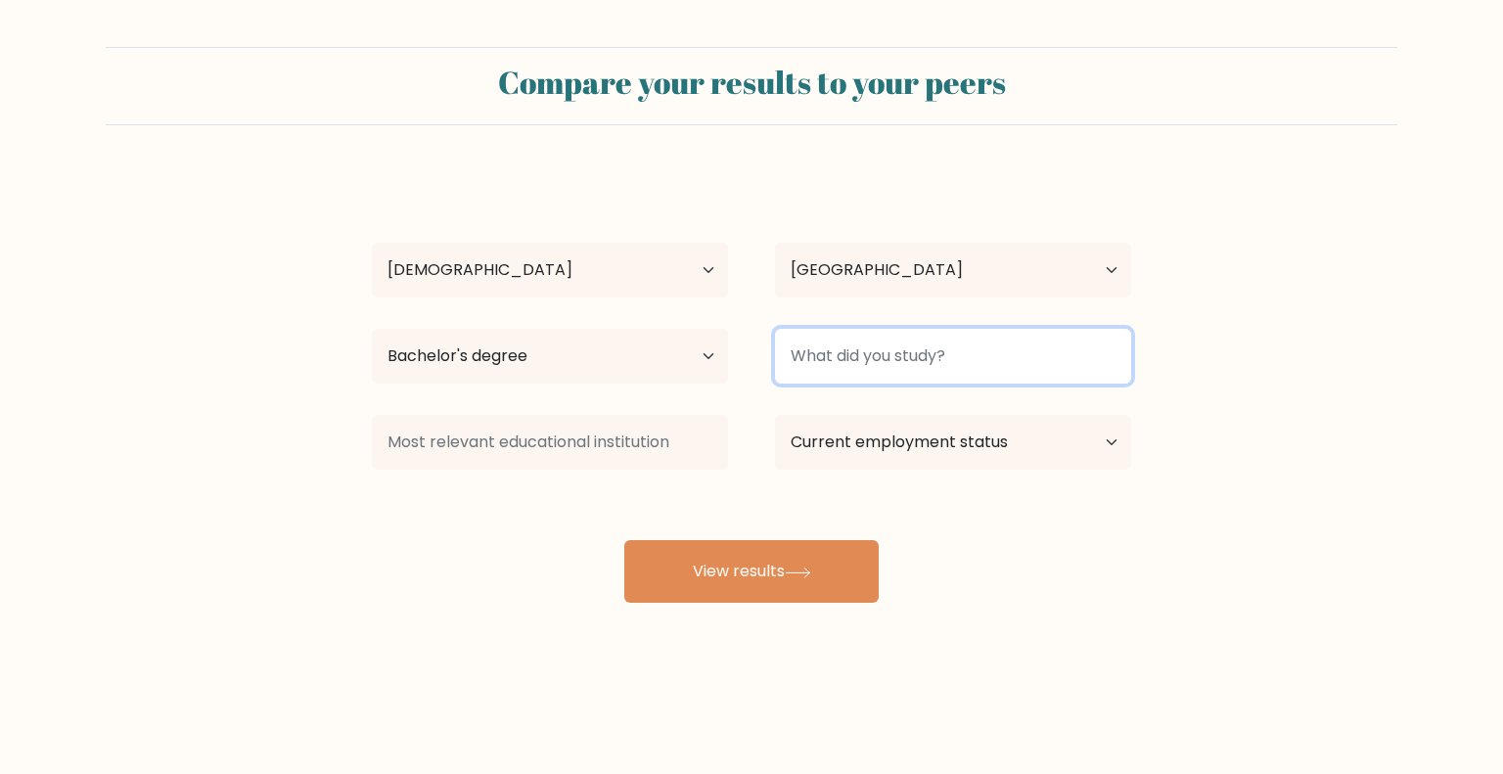
click at [914, 338] on input at bounding box center [953, 356] width 356 height 55
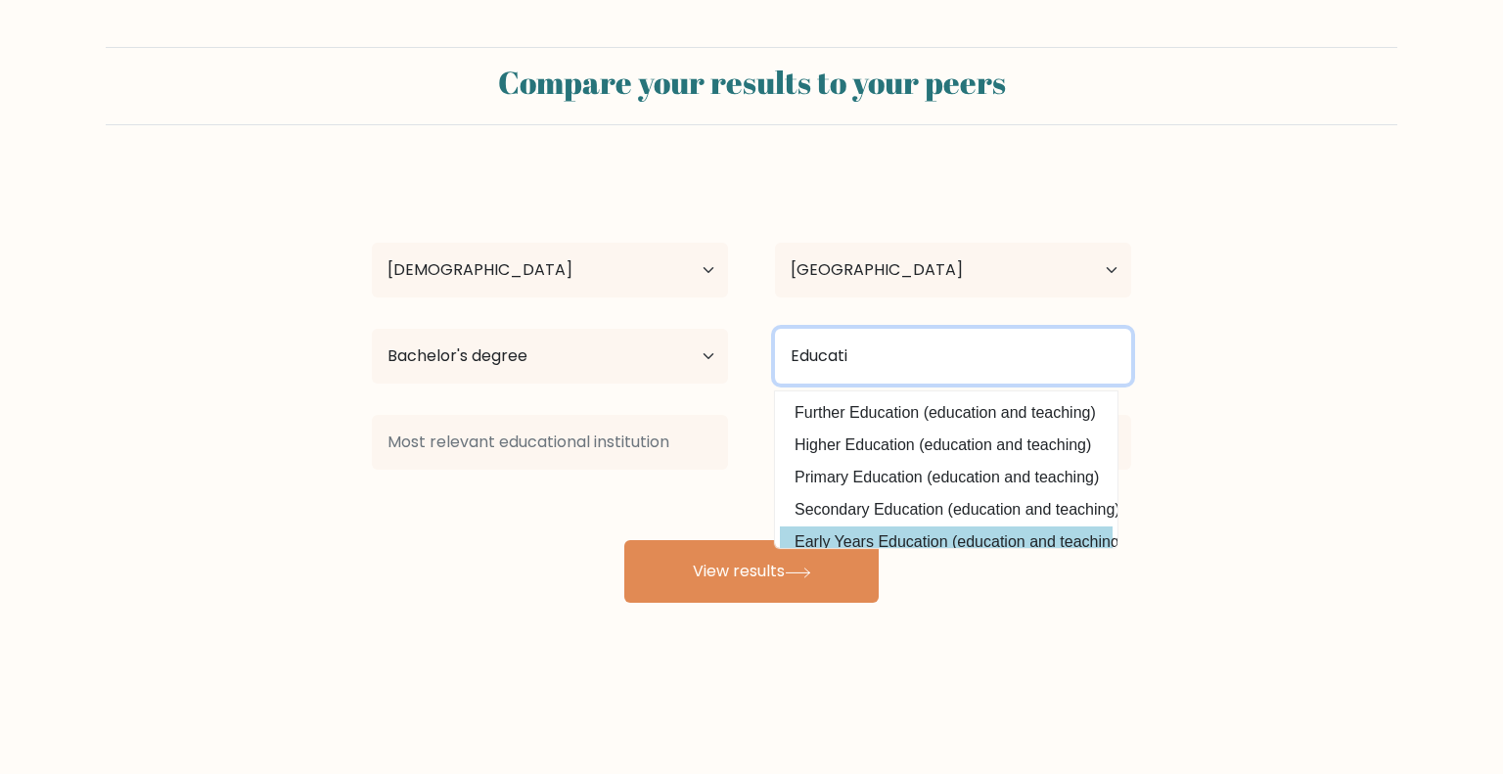
scroll to position [98, 0]
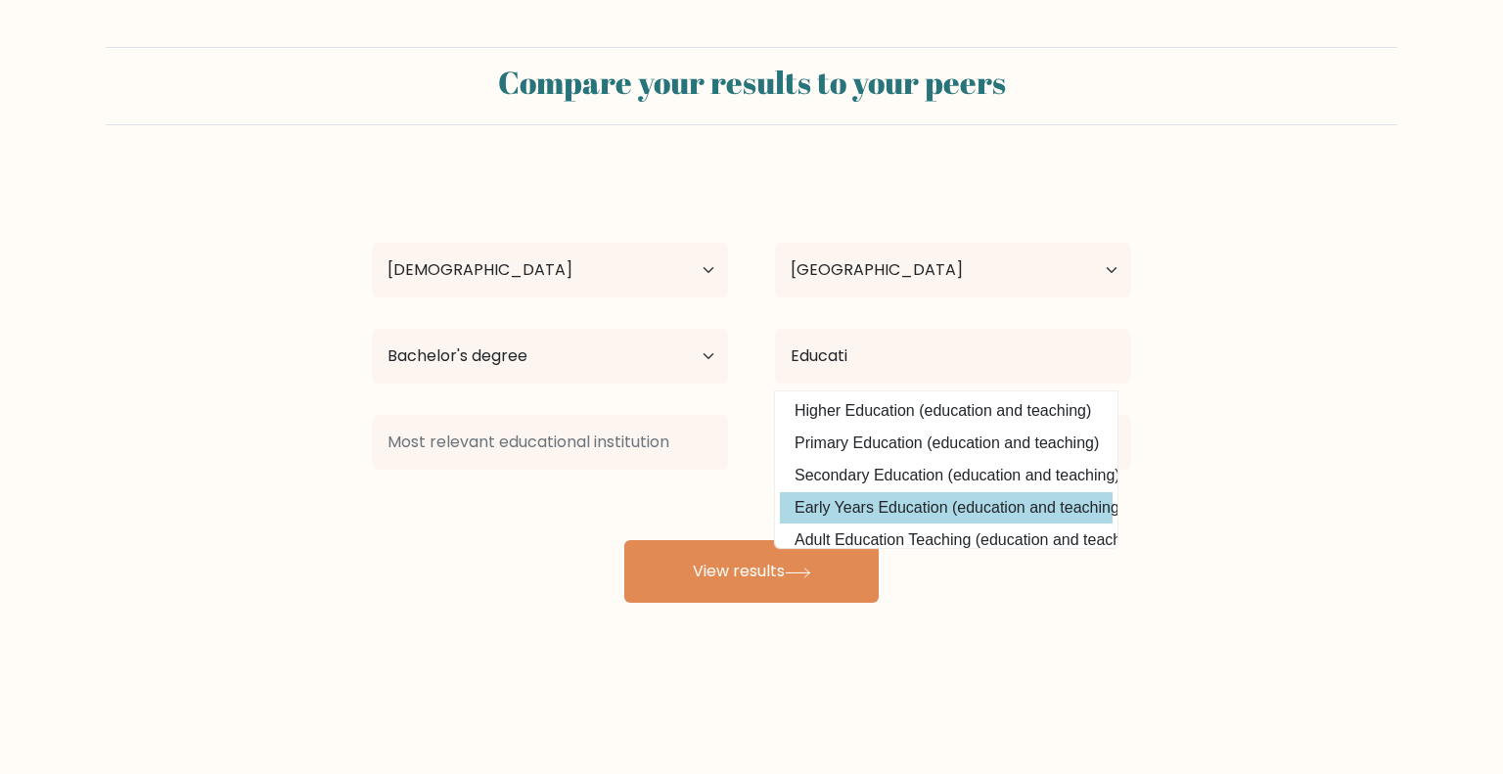
click at [924, 506] on option "Early Years Education (education and teaching)" at bounding box center [946, 507] width 333 height 31
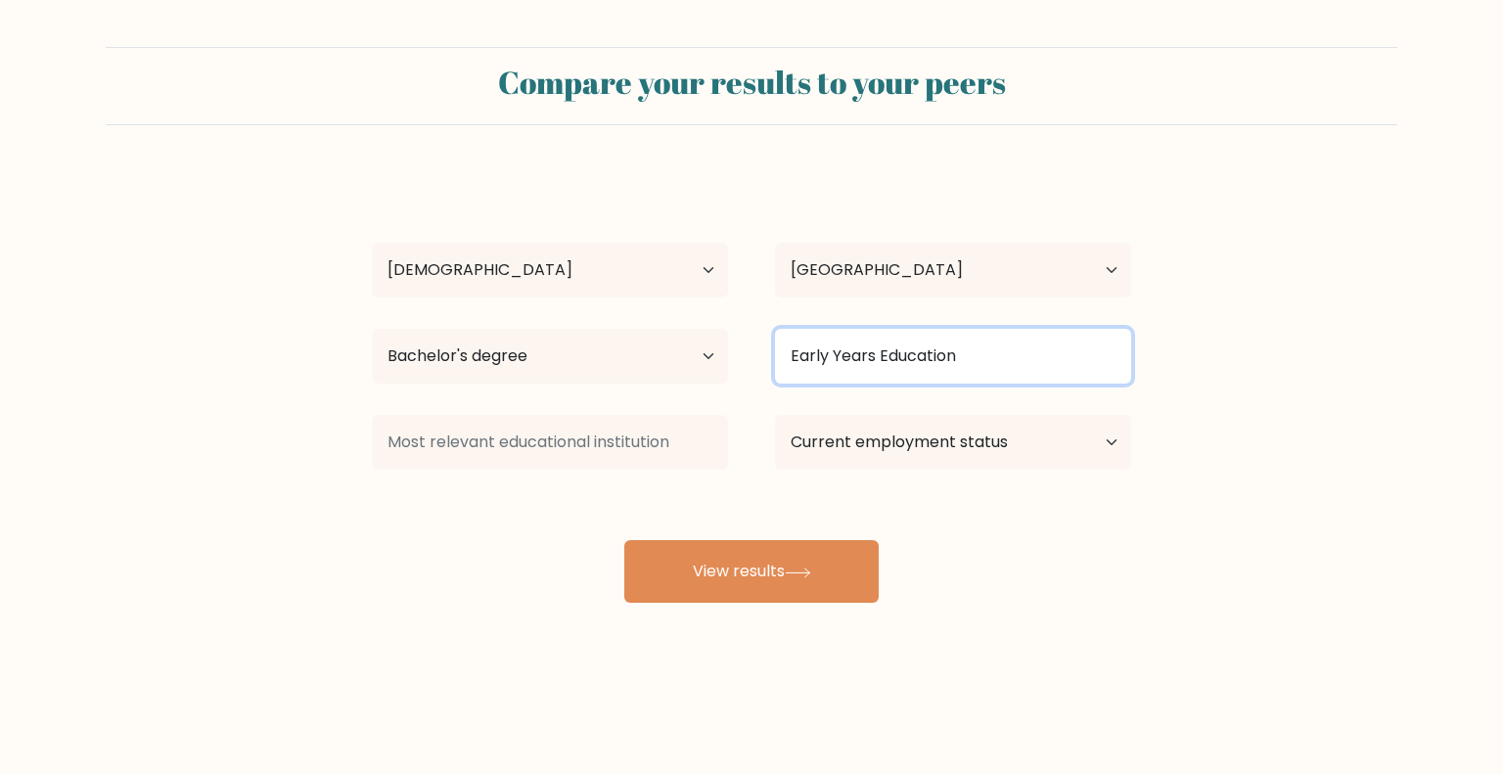
click at [970, 356] on input "Early Years Education" at bounding box center [953, 356] width 356 height 55
drag, startPoint x: 1074, startPoint y: 363, endPoint x: 1084, endPoint y: 359, distance: 10.5
click at [1077, 362] on input "Early Years Education" at bounding box center [953, 356] width 356 height 55
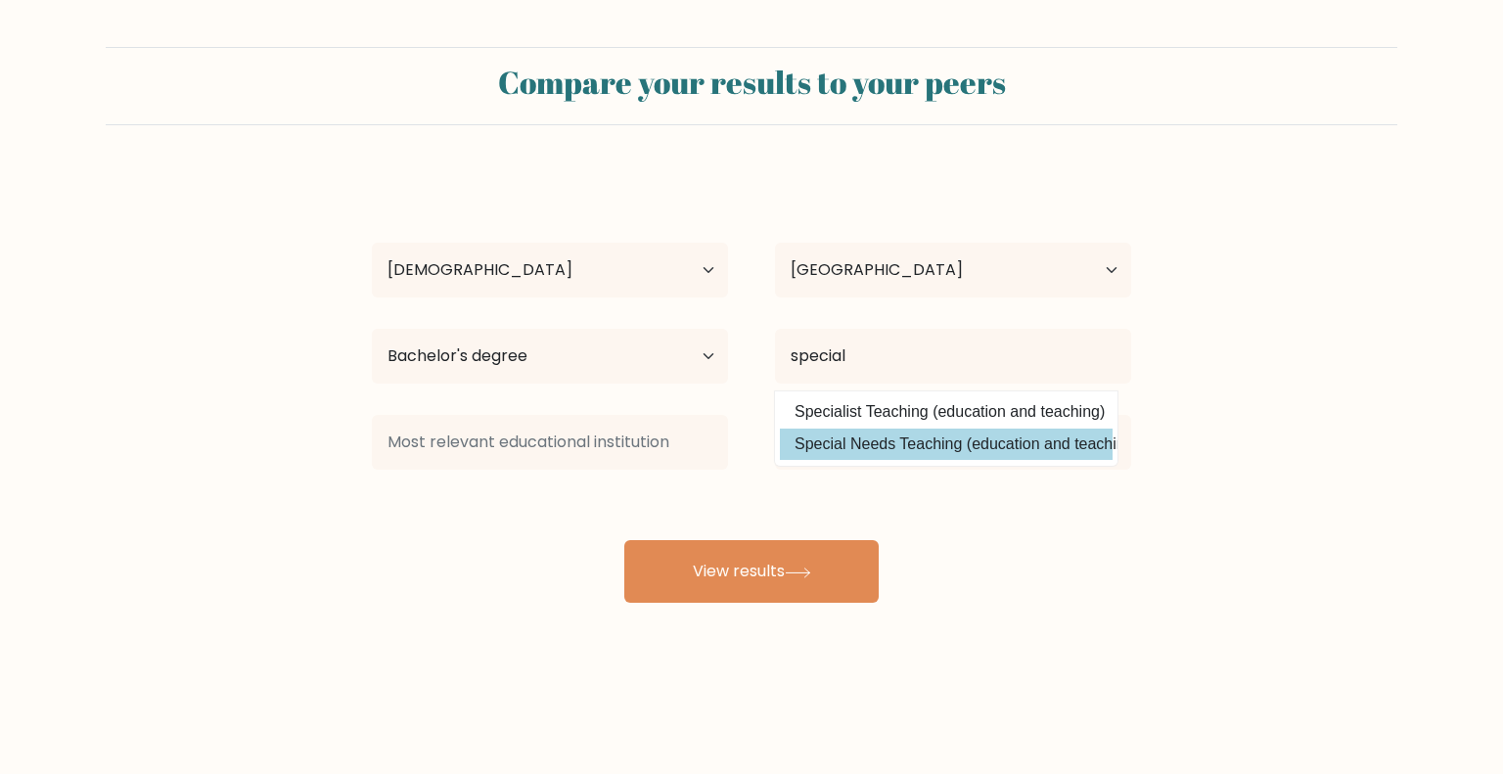
click at [1049, 447] on option "Special Needs Teaching (education and teaching)" at bounding box center [946, 443] width 333 height 31
type input "Special Needs Teaching"
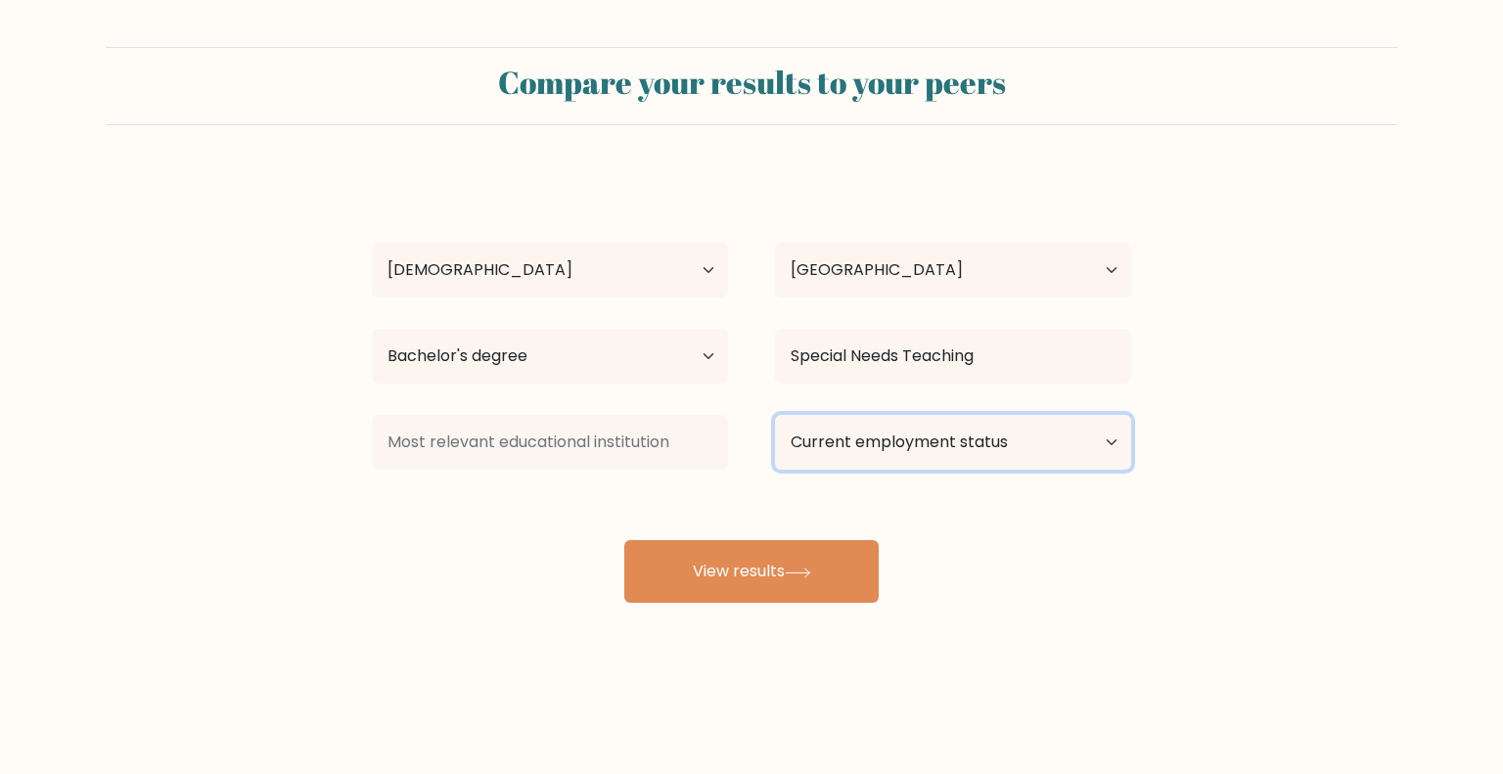
click at [1024, 452] on select "Current employment status Employed Student Retired Other / prefer not to answer" at bounding box center [953, 442] width 356 height 55
select select "employed"
click at [775, 415] on select "Current employment status Employed Student Retired Other / prefer not to answer" at bounding box center [953, 442] width 356 height 55
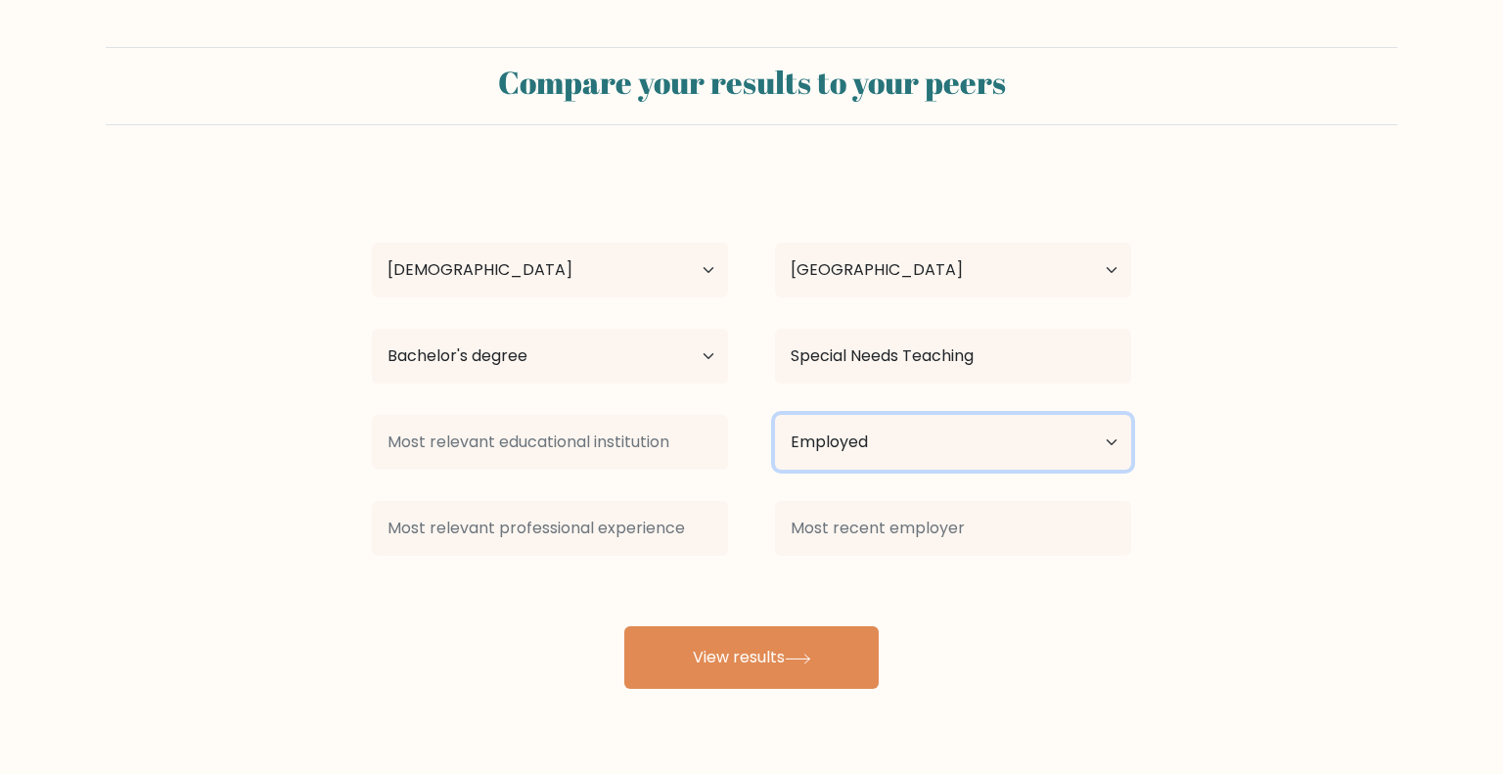
click at [927, 458] on select "Current employment status Employed Student Retired Other / prefer not to answer" at bounding box center [953, 442] width 356 height 55
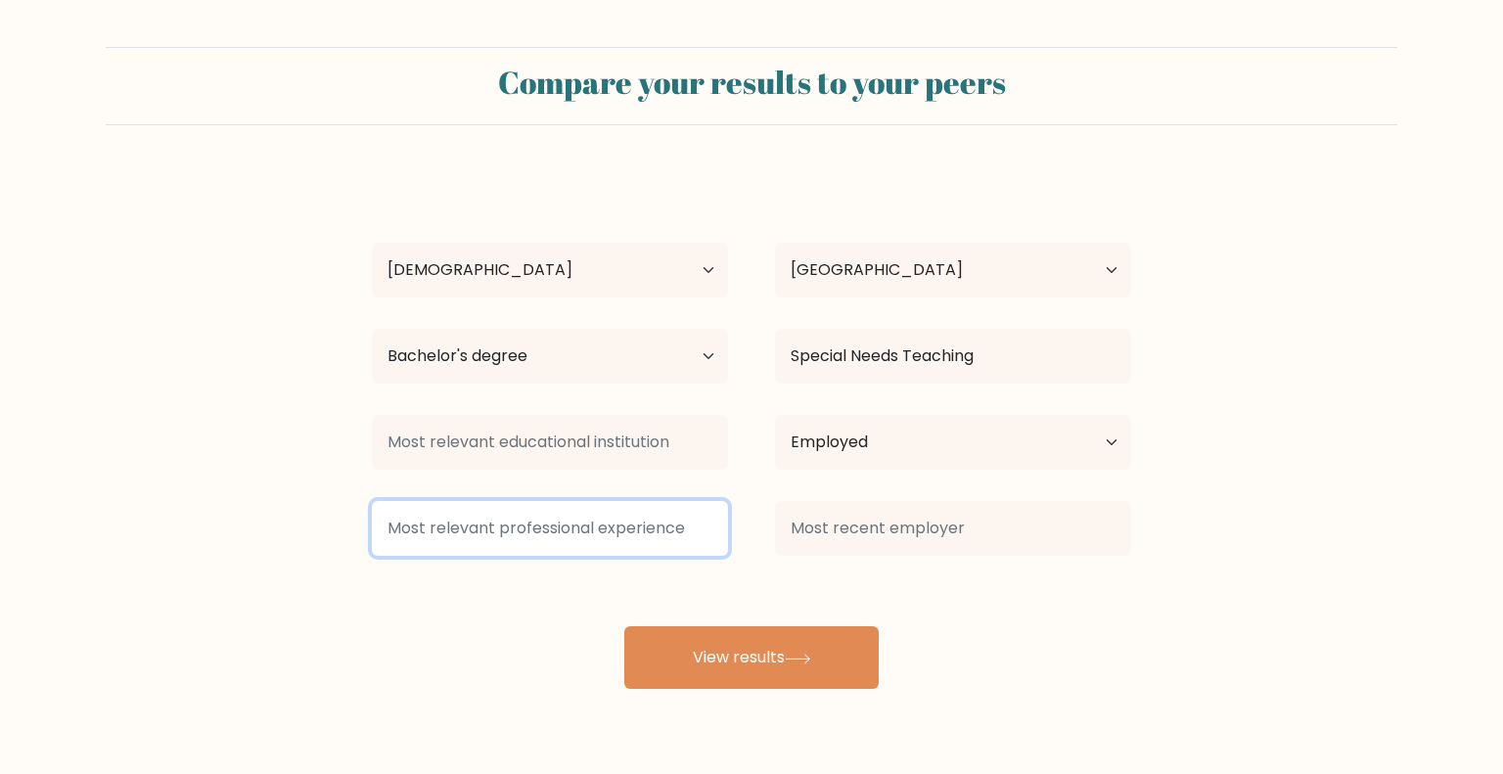
click at [628, 530] on input at bounding box center [550, 528] width 356 height 55
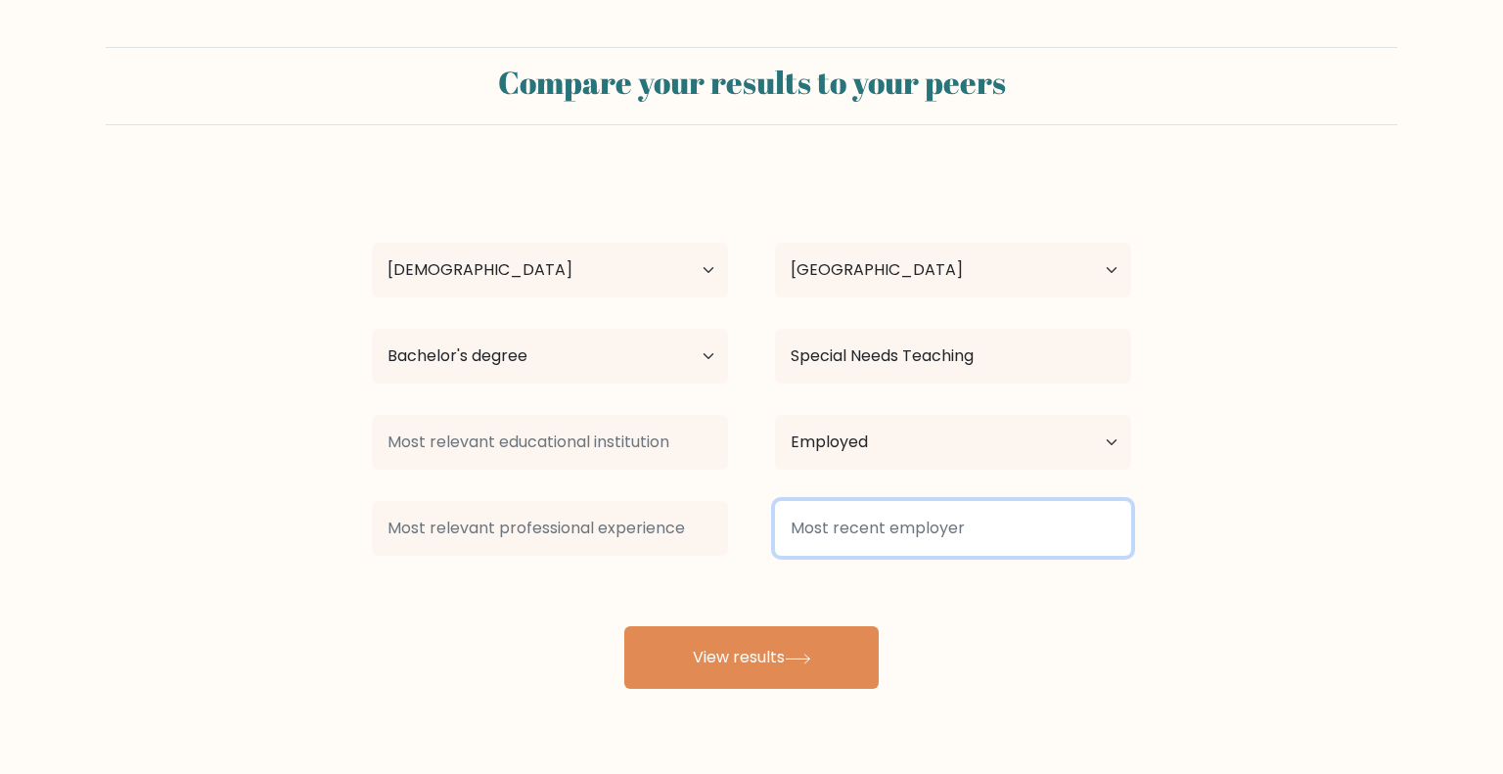
click at [896, 527] on input at bounding box center [953, 528] width 356 height 55
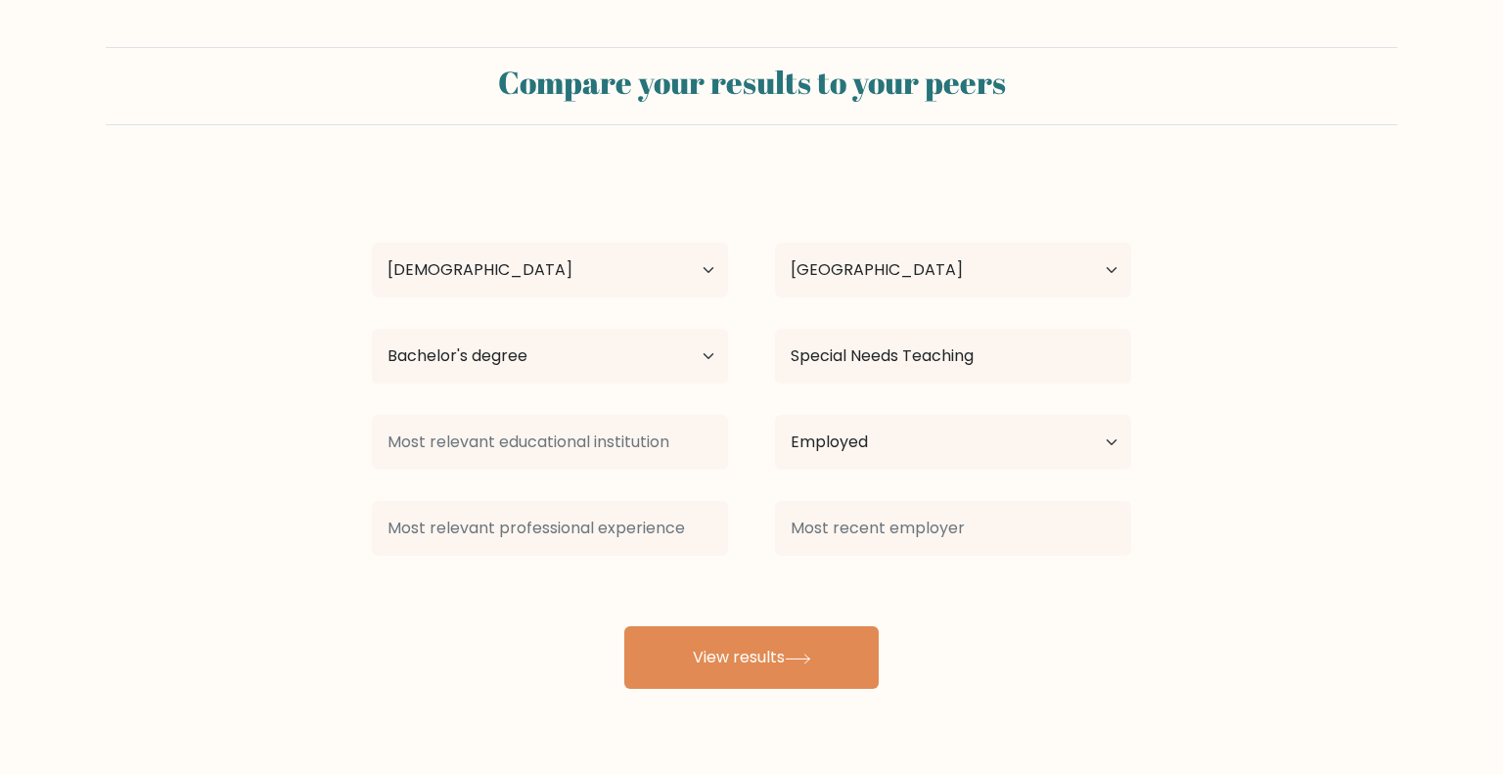
click at [1307, 556] on form "Compare your results to your peers CHRISTINE PANTILLO Age Under 18 years old 18…" at bounding box center [751, 368] width 1503 height 642
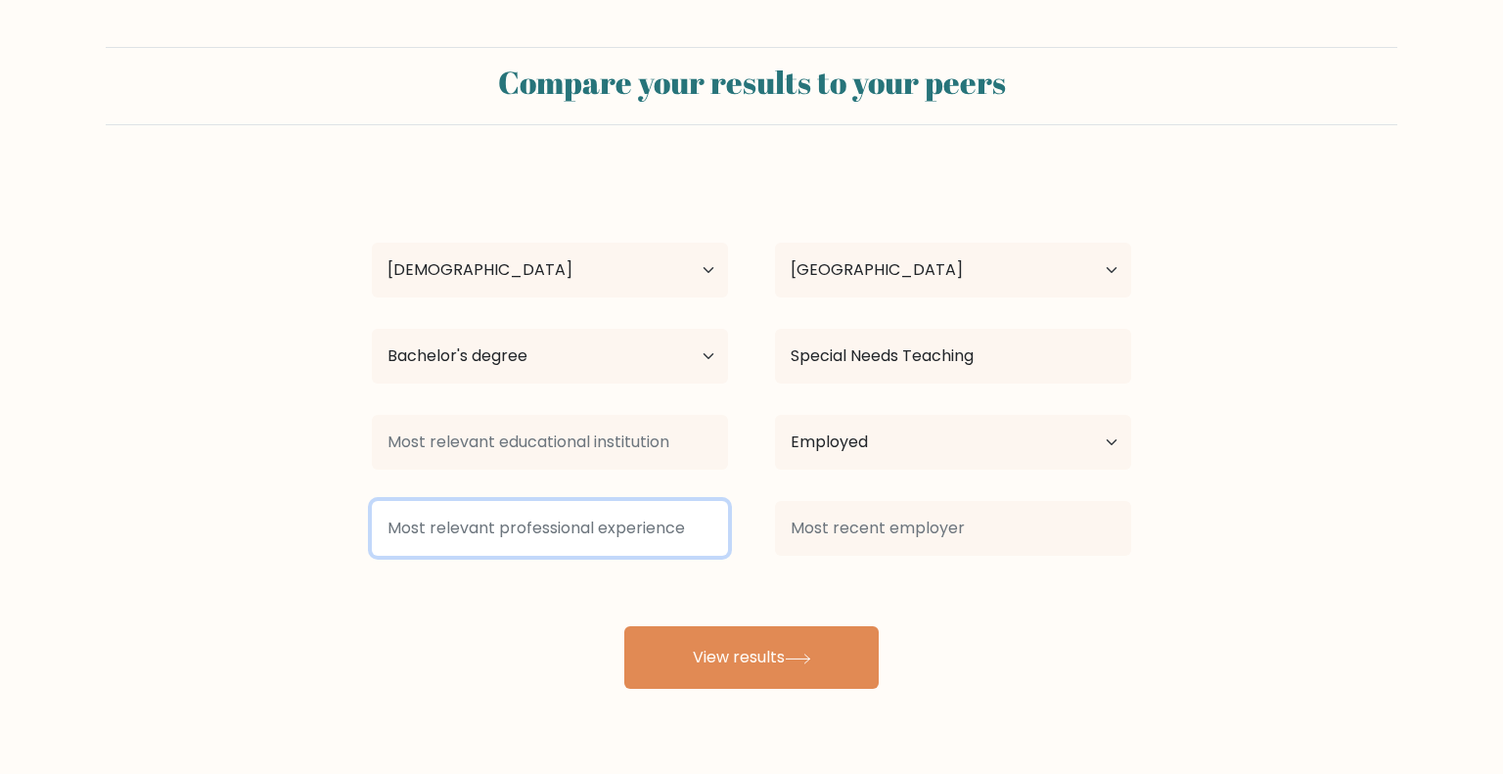
click at [473, 536] on input at bounding box center [550, 528] width 356 height 55
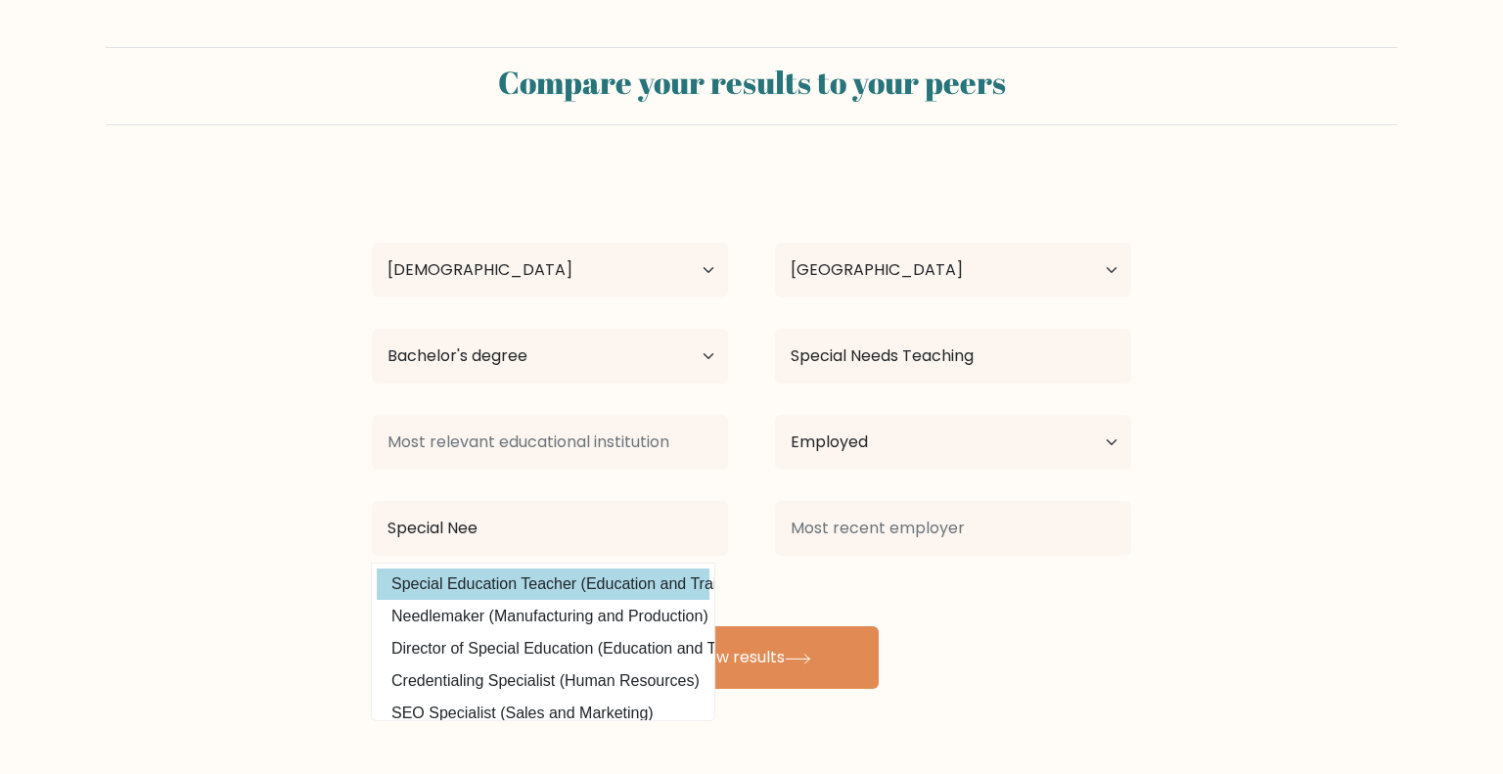
click at [582, 590] on option "Special Education Teacher (Education and Training)" at bounding box center [543, 583] width 333 height 31
type input "Special Education Teacher"
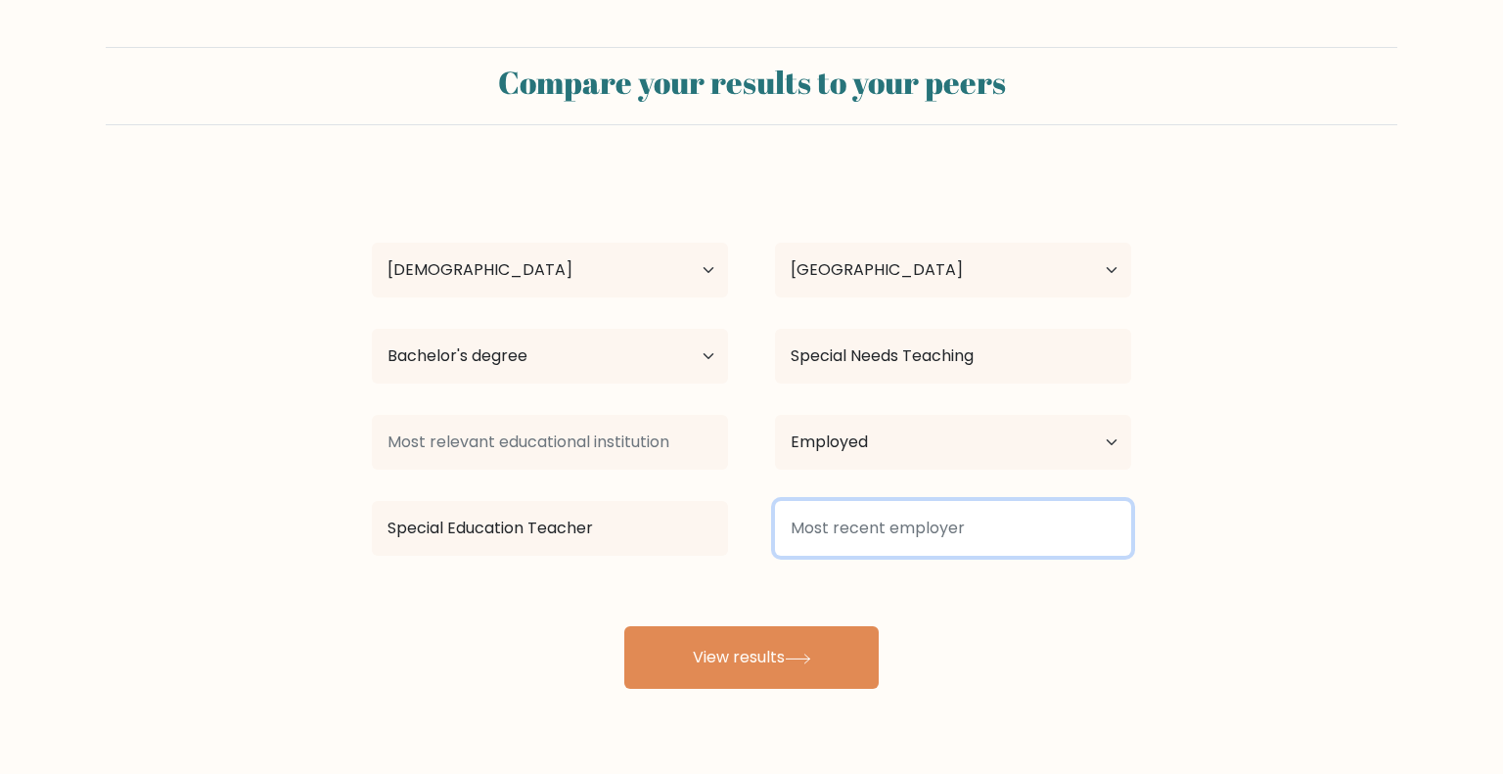
click at [906, 533] on input at bounding box center [953, 528] width 356 height 55
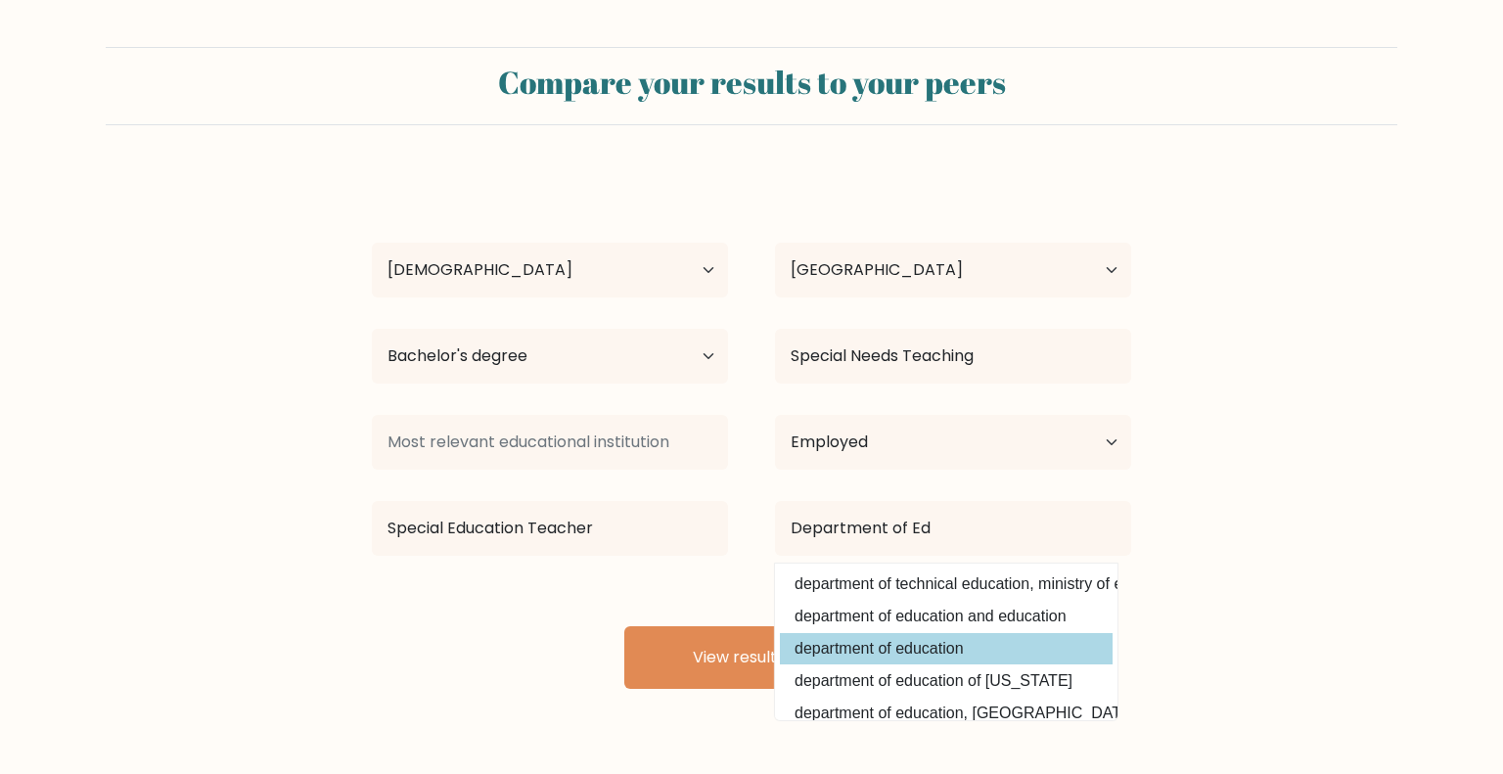
click at [1004, 645] on option "department of education" at bounding box center [946, 648] width 333 height 31
type input "department of education"
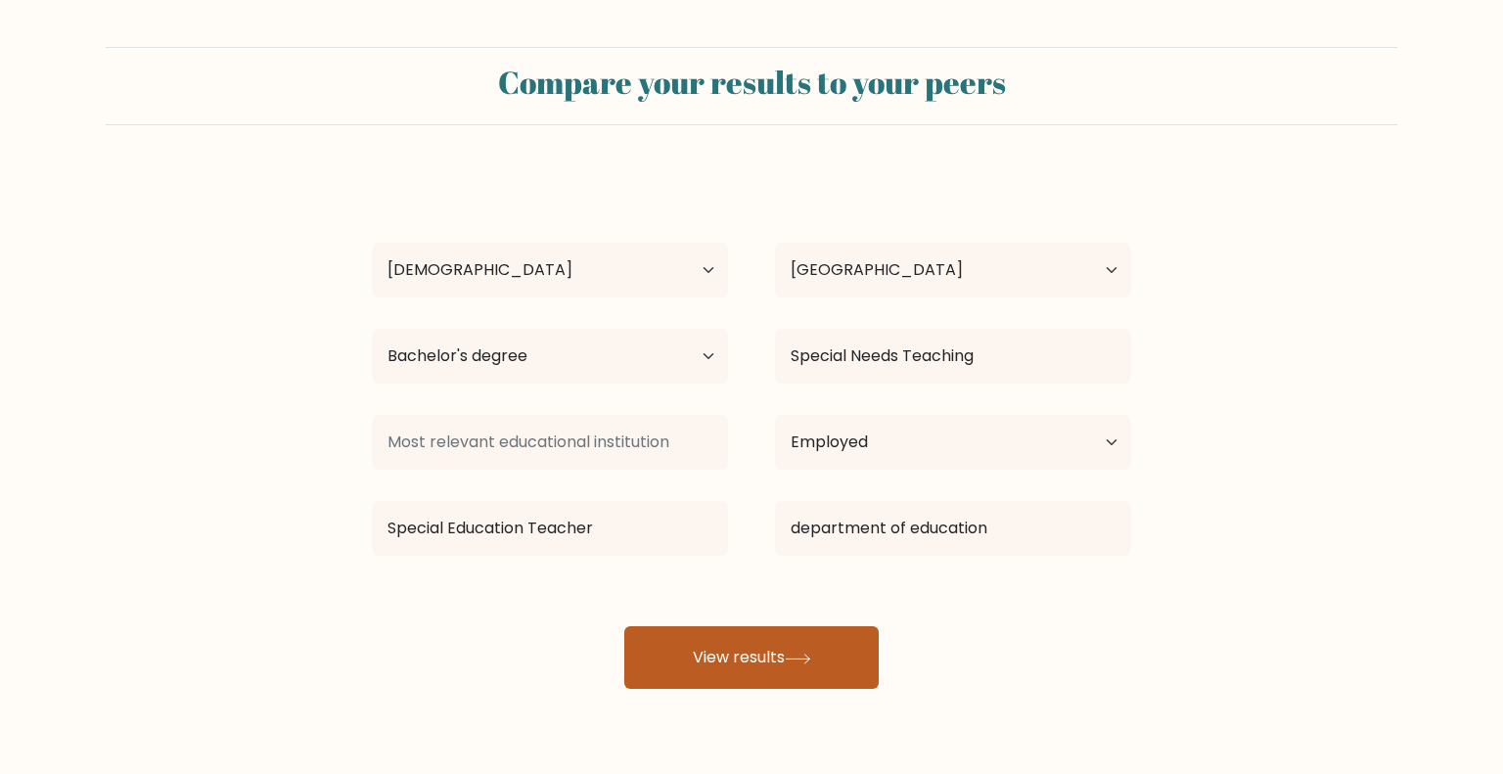
click at [789, 654] on button "View results" at bounding box center [751, 657] width 254 height 63
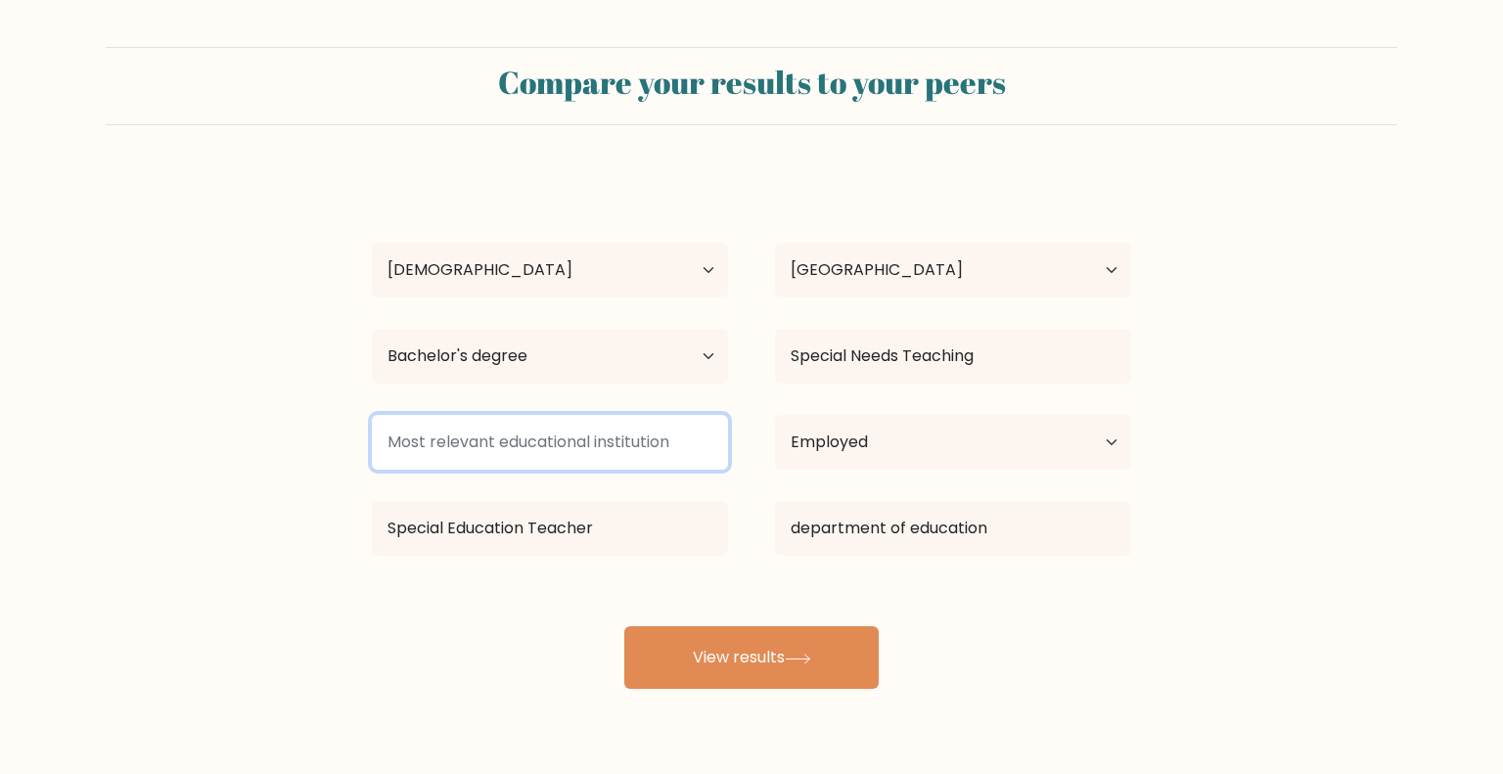
click at [591, 450] on input at bounding box center [550, 442] width 356 height 55
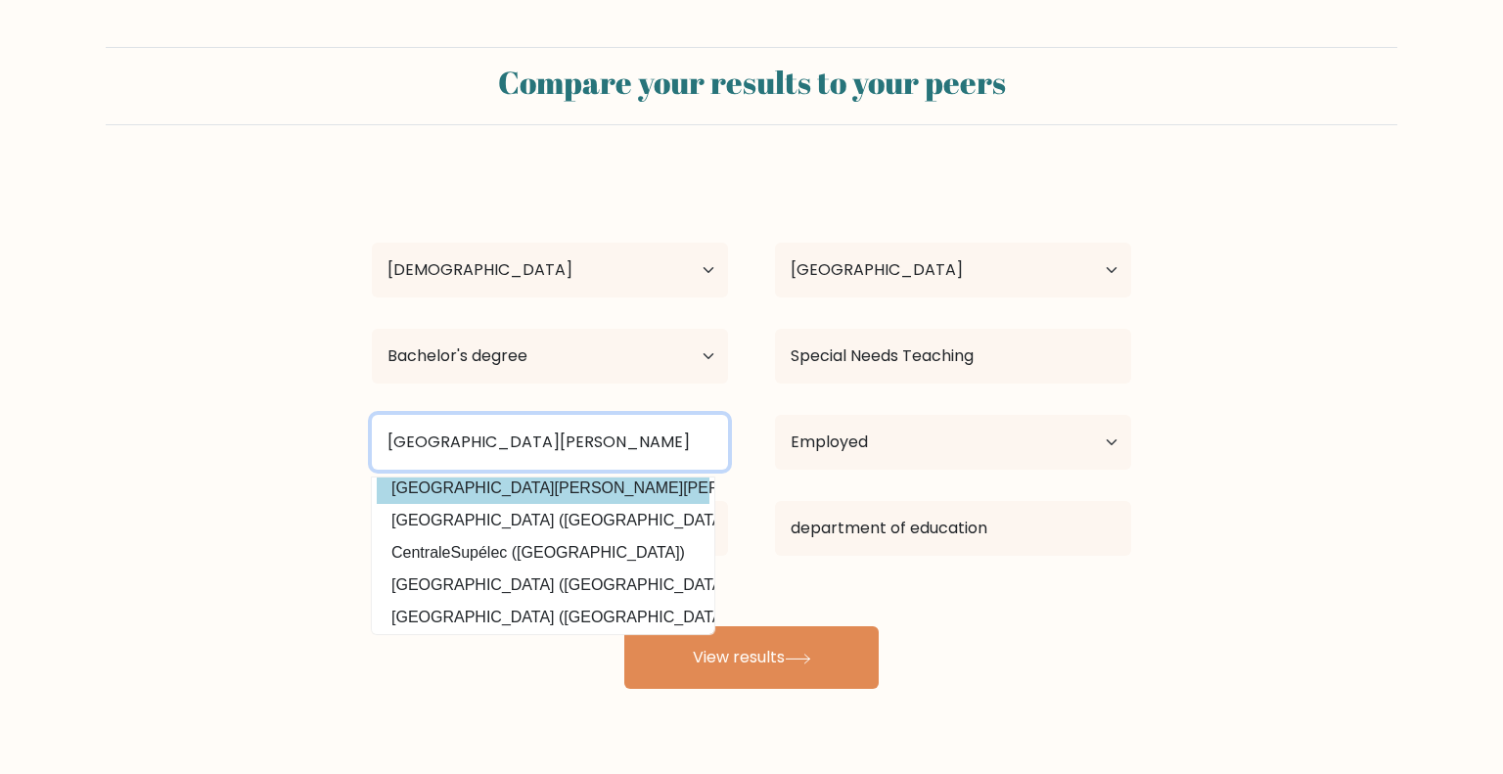
scroll to position [191, 0]
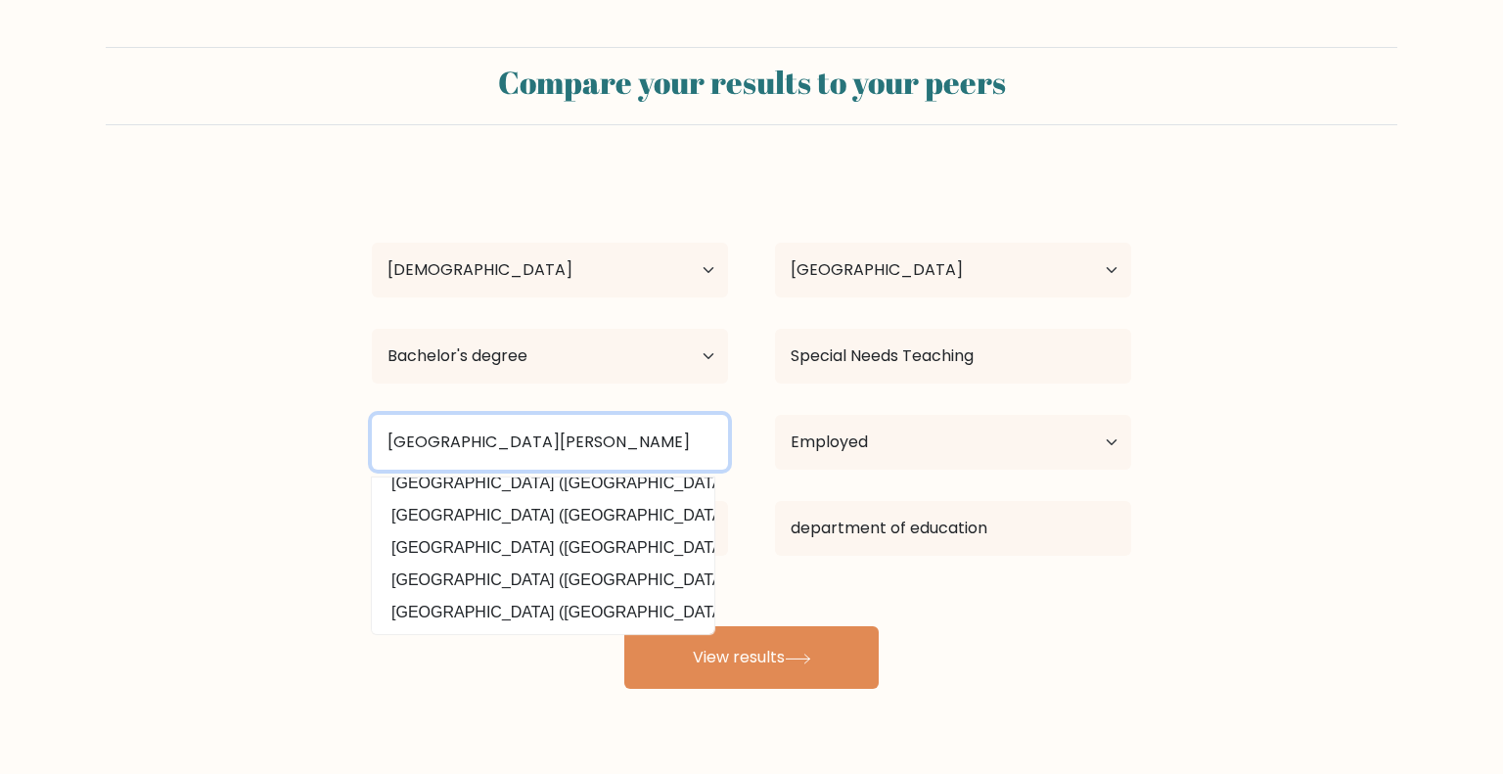
type input "San Roque Central Elementary School"
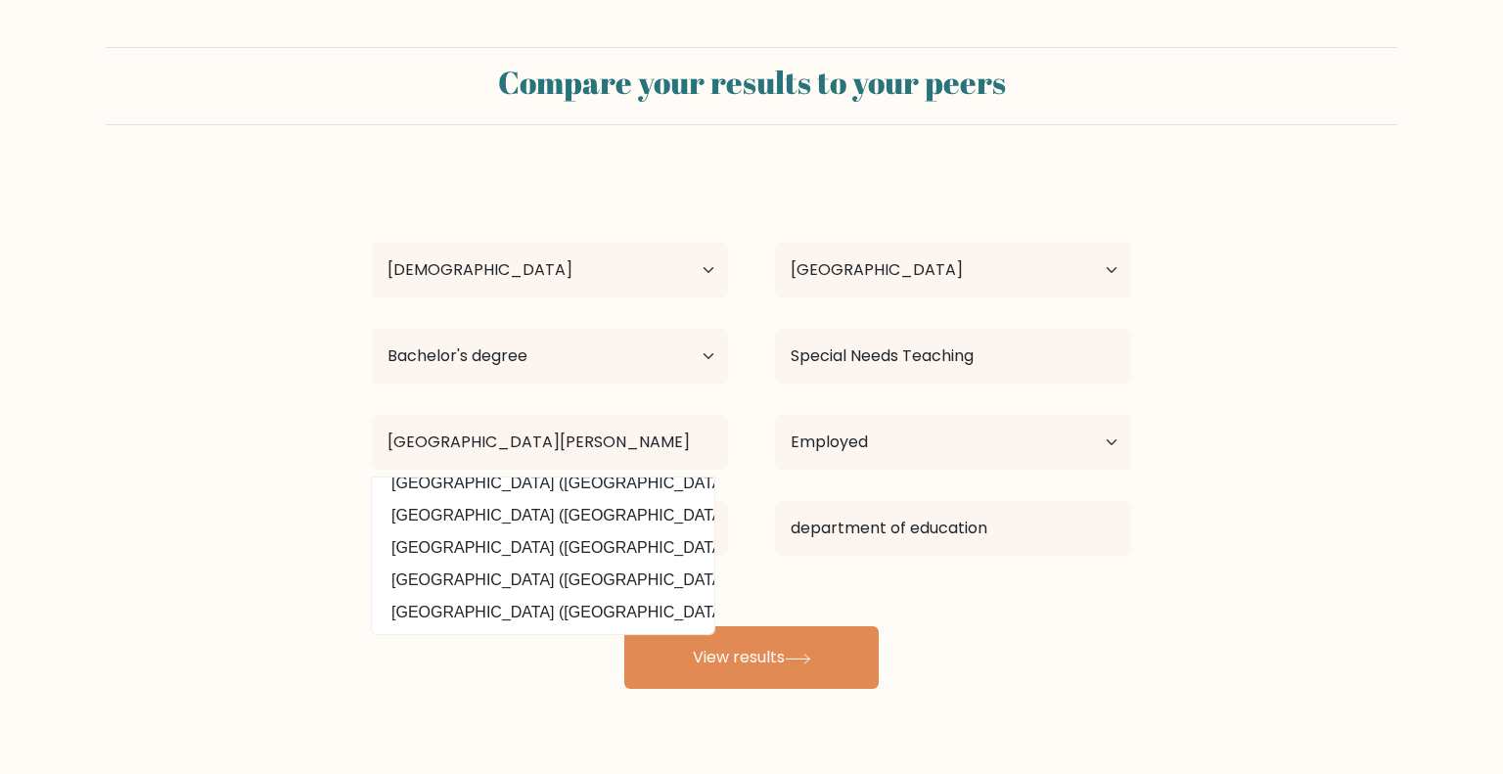
click at [1213, 603] on form "Compare your results to your peers CHRISTINE PANTILLO Age Under 18 years old 18…" at bounding box center [751, 368] width 1503 height 642
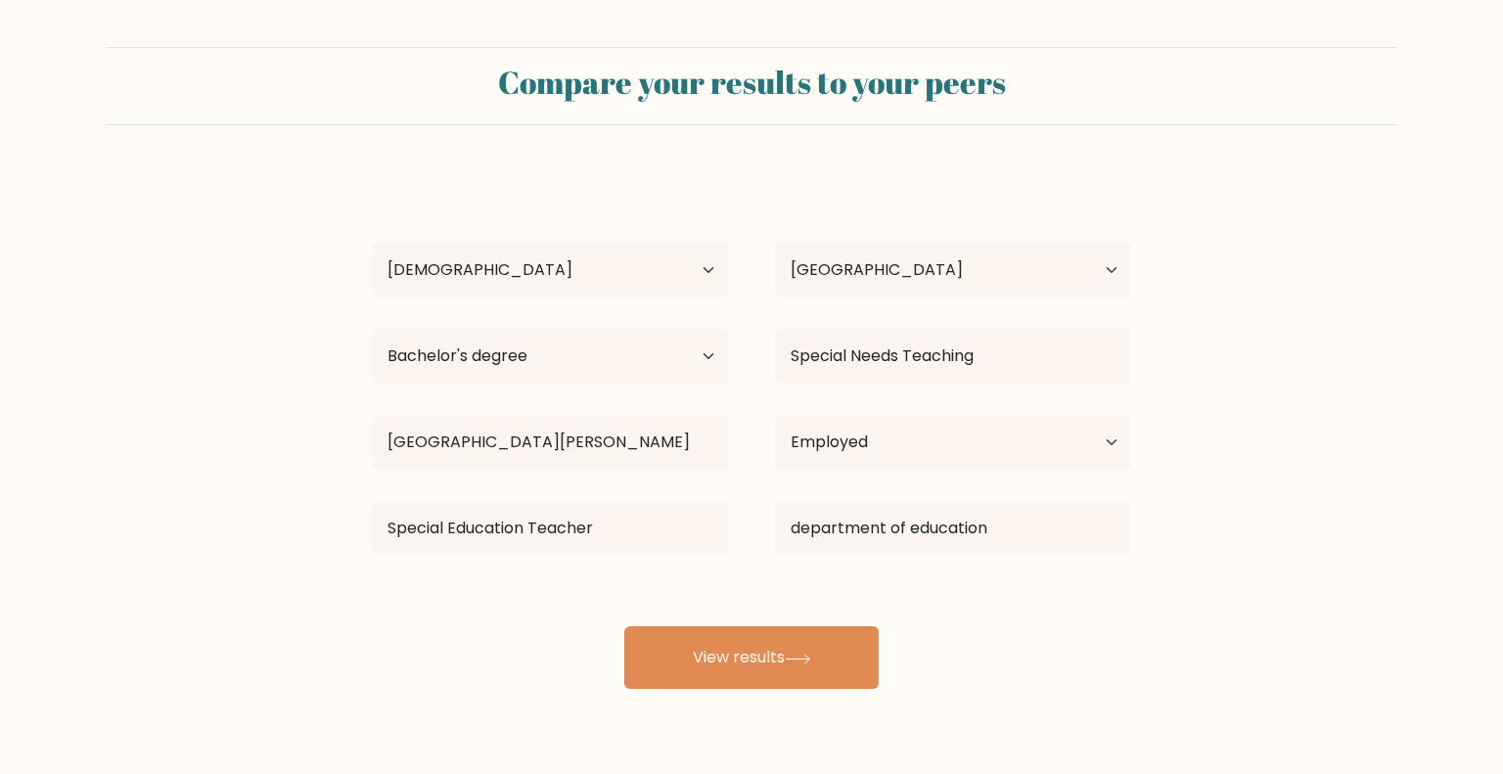
drag, startPoint x: 1248, startPoint y: 608, endPoint x: 961, endPoint y: 641, distance: 289.4
click at [1240, 609] on form "Compare your results to your peers CHRISTINE PANTILLO Age Under 18 years old 18…" at bounding box center [751, 368] width 1503 height 642
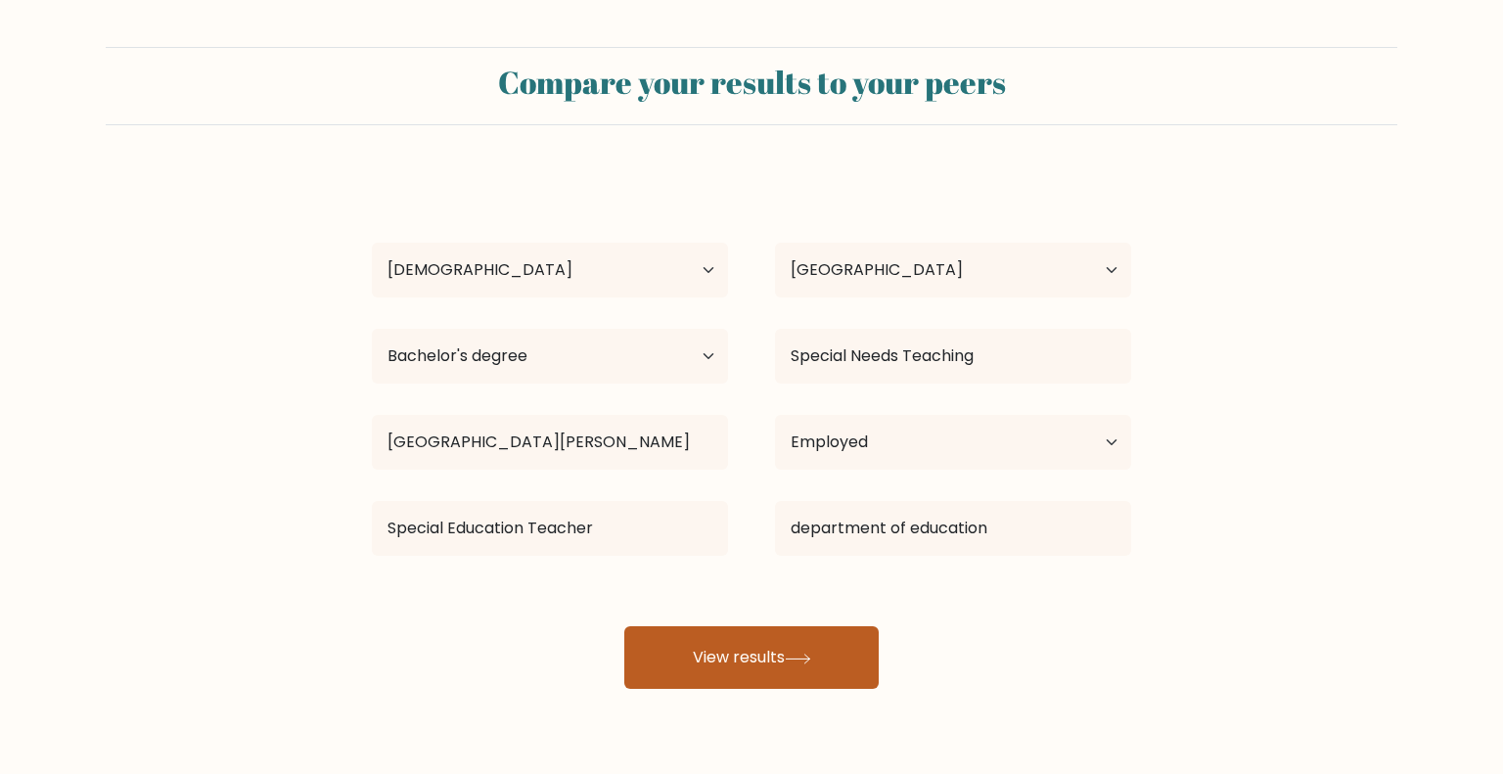
click at [811, 654] on icon at bounding box center [798, 658] width 26 height 11
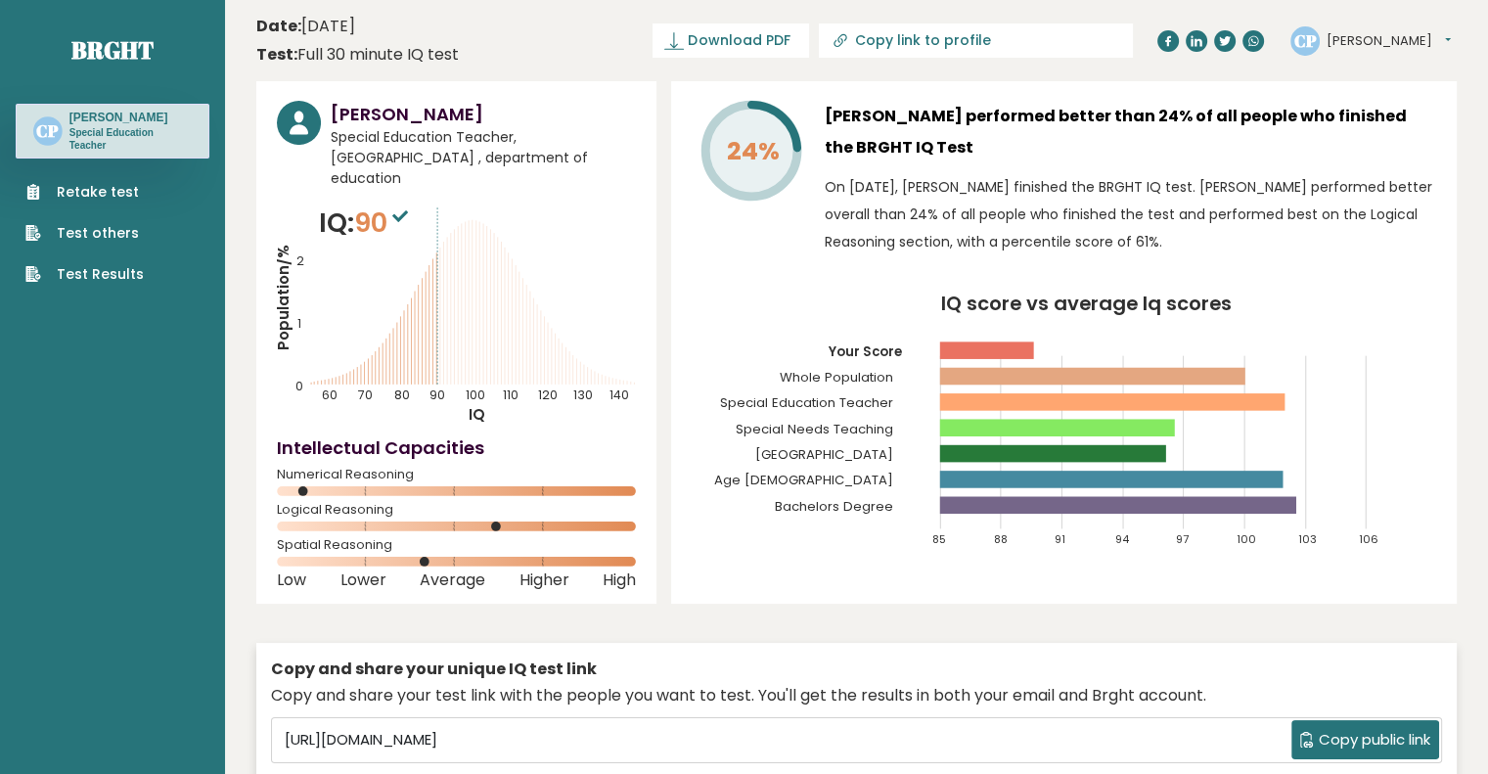
click at [1381, 40] on button "Christine" at bounding box center [1389, 41] width 124 height 20
click at [1366, 153] on link "Logout" at bounding box center [1378, 152] width 100 height 27
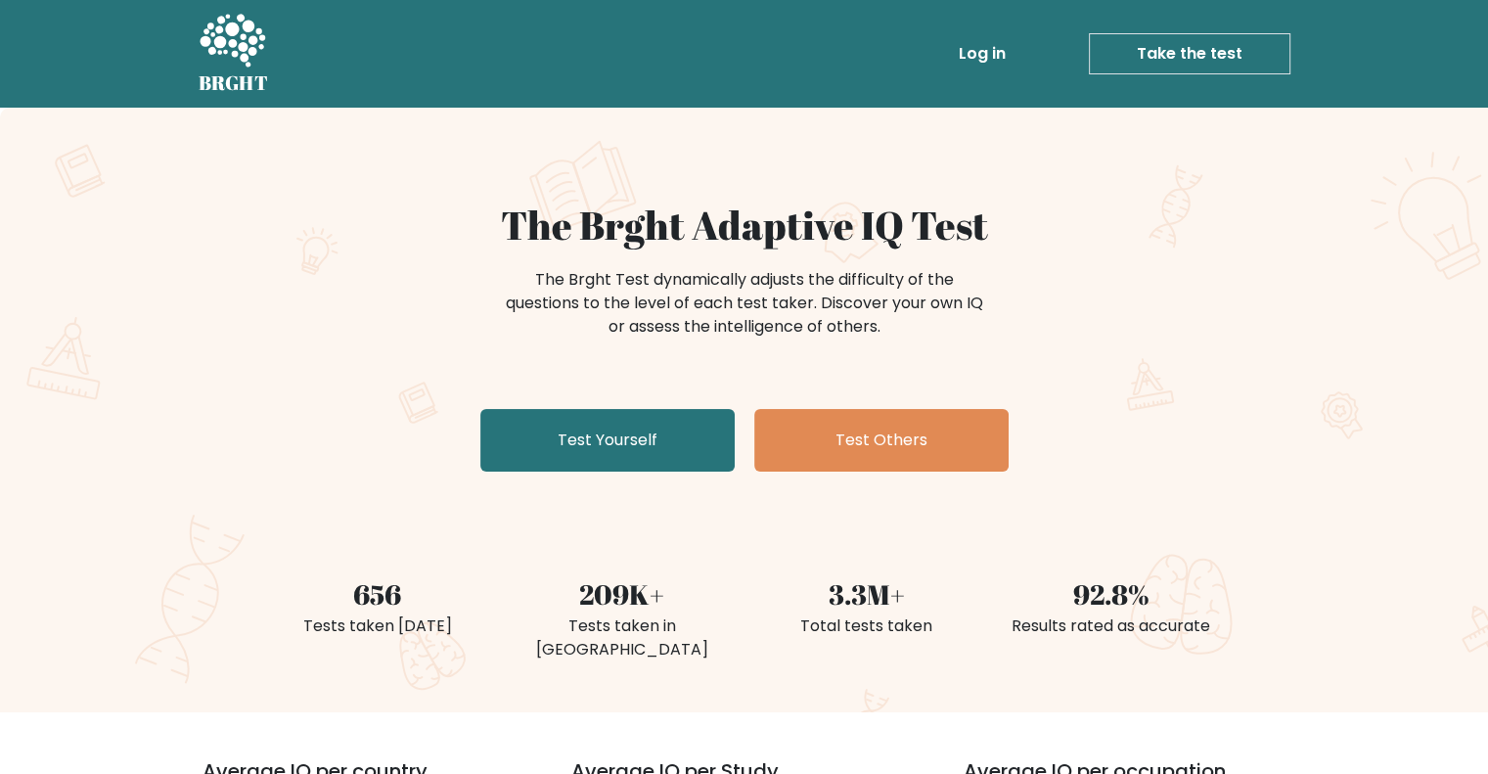
click at [1195, 227] on h1 "The Brght Adaptive IQ Test" at bounding box center [744, 225] width 955 height 47
